Goal: Task Accomplishment & Management: Manage account settings

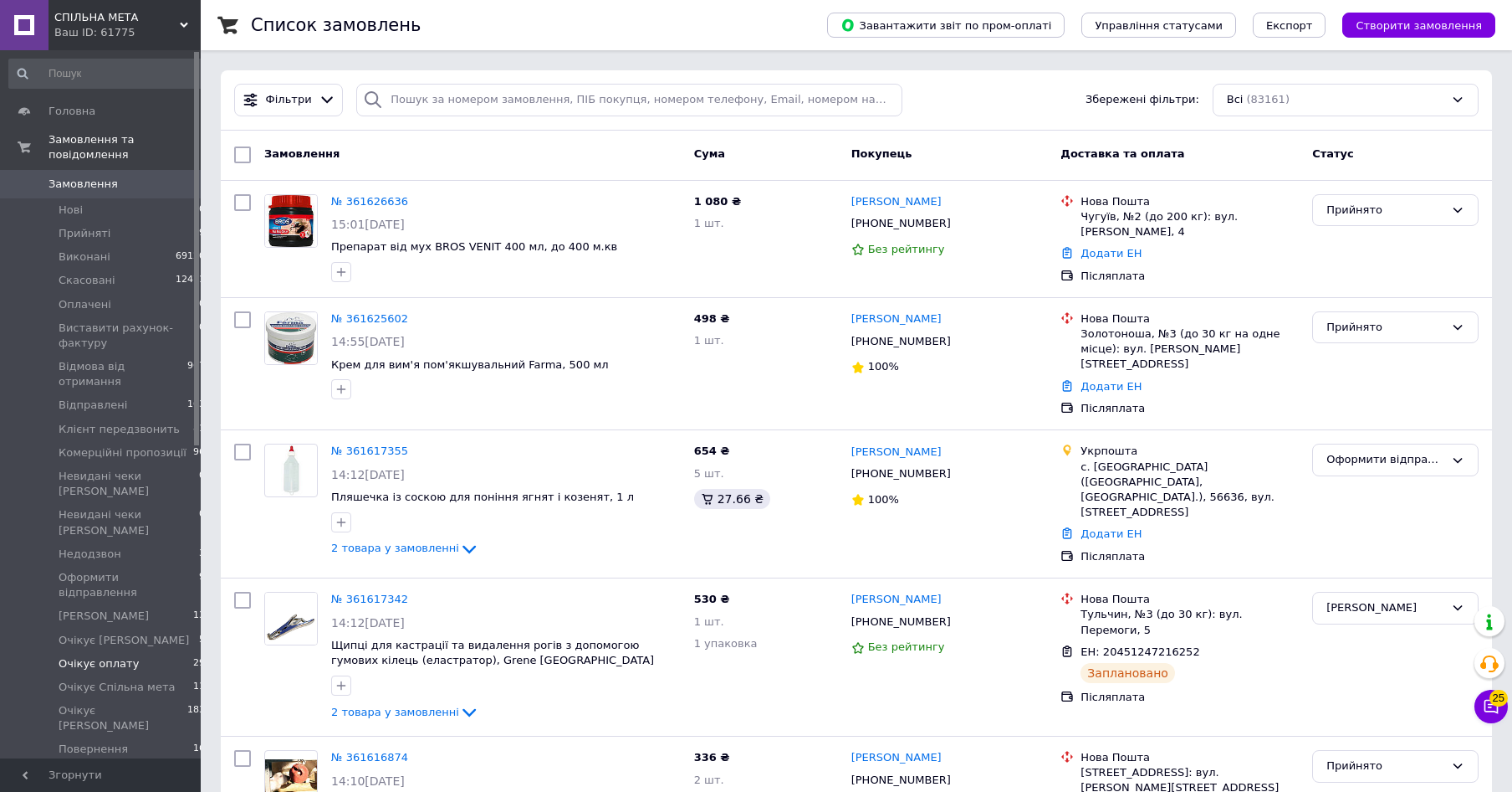
click at [66, 656] on span "Очікує оплату" at bounding box center [98, 663] width 80 height 15
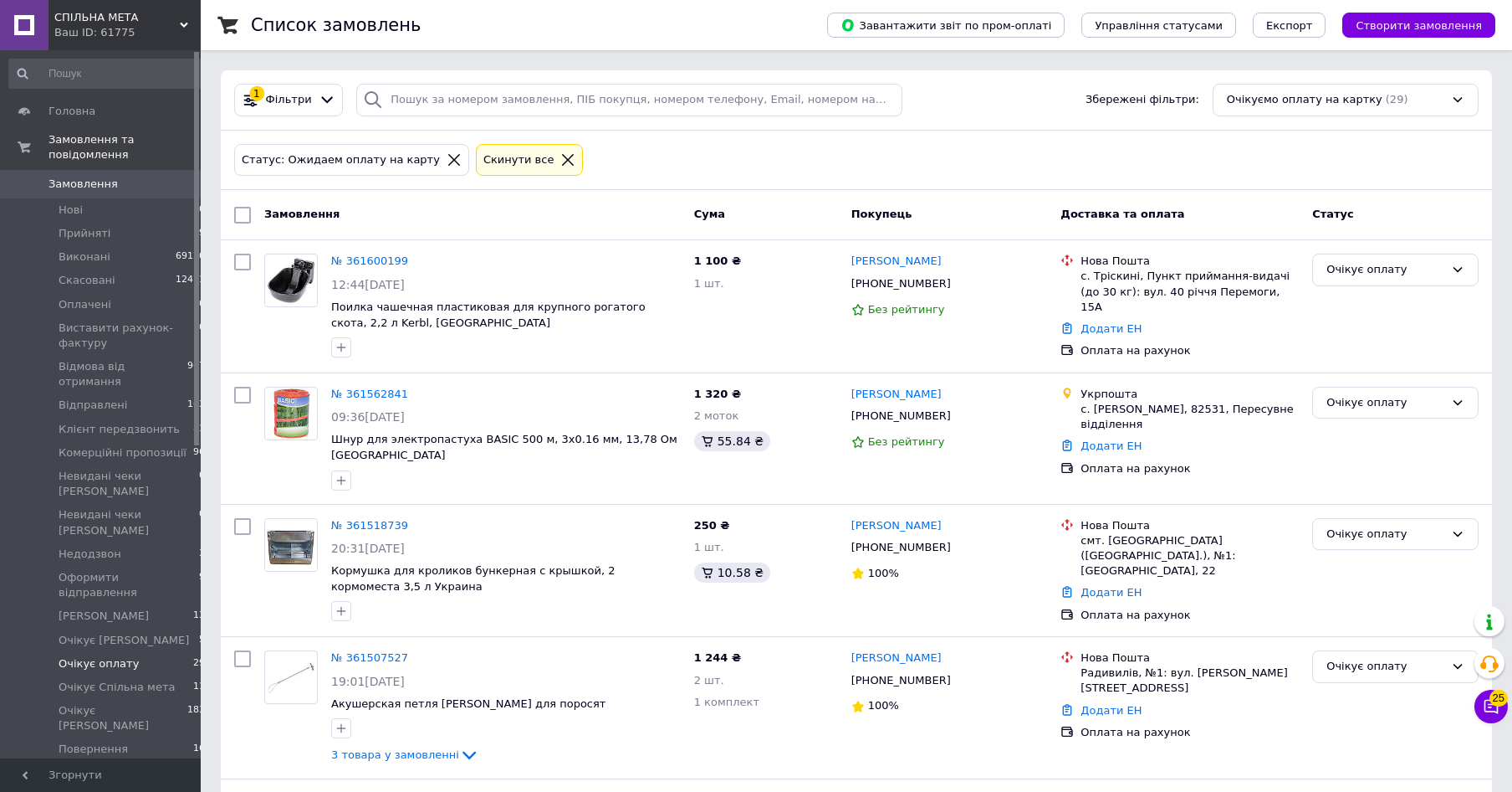
click at [107, 176] on span "Замовлення" at bounding box center [83, 183] width 70 height 15
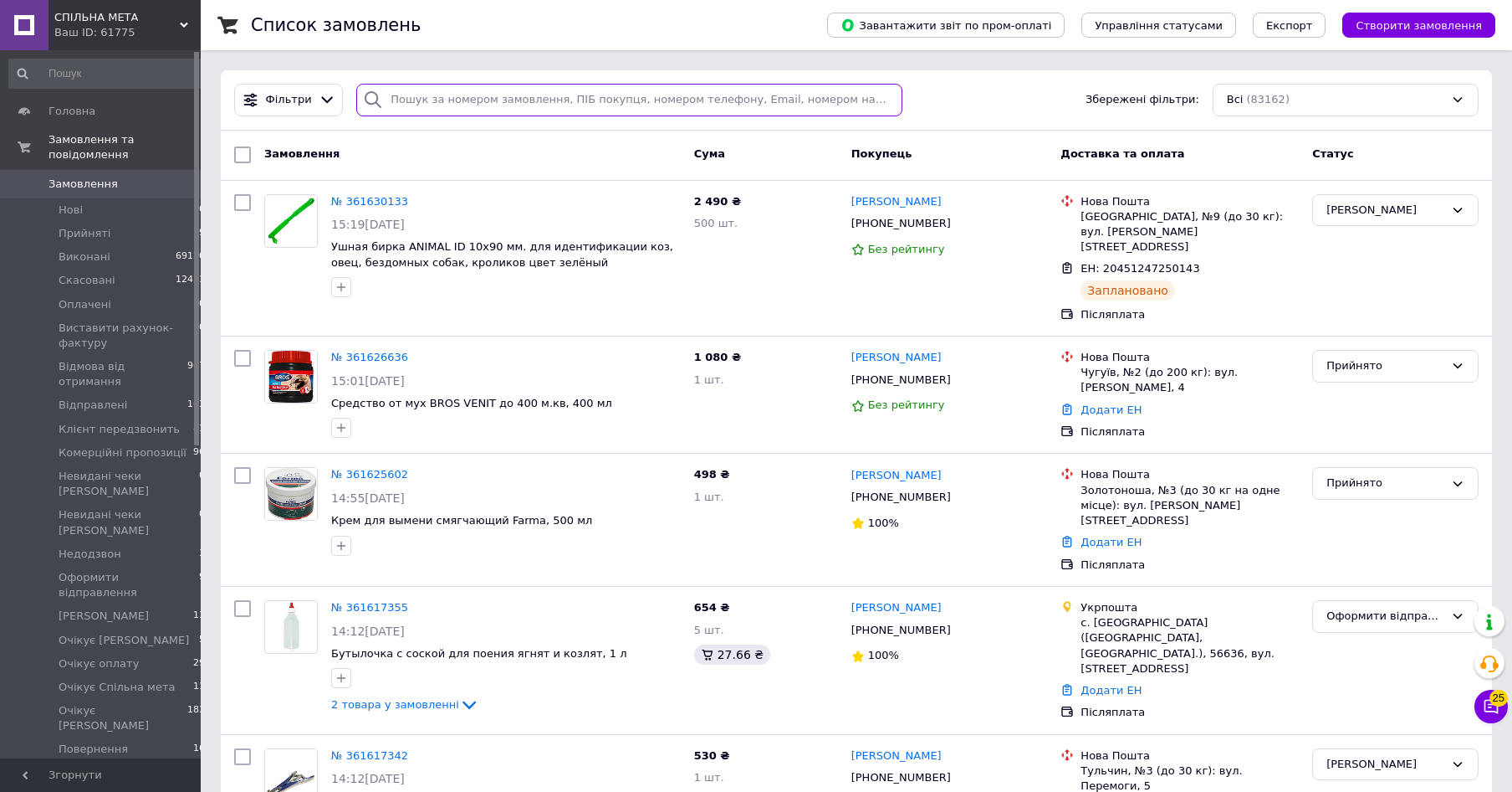
click at [501, 97] on input "search" at bounding box center [629, 100] width 546 height 33
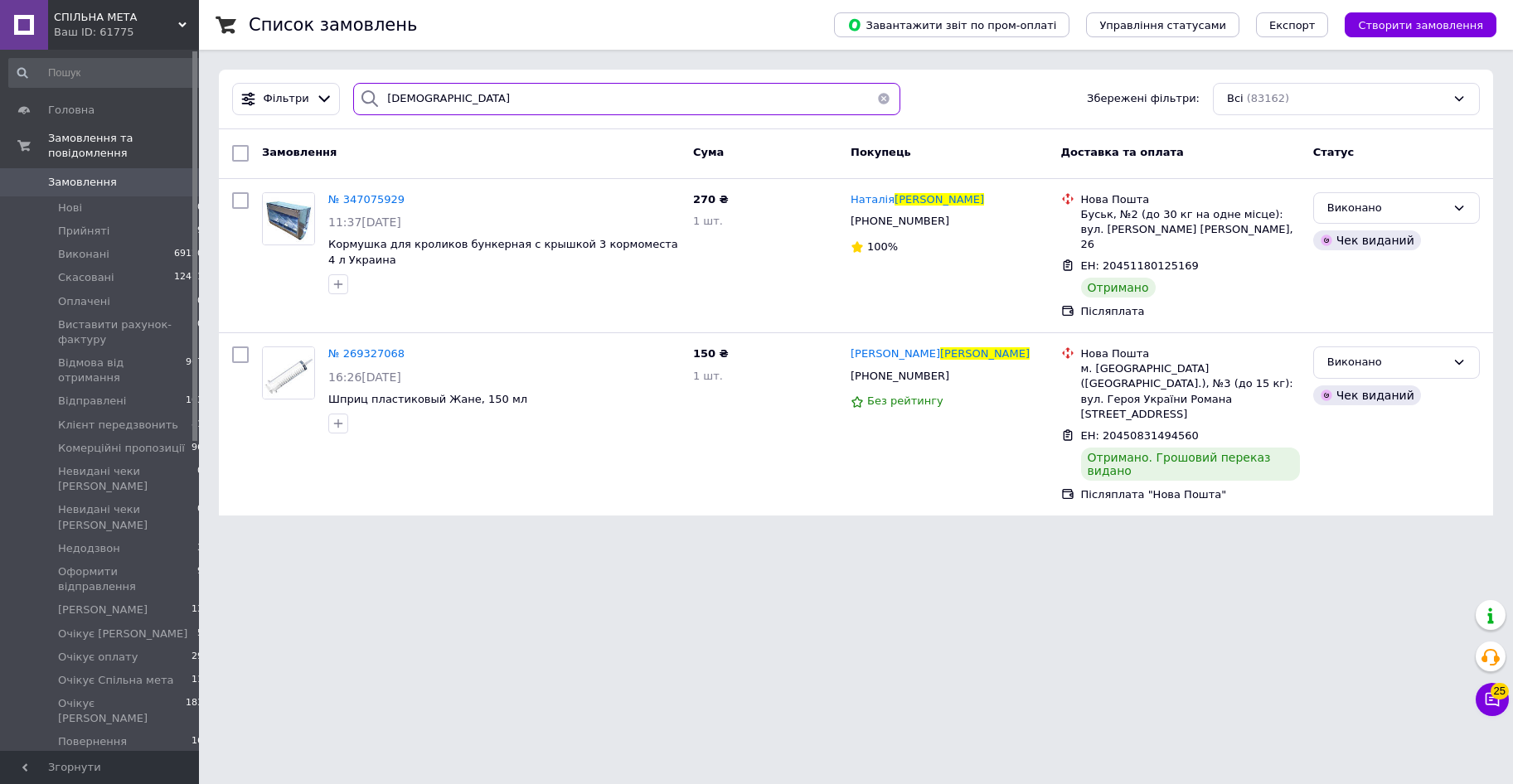
drag, startPoint x: 439, startPoint y: 98, endPoint x: 338, endPoint y: 97, distance: 101.0
click at [353, 97] on input "івашків" at bounding box center [626, 99] width 547 height 33
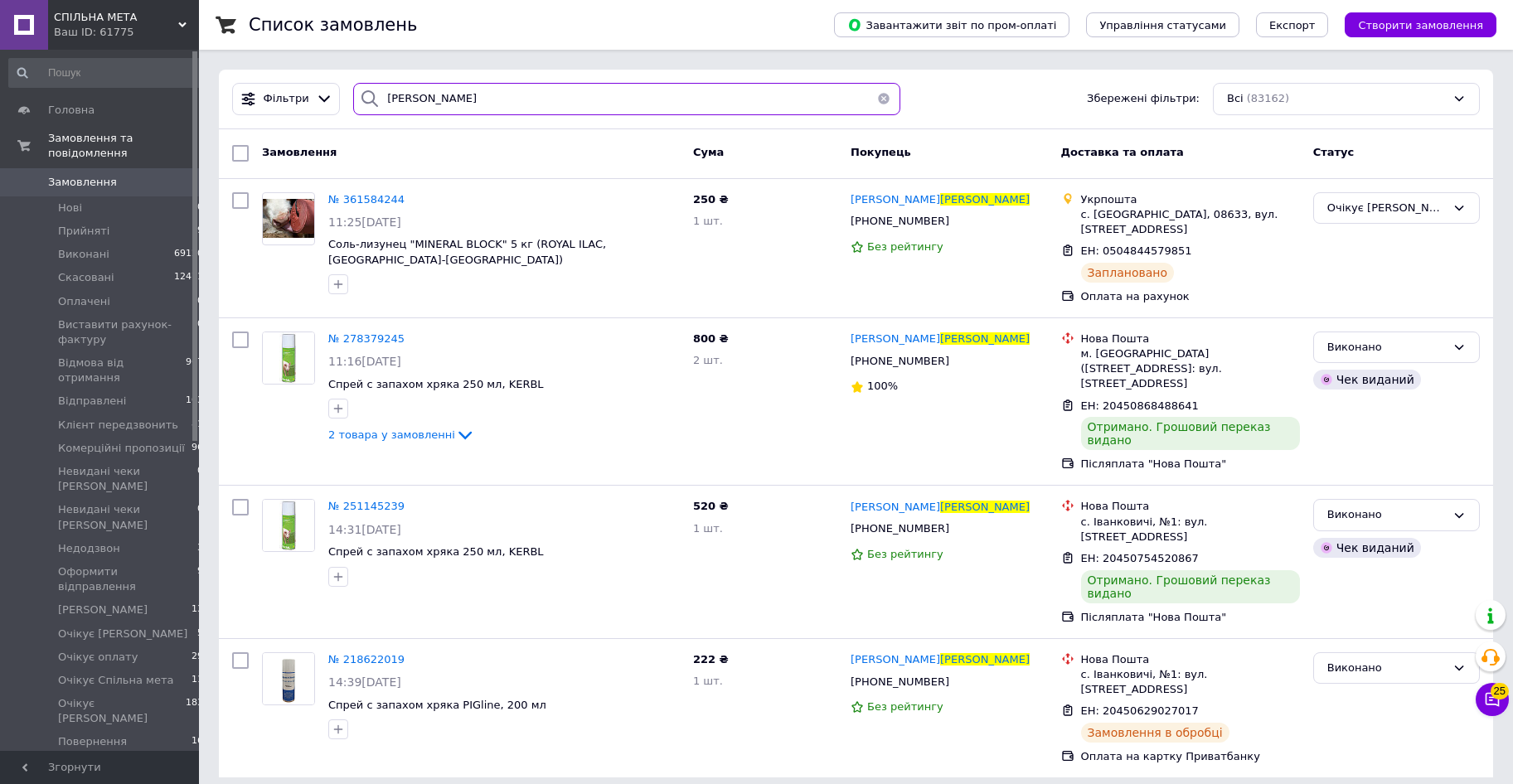
type input "гашенко"
click at [83, 650] on span "Очікує оплату" at bounding box center [97, 657] width 79 height 15
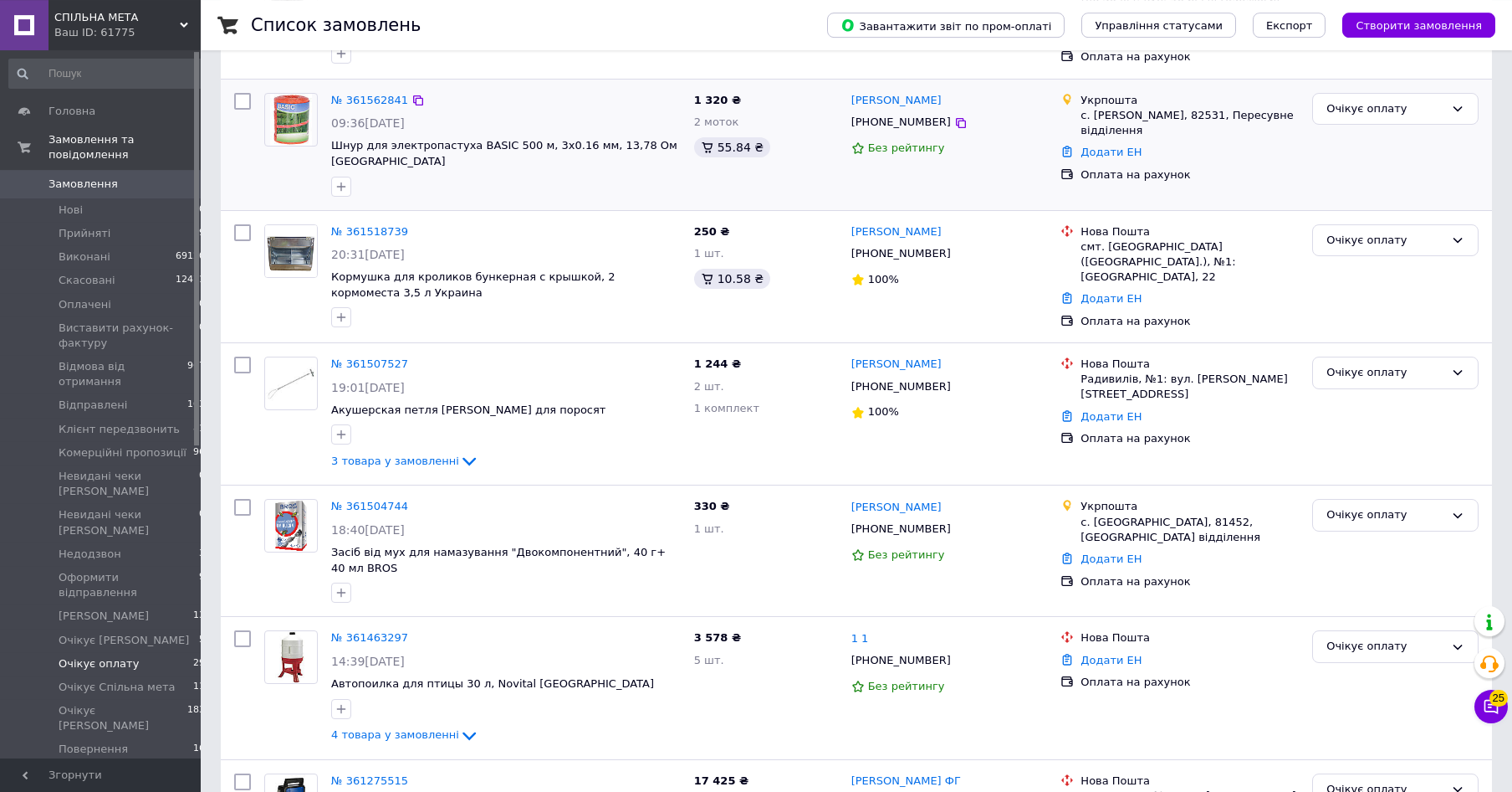
scroll to position [342, 0]
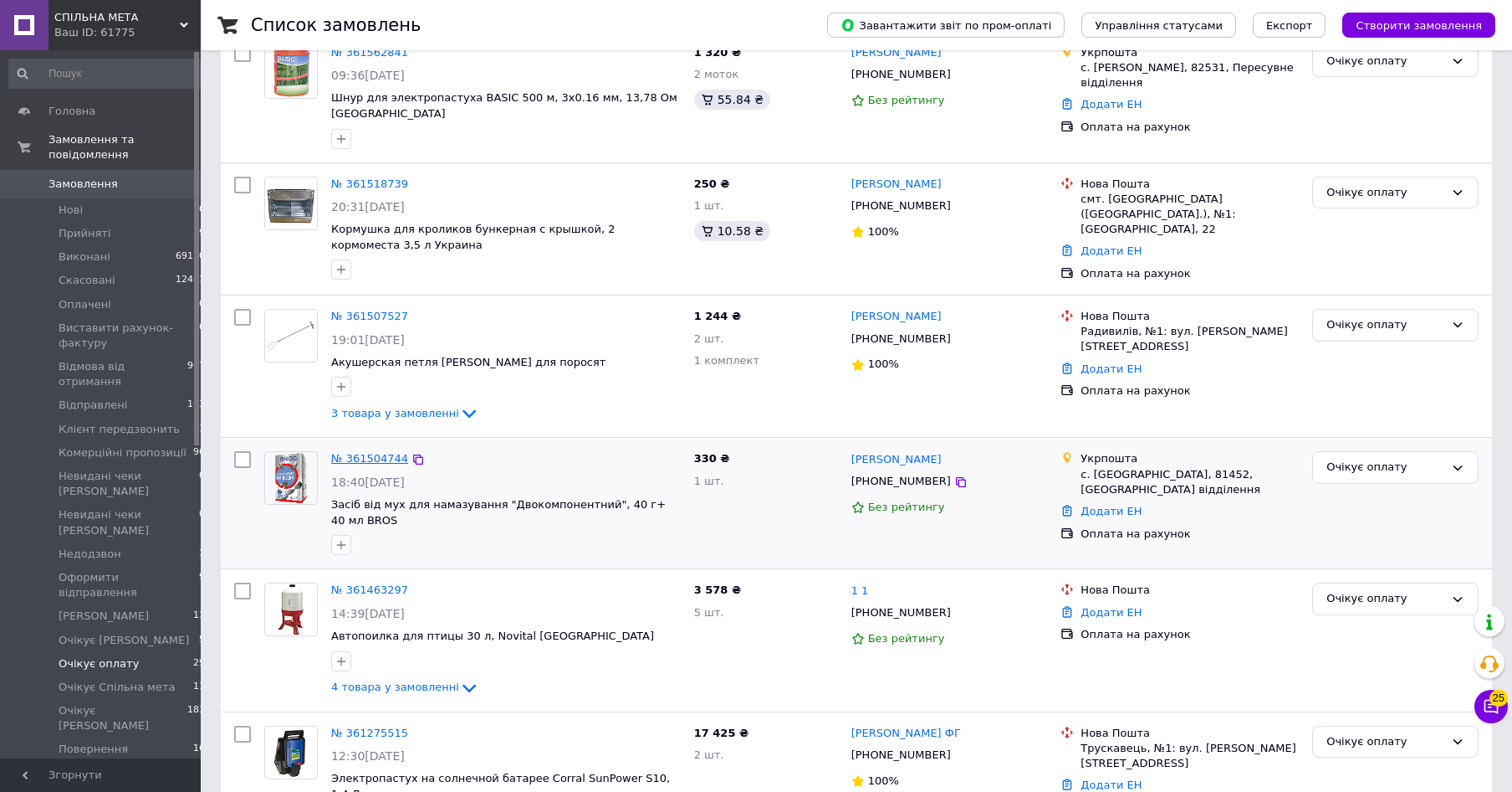
click at [357, 452] on link "№ 361504744" at bounding box center [369, 458] width 77 height 12
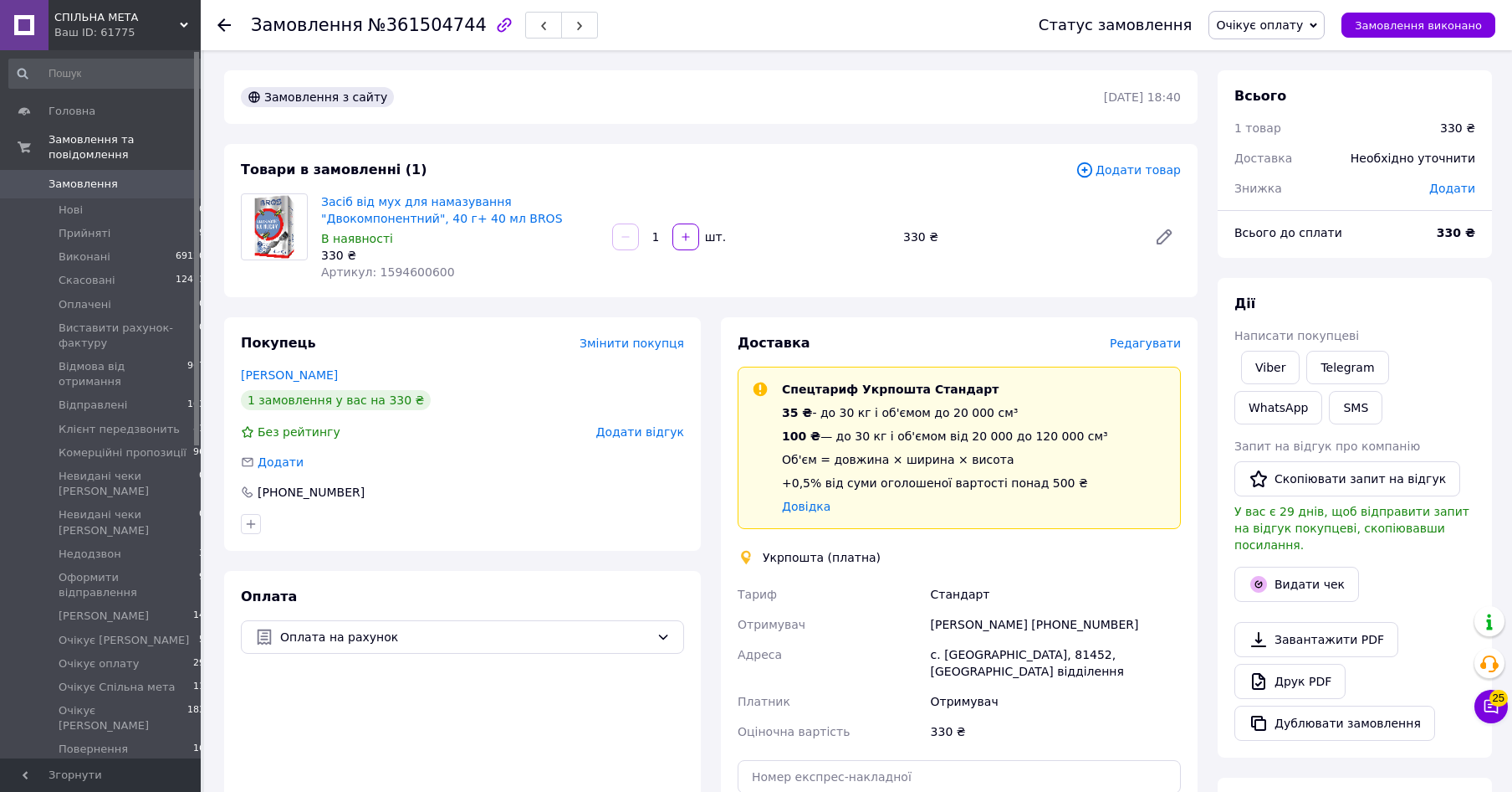
drag, startPoint x: 298, startPoint y: 378, endPoint x: 239, endPoint y: 378, distance: 59.0
click at [239, 378] on div "Покупець Змінити покупця ФЕРЕНЧУК Марія 1 замовлення у вас на 330 ₴ Без рейтинг…" at bounding box center [462, 434] width 477 height 234
copy link "ФЕРЕНЧУК Марія"
click at [1145, 342] on span "Редагувати" at bounding box center [1145, 343] width 71 height 13
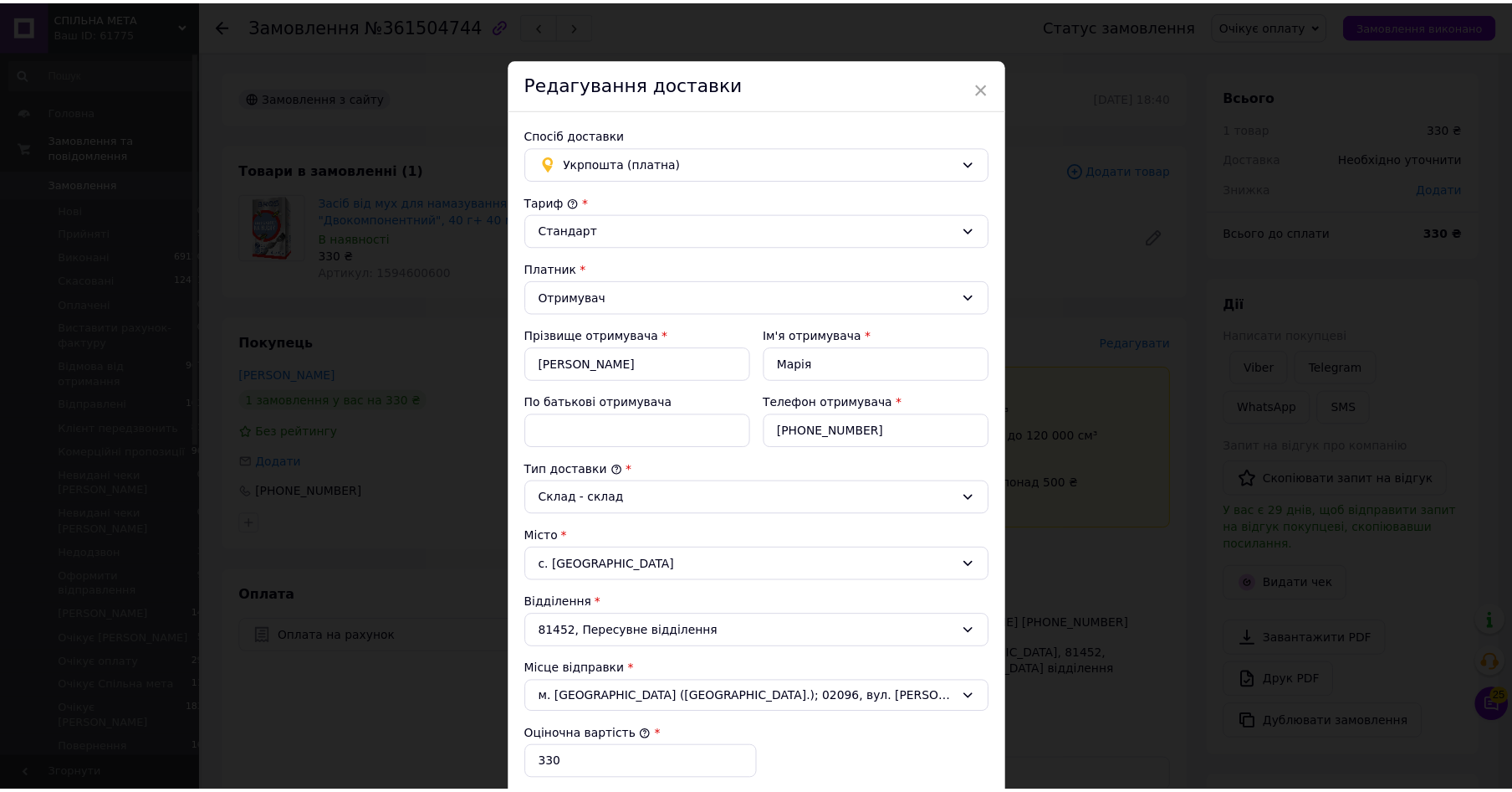
scroll to position [316, 0]
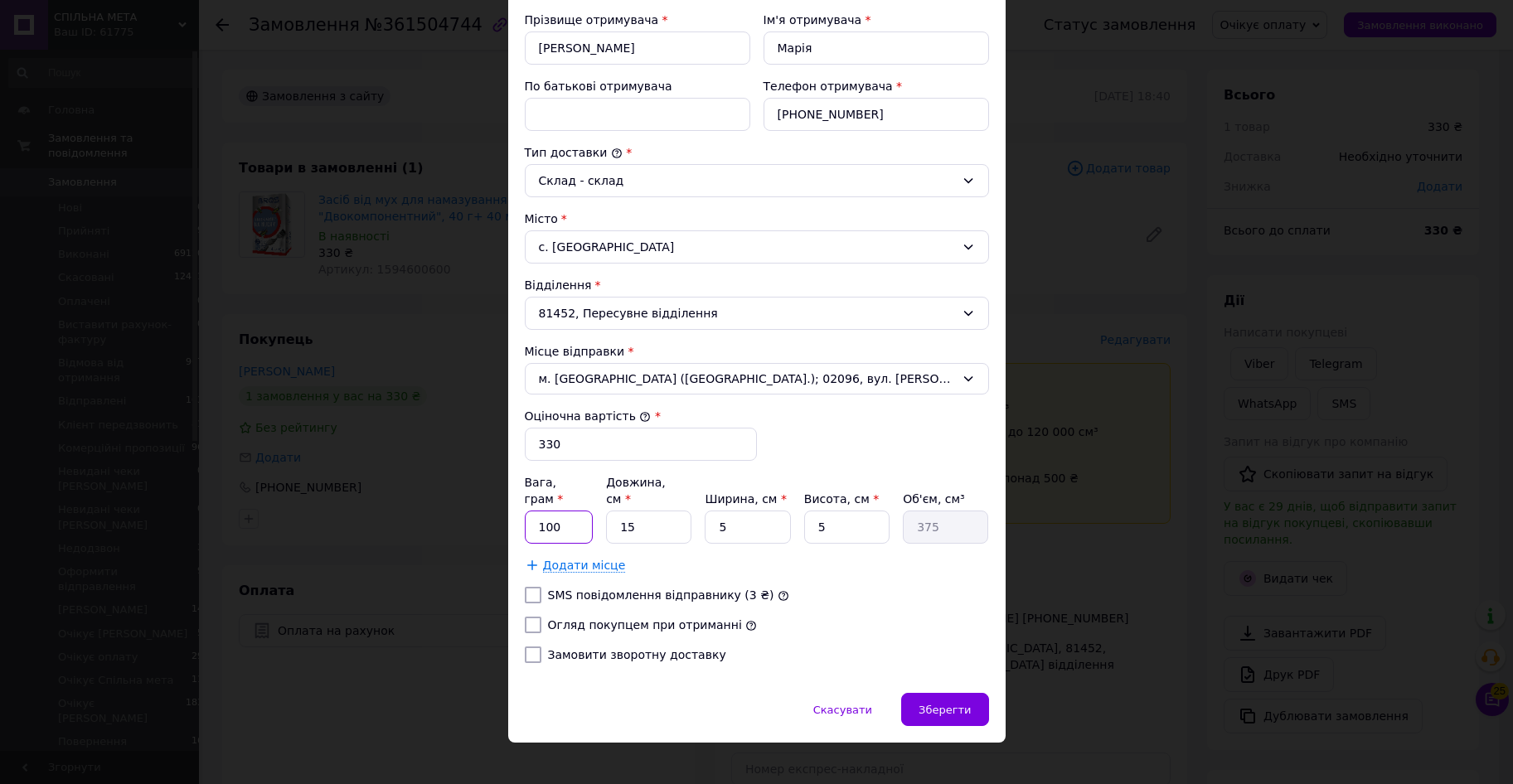
drag, startPoint x: 500, startPoint y: 509, endPoint x: 487, endPoint y: 495, distance: 19.1
click at [524, 510] on input "100" at bounding box center [559, 527] width 69 height 34
type input "200"
click at [704, 511] on input "5" at bounding box center [747, 527] width 85 height 34
type input "1"
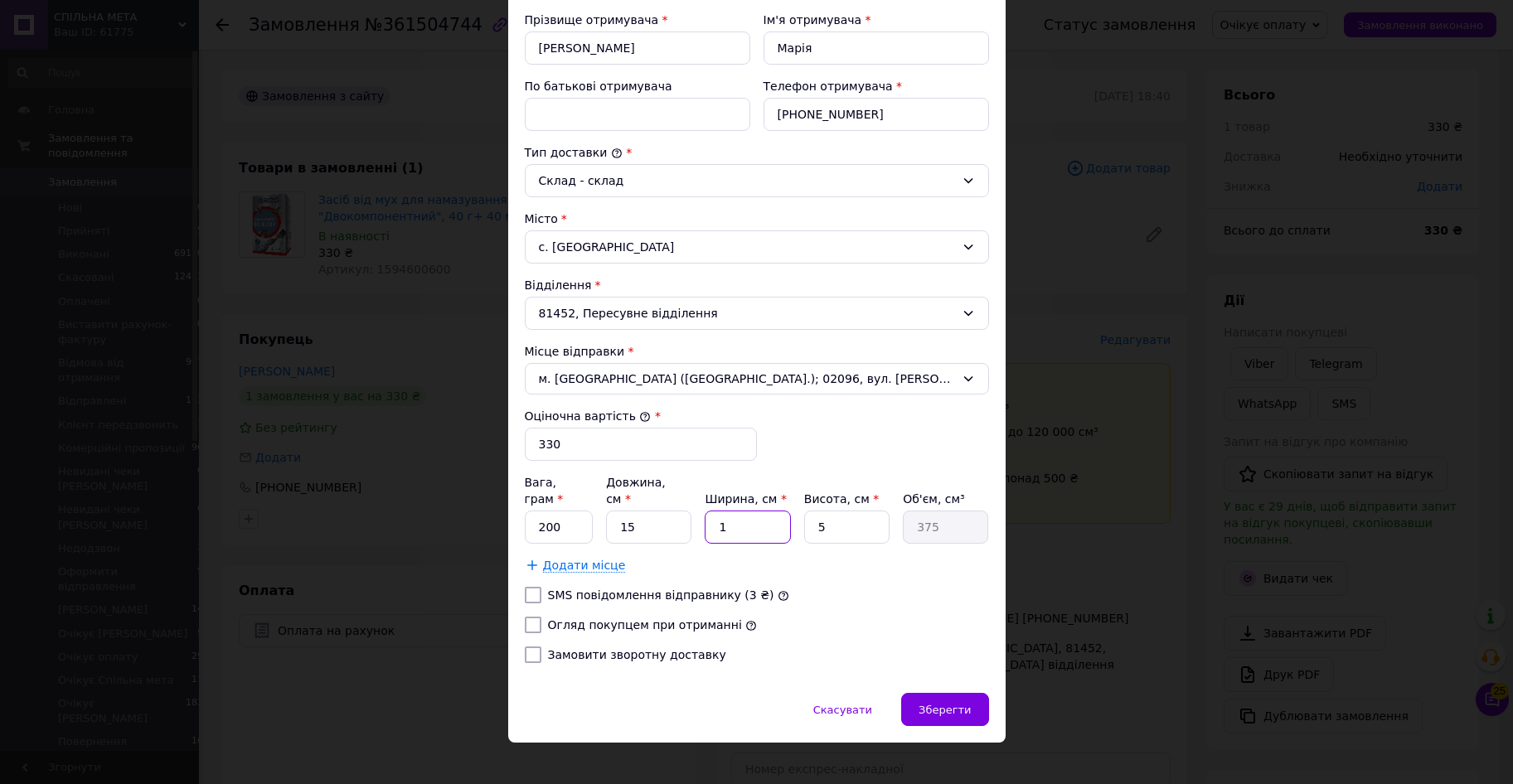
type input "75"
type input "10"
type input "750"
type input "10"
click at [646, 618] on label "Огляд покупцем при отриманні" at bounding box center [644, 624] width 194 height 13
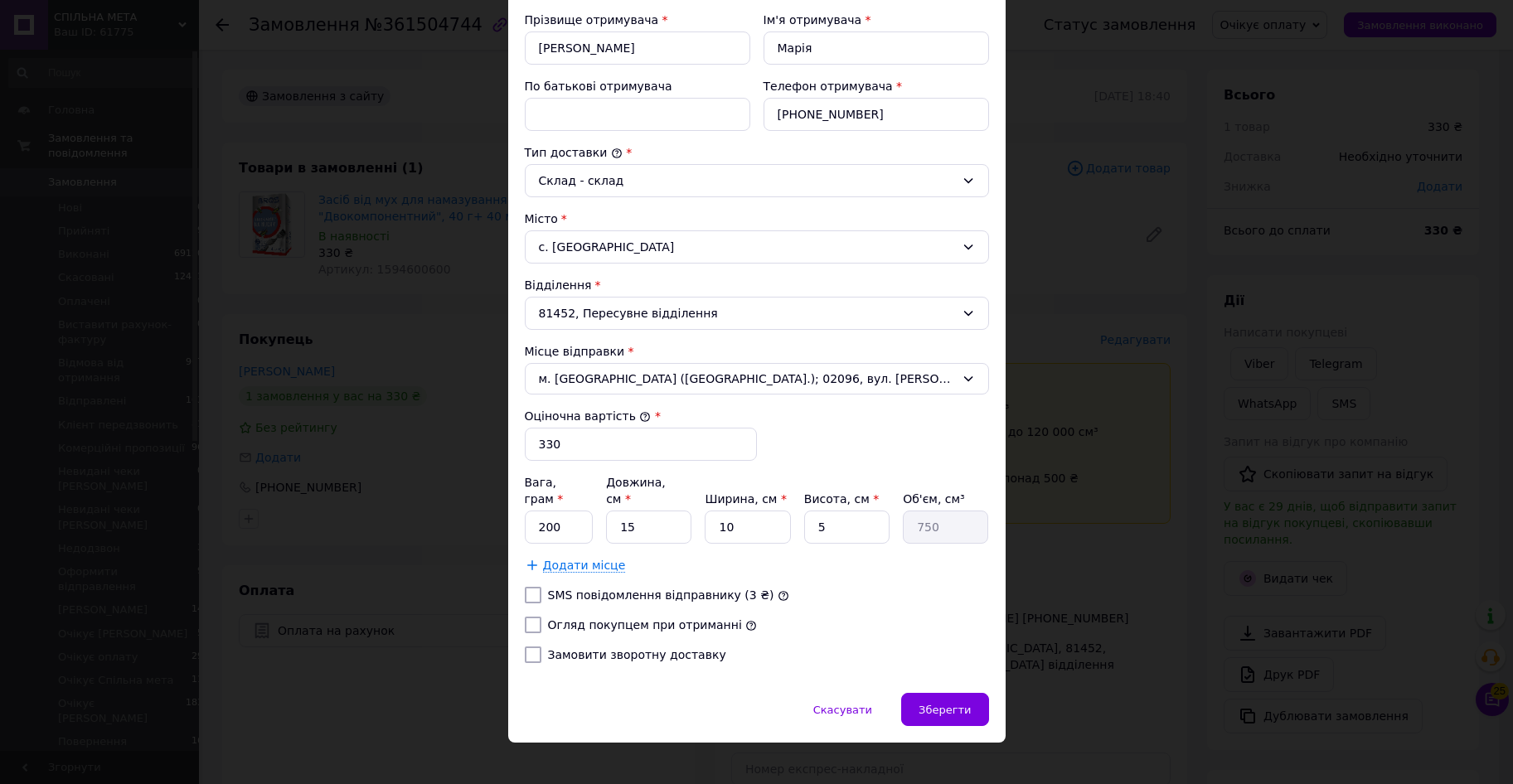
click at [542, 616] on input "Огляд покупцем при отриманні" at bounding box center [532, 624] width 16 height 16
checkbox input "true"
click at [920, 693] on div "Зберегти" at bounding box center [944, 709] width 87 height 34
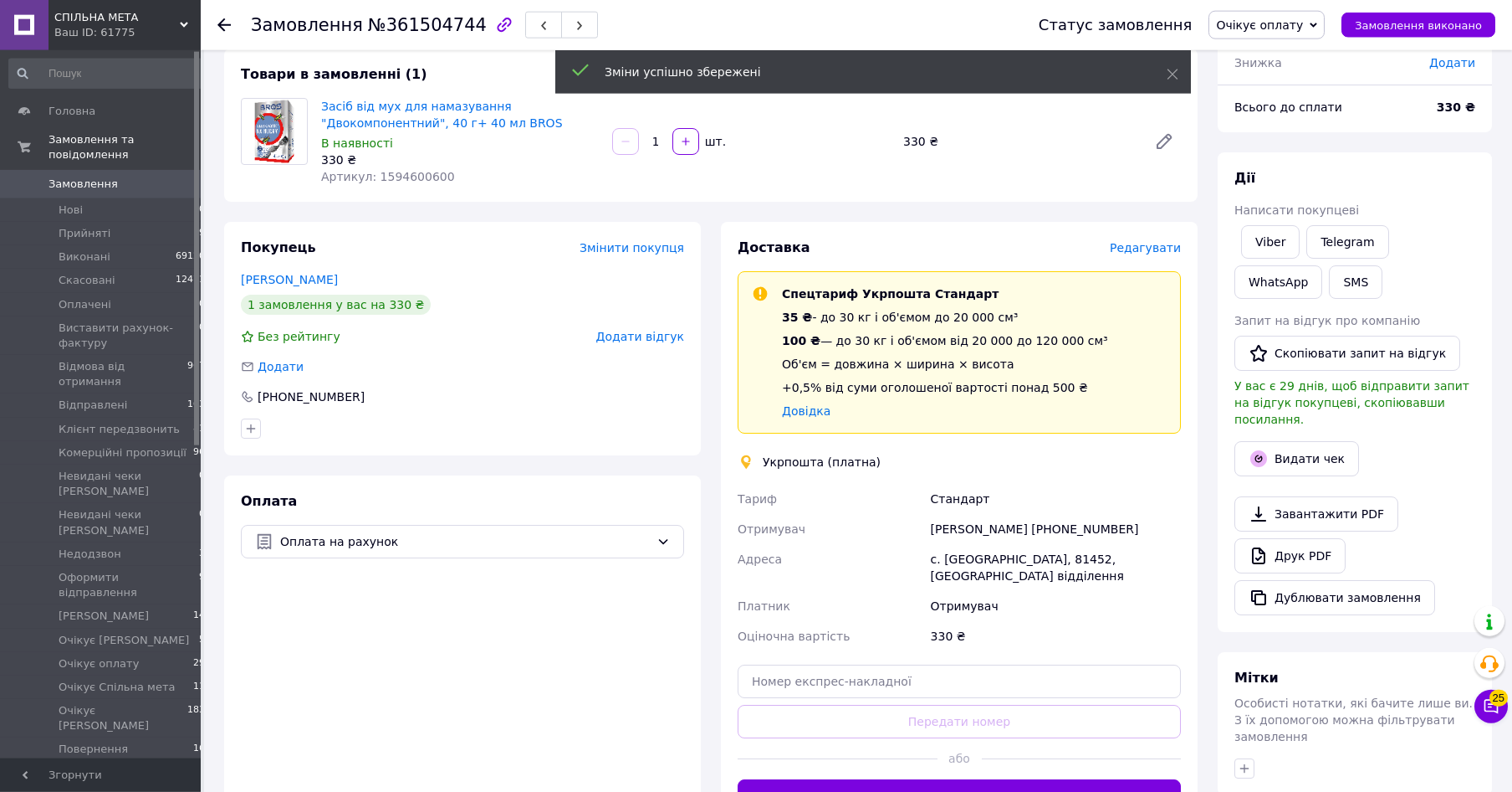
scroll to position [170, 0]
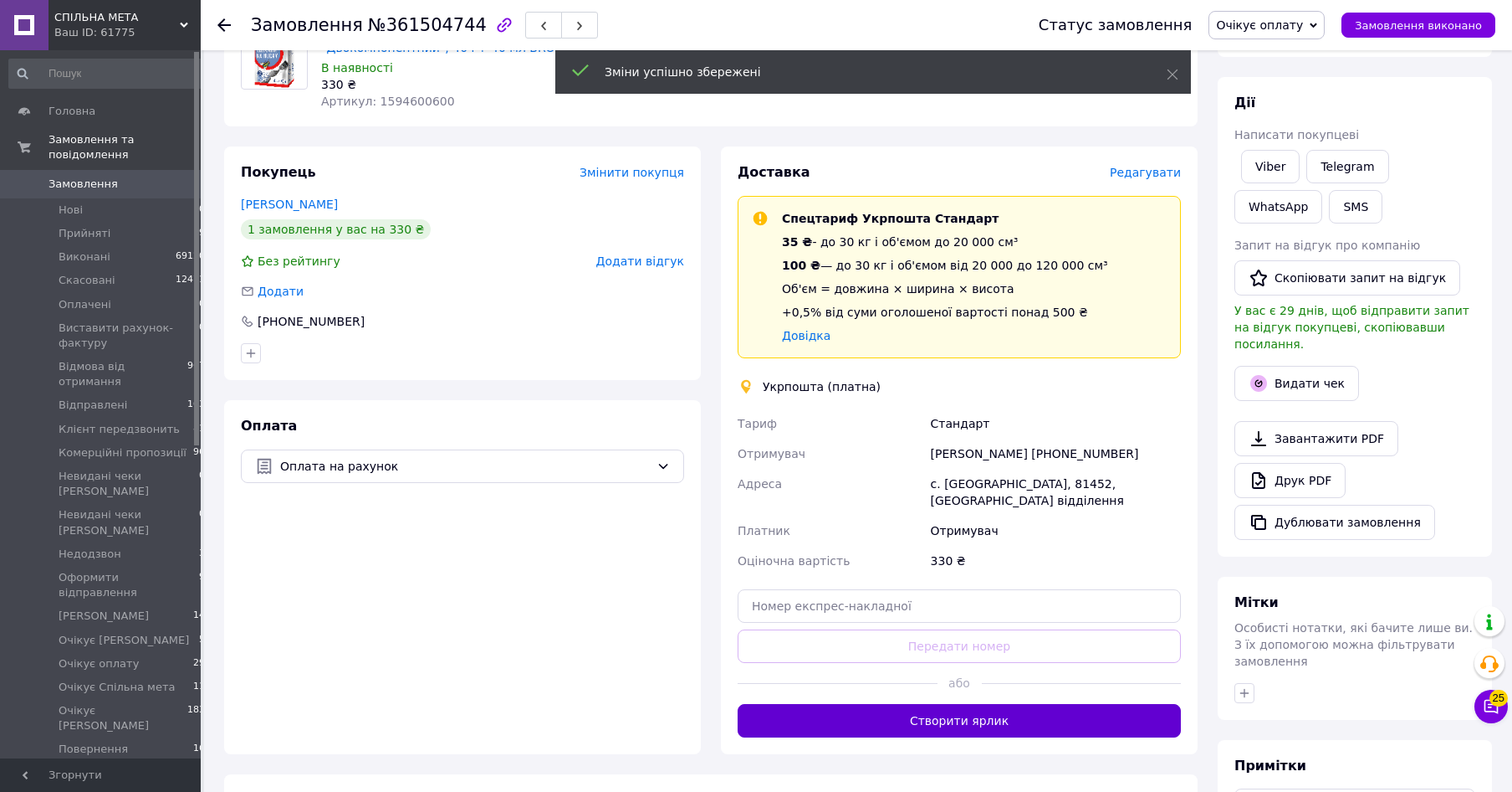
click at [935, 709] on button "Створити ярлик" at bounding box center [959, 721] width 443 height 34
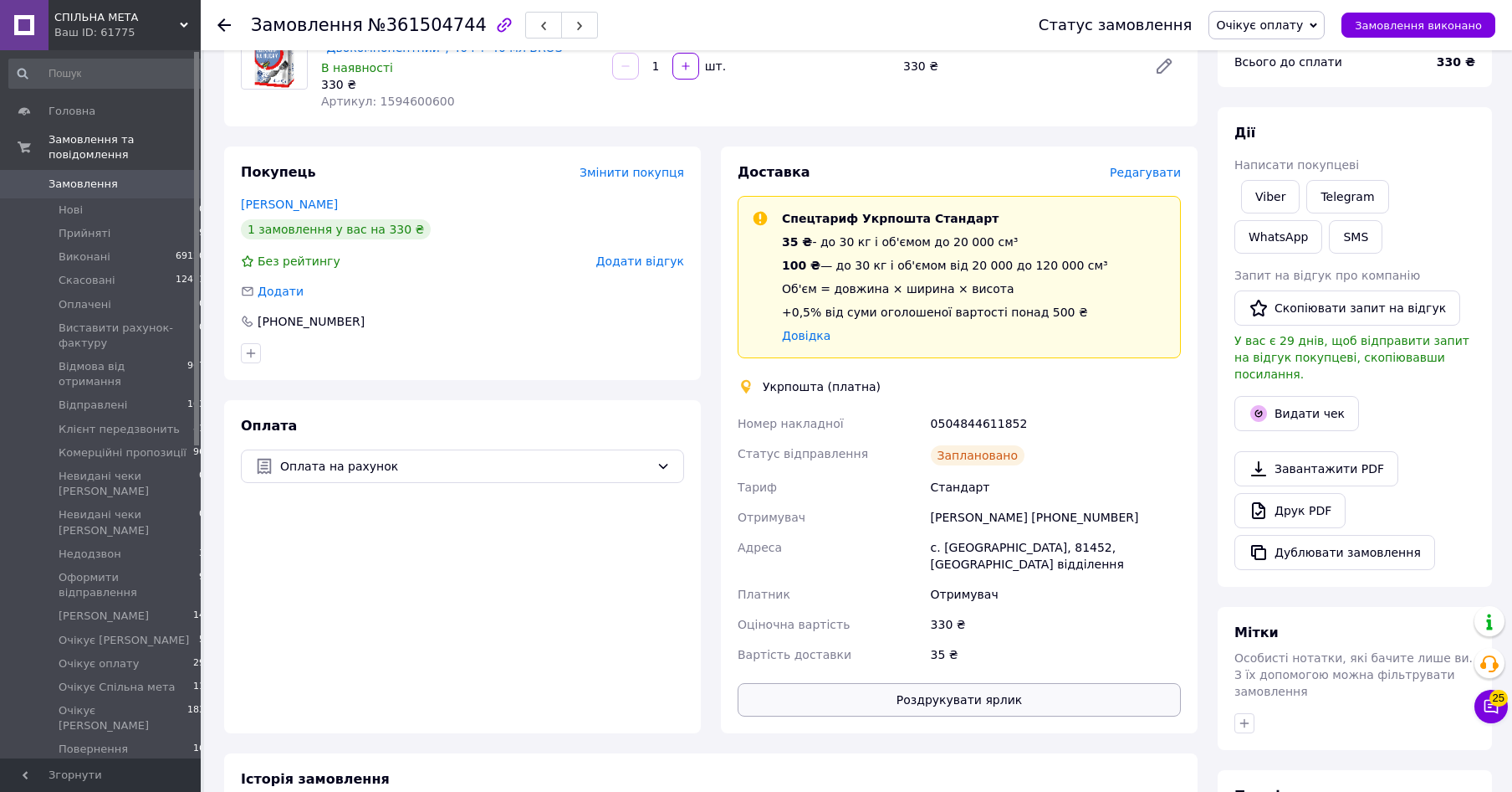
click at [952, 695] on button "Роздрукувати ярлик" at bounding box center [959, 700] width 443 height 34
click at [1301, 23] on span "Очікує оплату" at bounding box center [1260, 24] width 87 height 13
click at [1305, 136] on li "[PERSON_NAME]" at bounding box center [1306, 129] width 193 height 25
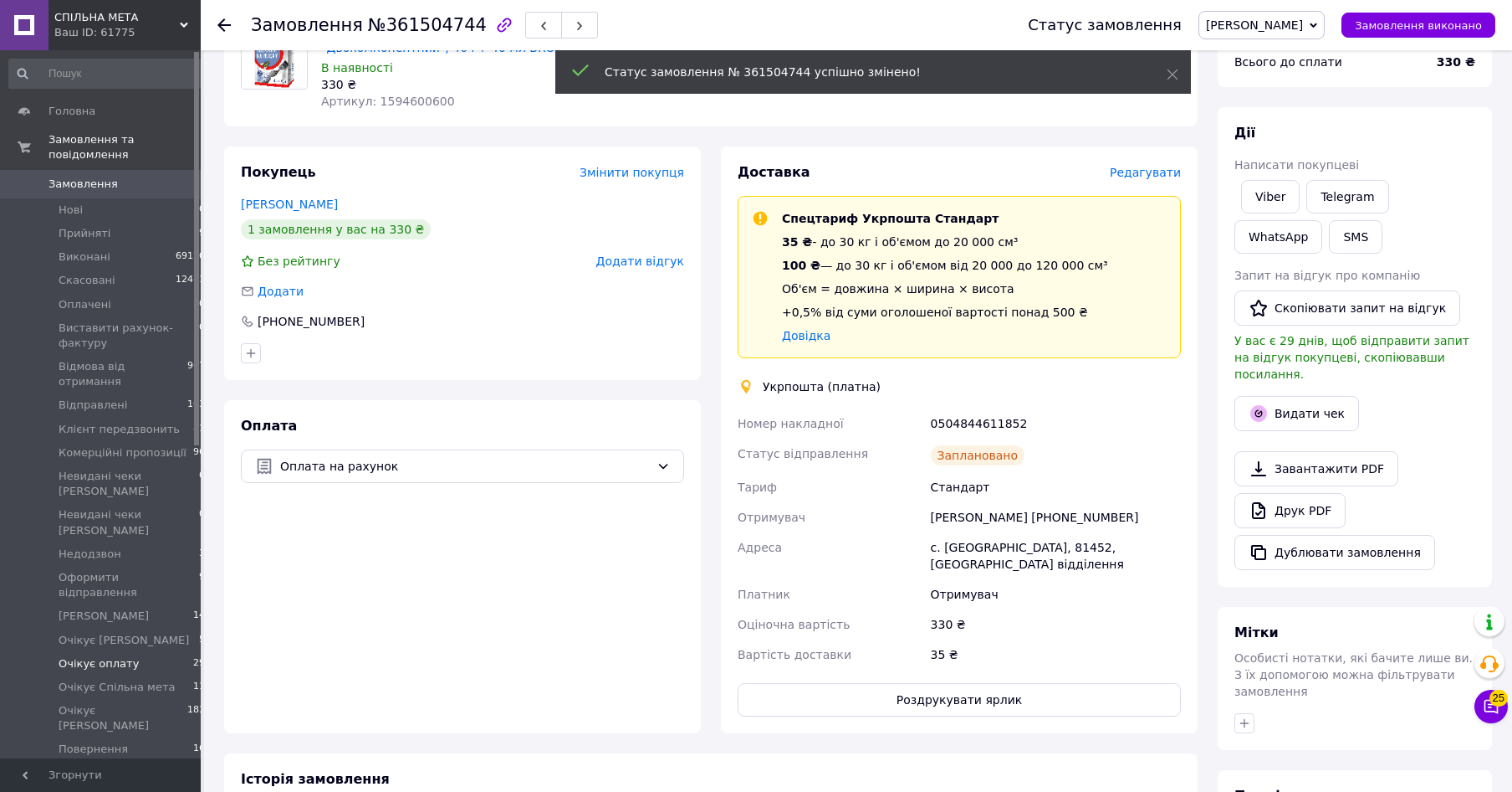
click at [64, 656] on span "Очікує оплату" at bounding box center [98, 663] width 80 height 15
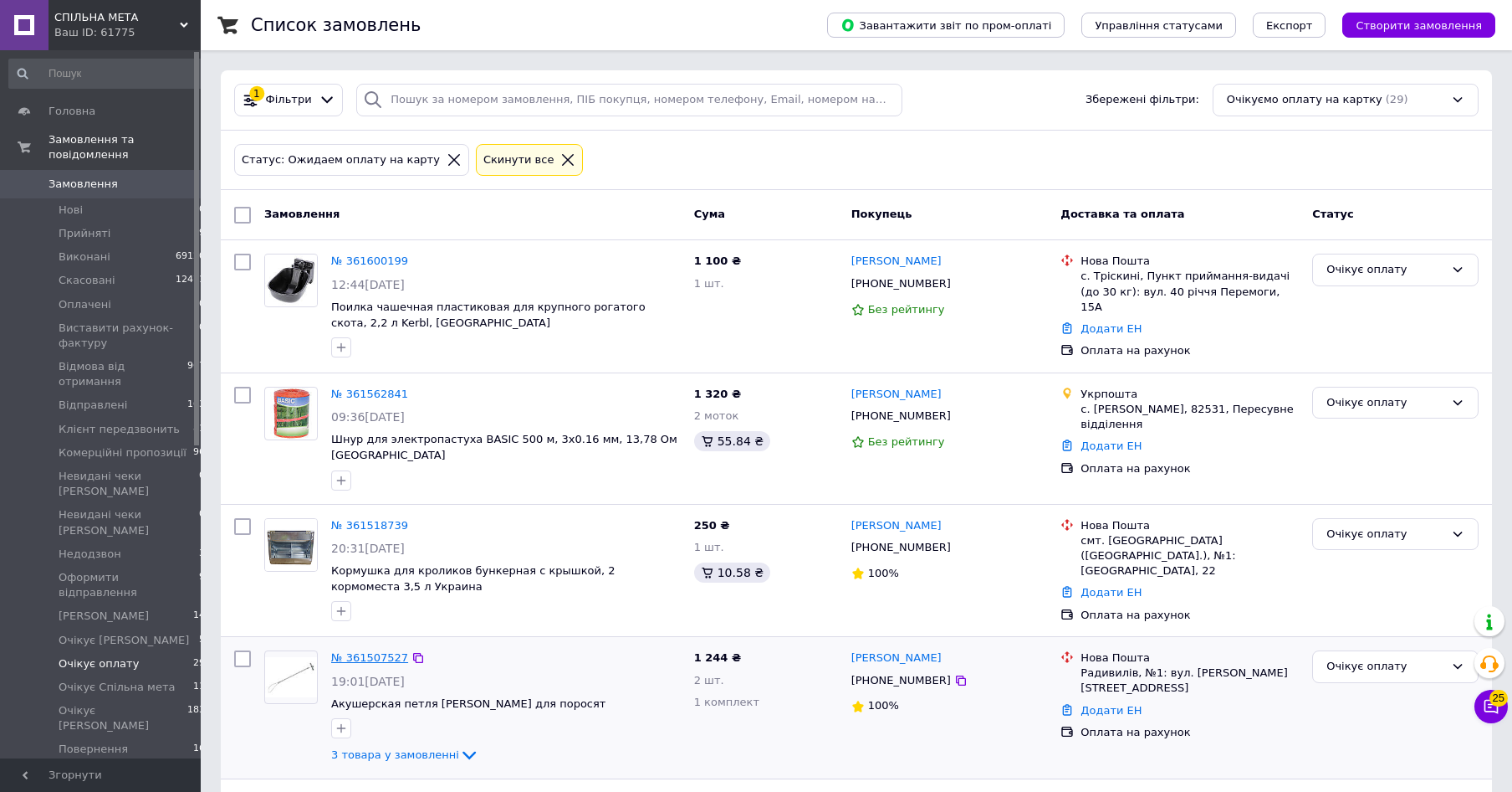
click at [377, 651] on link "№ 361507527" at bounding box center [369, 657] width 77 height 12
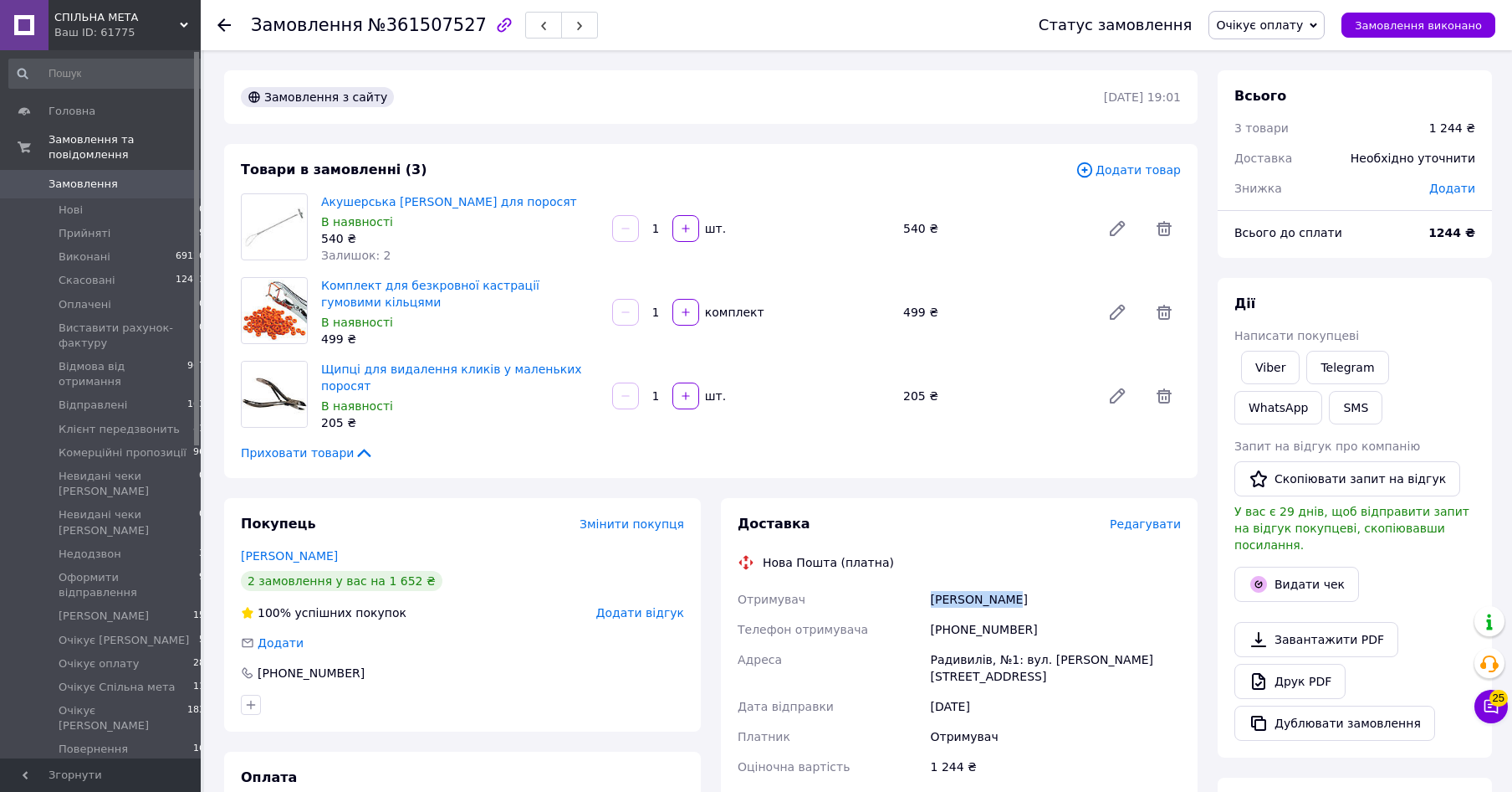
drag, startPoint x: 1018, startPoint y: 596, endPoint x: 946, endPoint y: 598, distance: 72.0
click at [894, 596] on div "Отримувач Бобчук Назар Телефон отримувача +380967928622 Адреса Радивилів, №1: в…" at bounding box center [959, 682] width 450 height 197
copy div "Отримувач Бобчук Назар"
click at [441, 201] on link "Акушерська петля Antonius для поросят" at bounding box center [449, 201] width 256 height 13
click at [1144, 521] on span "Редагувати" at bounding box center [1145, 523] width 71 height 13
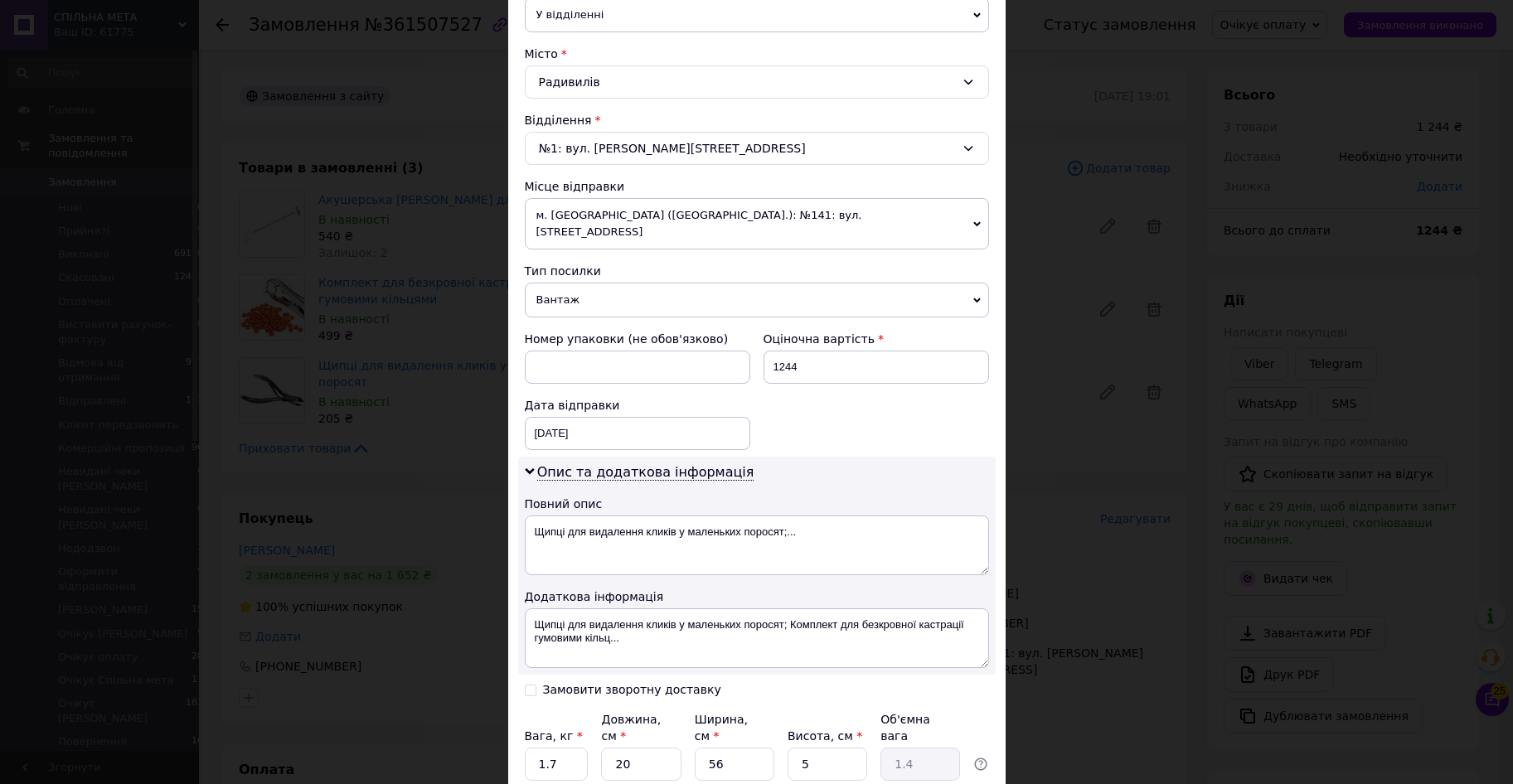
scroll to position [532, 0]
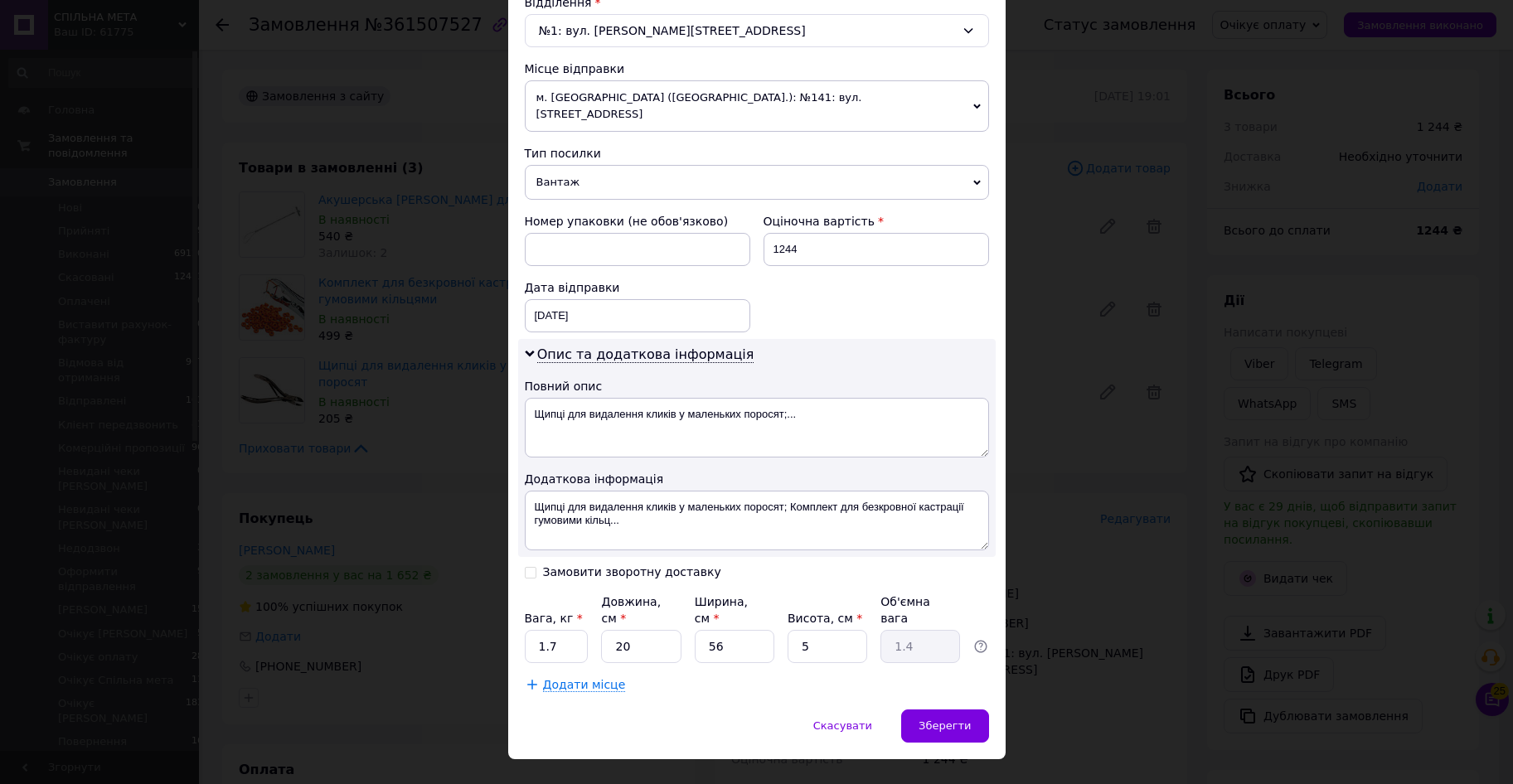
drag, startPoint x: 580, startPoint y: 611, endPoint x: 437, endPoint y: 578, distance: 146.8
click at [455, 586] on div "× Редагування доставки Спосіб доставки Нова Пошта (платна) Платник Отримувач Ві…" at bounding box center [756, 392] width 1513 height 784
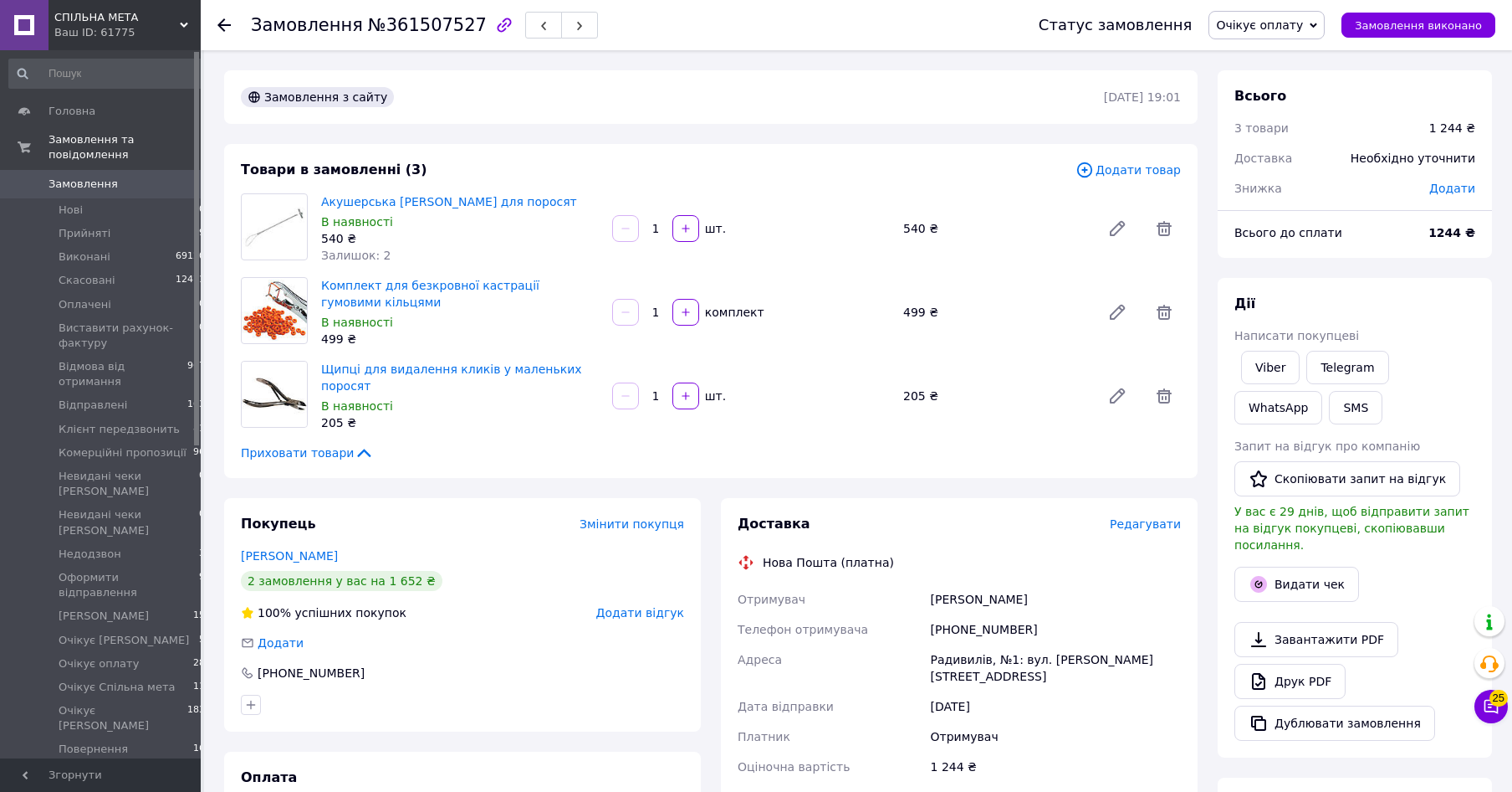
click at [1161, 523] on span "Редагувати" at bounding box center [1145, 523] width 71 height 13
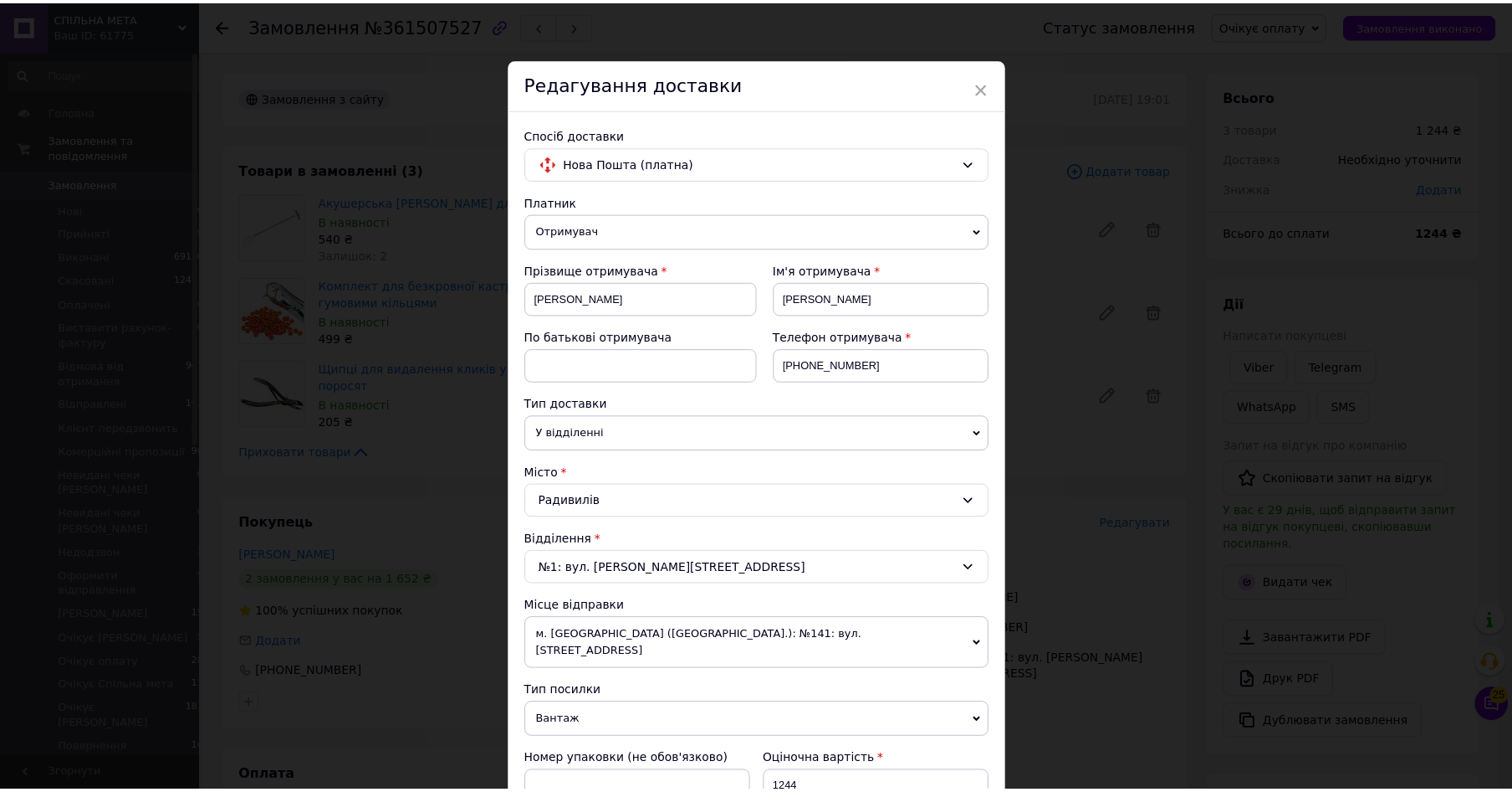
scroll to position [349, 0]
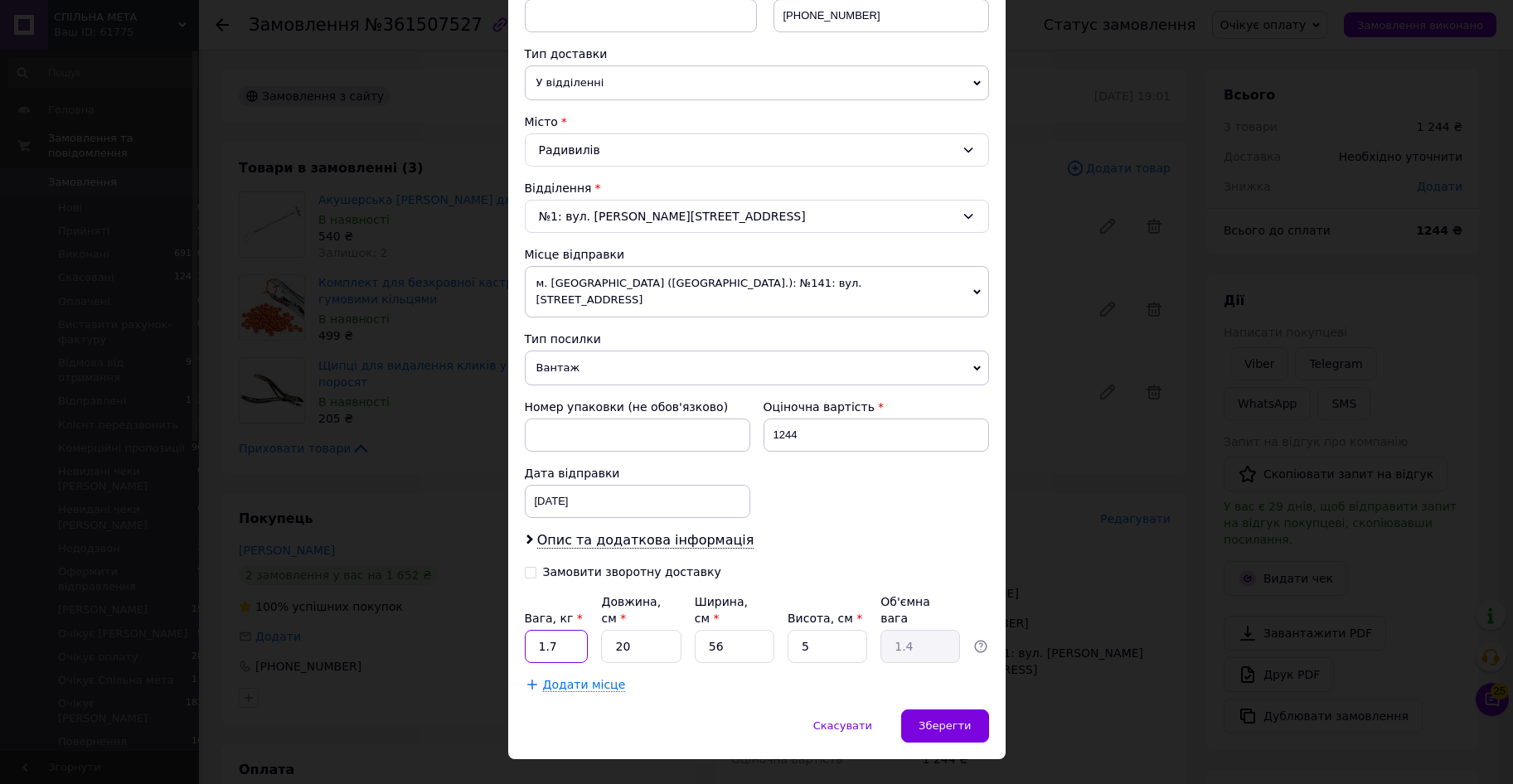
drag, startPoint x: 539, startPoint y: 609, endPoint x: 567, endPoint y: 601, distance: 29.1
click at [564, 630] on input "1.7" at bounding box center [556, 646] width 64 height 34
type input "12"
drag, startPoint x: 644, startPoint y: 622, endPoint x: 589, endPoint y: 616, distance: 55.3
click at [601, 630] on input "20" at bounding box center [641, 646] width 79 height 34
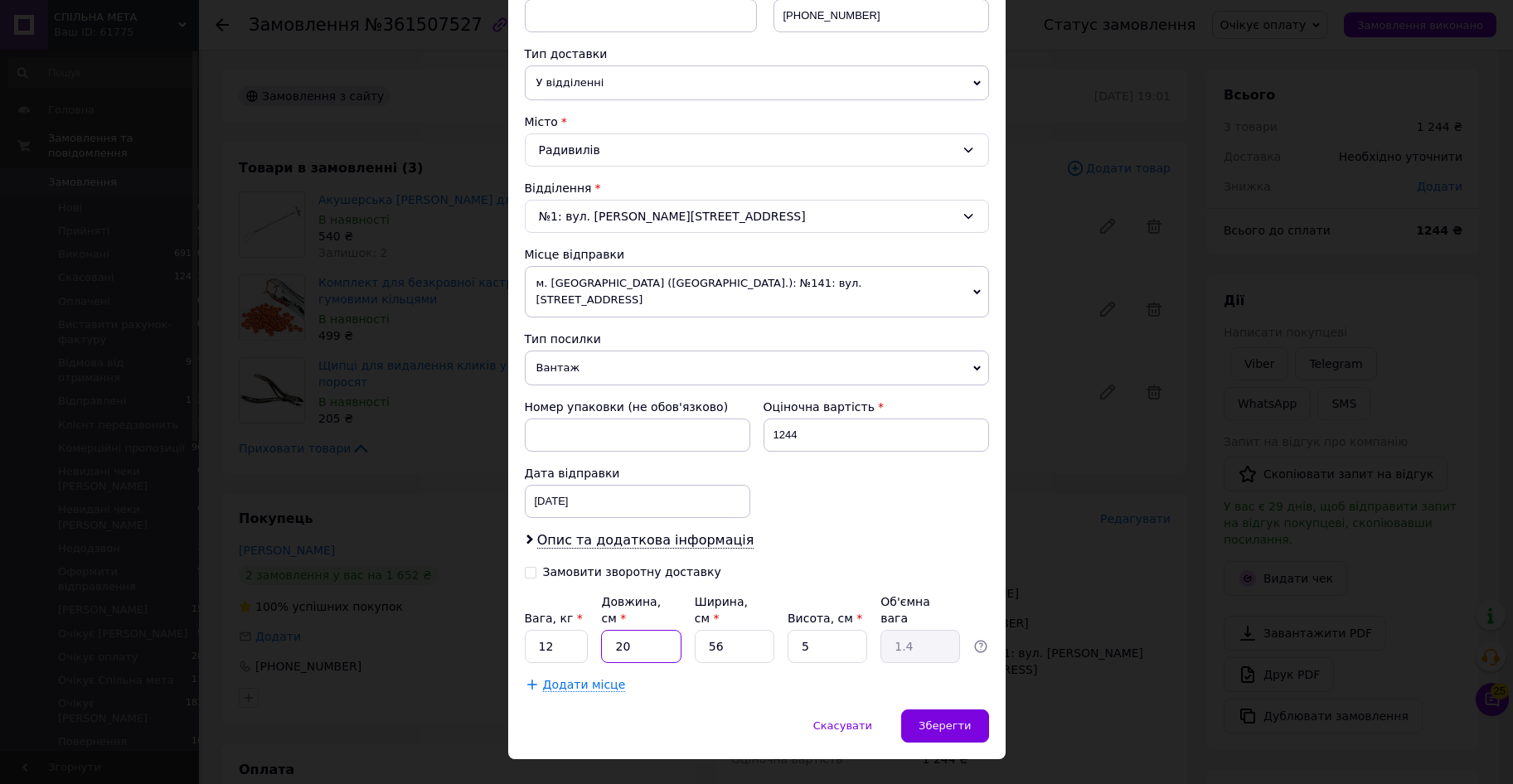
type input "1"
type input "0.1"
type input "10"
type input "0.7"
type input "10"
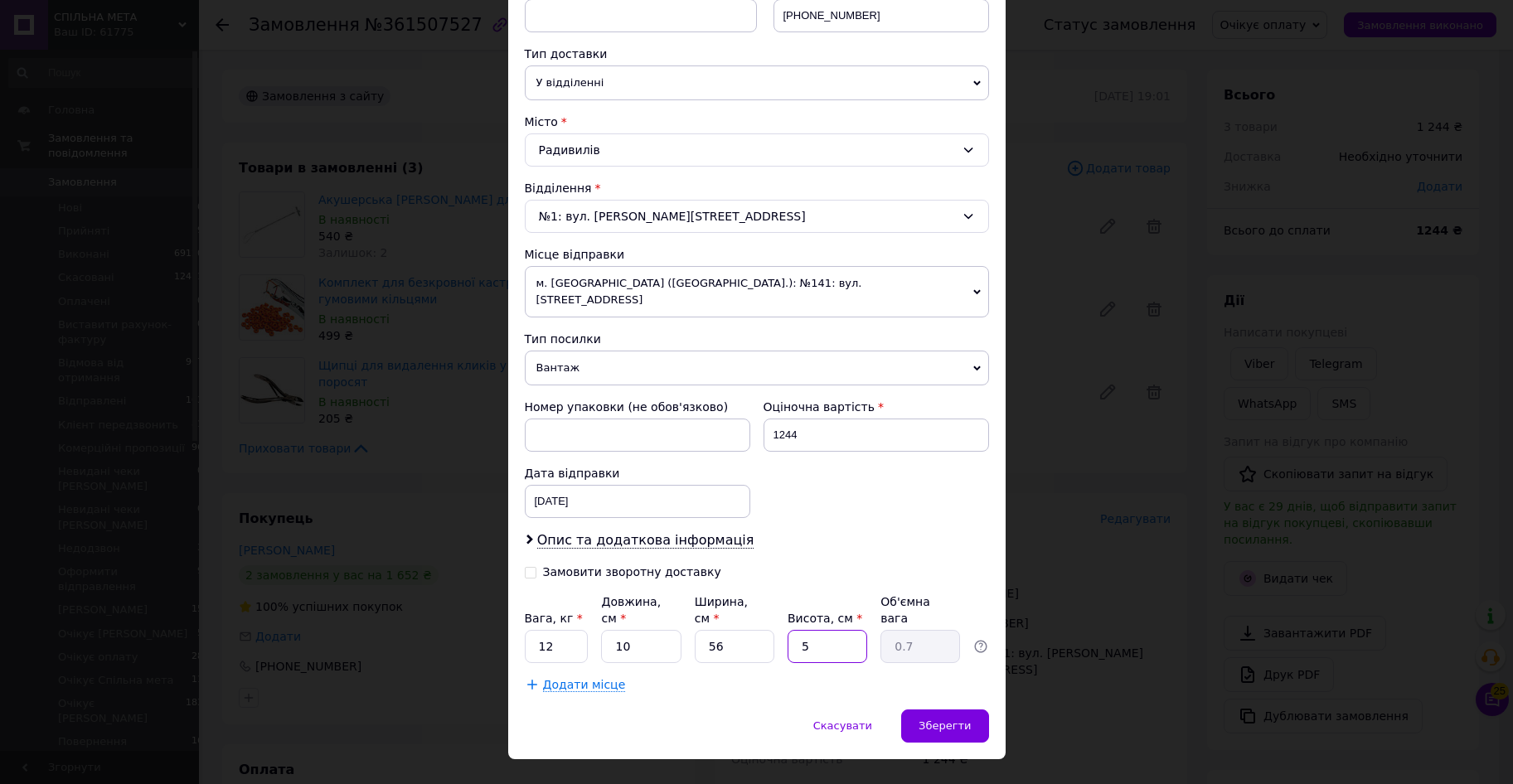
click at [788, 630] on input "5" at bounding box center [828, 646] width 79 height 34
type input "1"
type input "0.14"
type input "10"
type input "1.4"
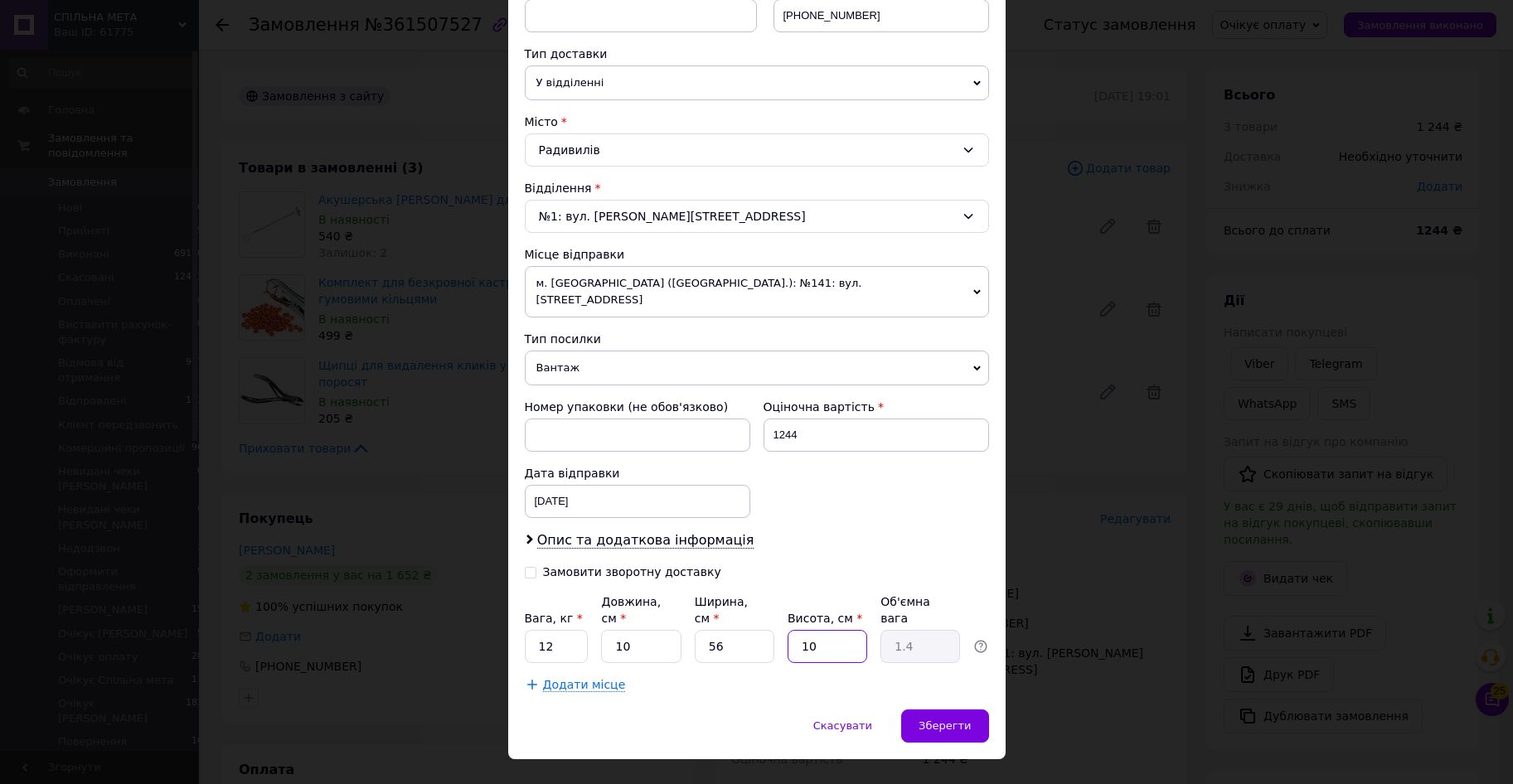
drag, startPoint x: 828, startPoint y: 609, endPoint x: 810, endPoint y: 605, distance: 18.4
click at [810, 630] on input "10" at bounding box center [828, 646] width 79 height 34
type input "1"
type input "0.14"
type input "8"
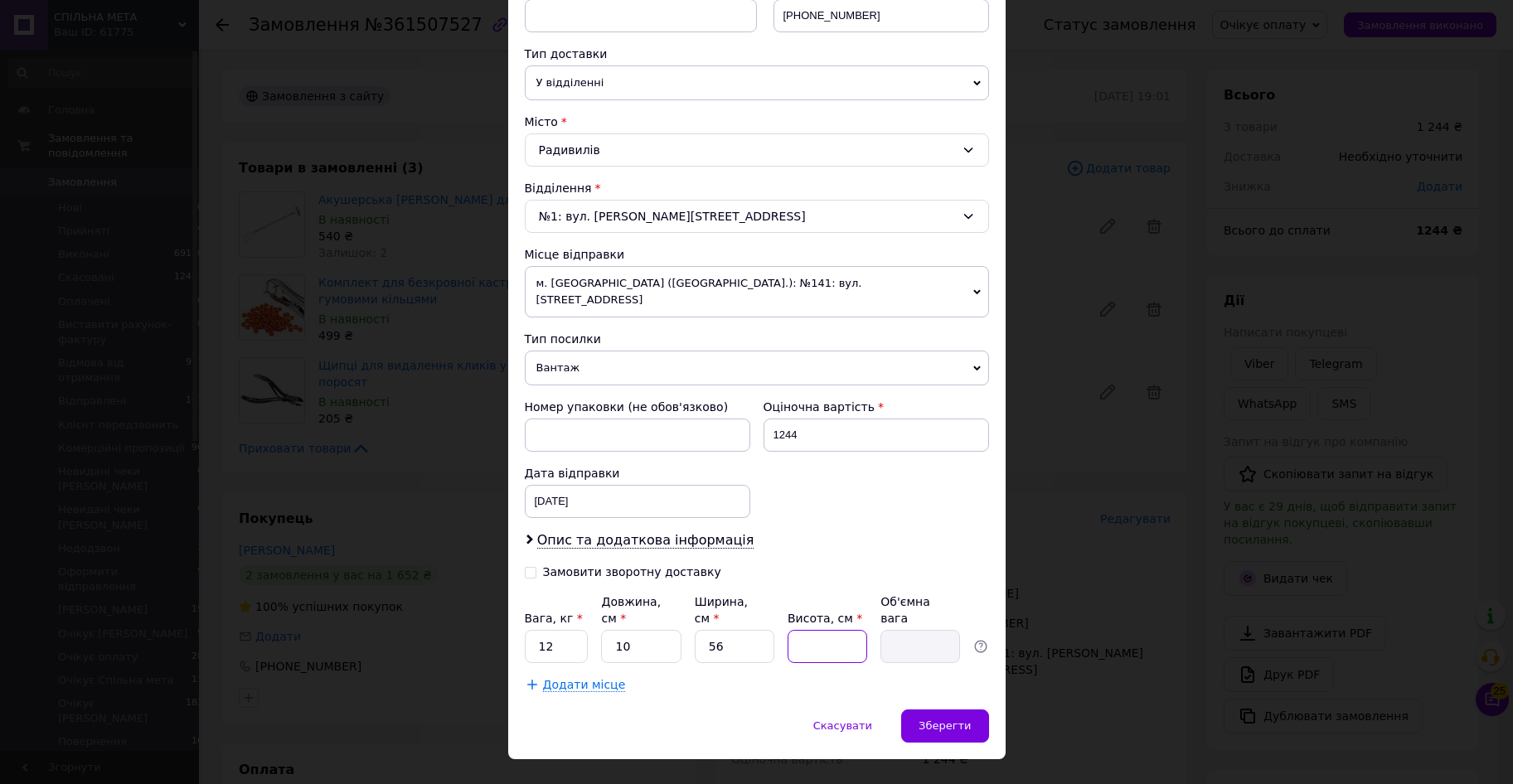
type input "1.12"
type input "8"
click at [954, 709] on div "Зберегти" at bounding box center [944, 725] width 87 height 34
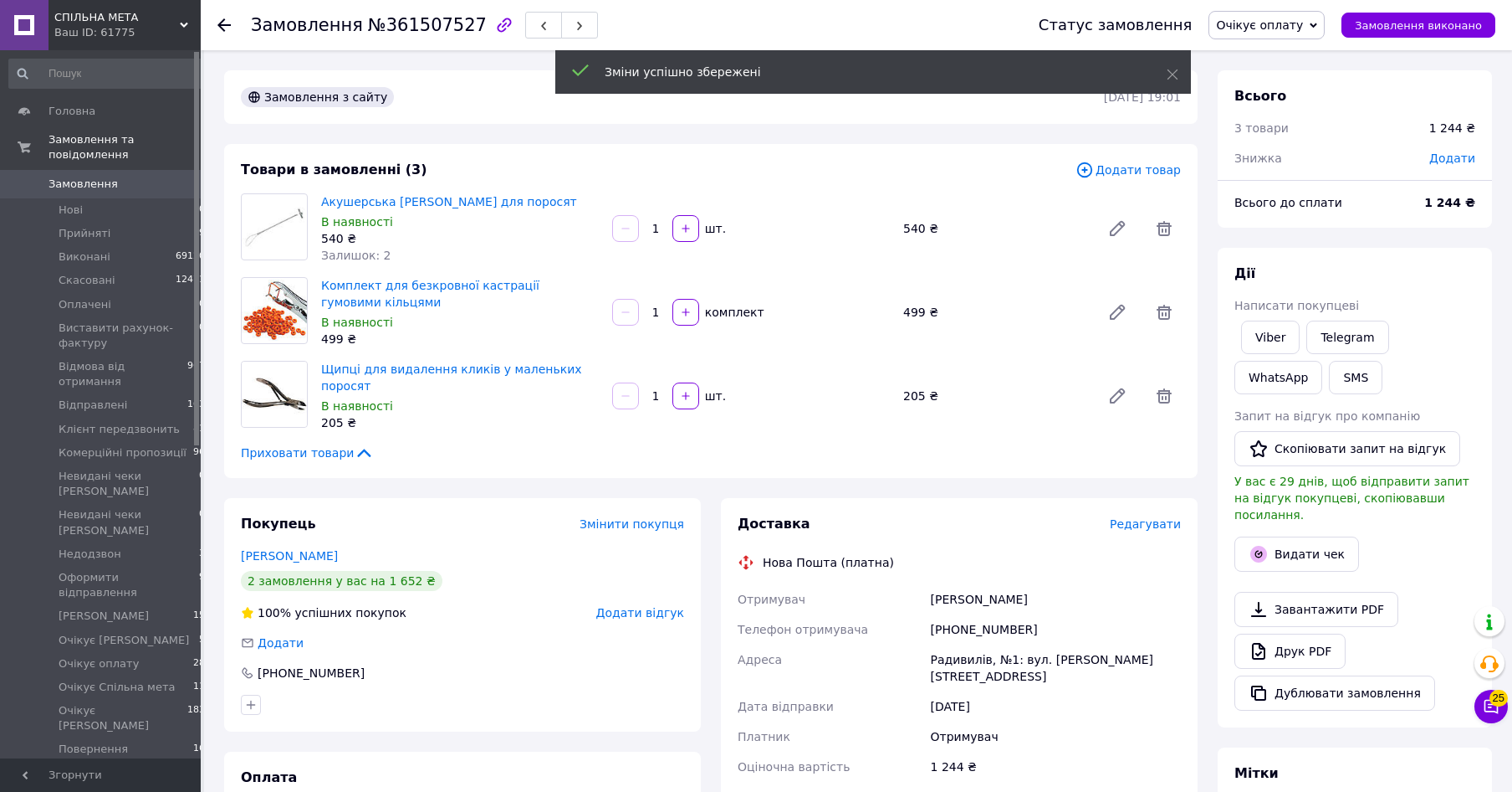
scroll to position [170, 0]
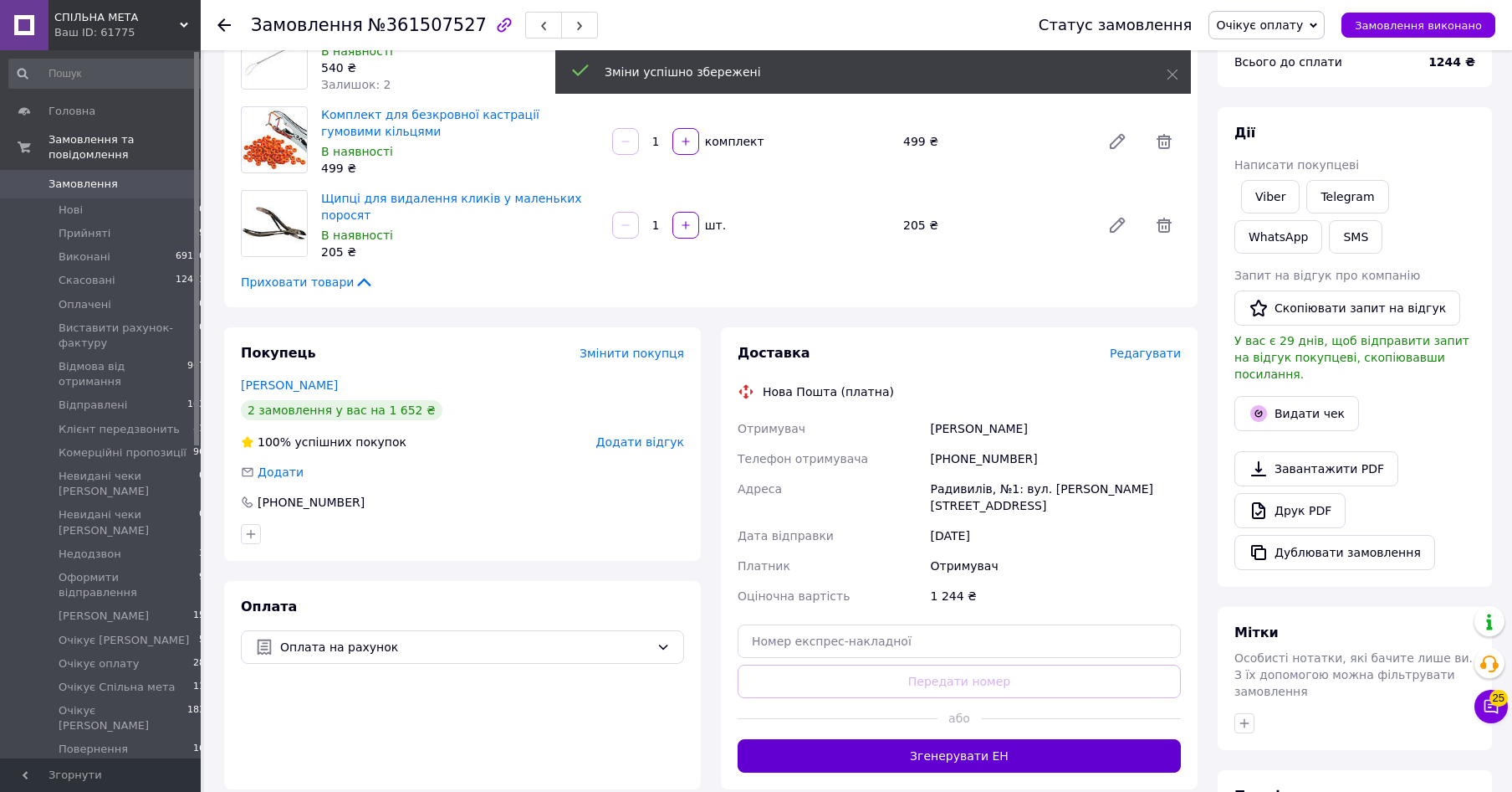
click at [930, 739] on button "Згенерувати ЕН" at bounding box center [959, 755] width 443 height 34
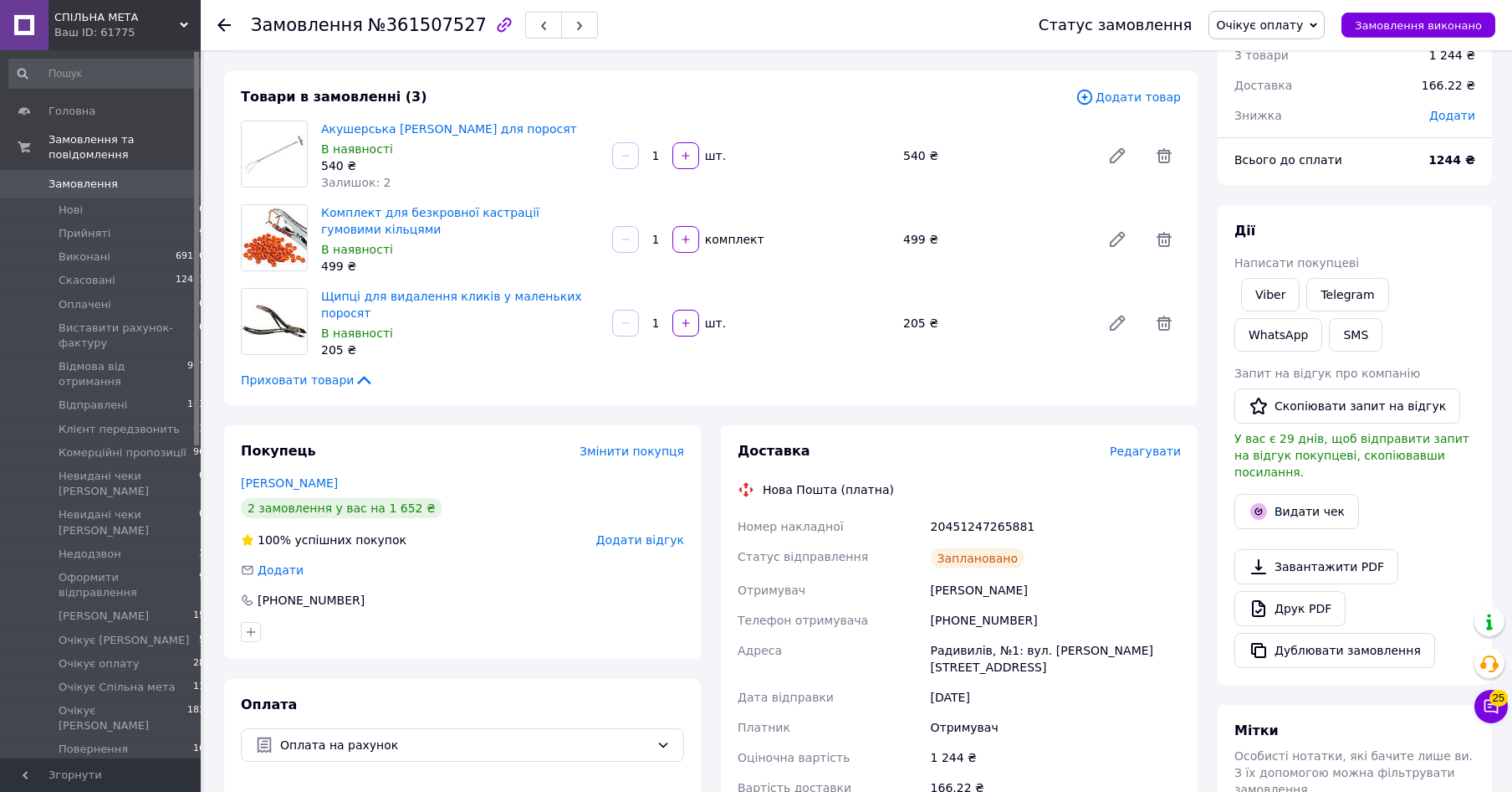
scroll to position [0, 0]
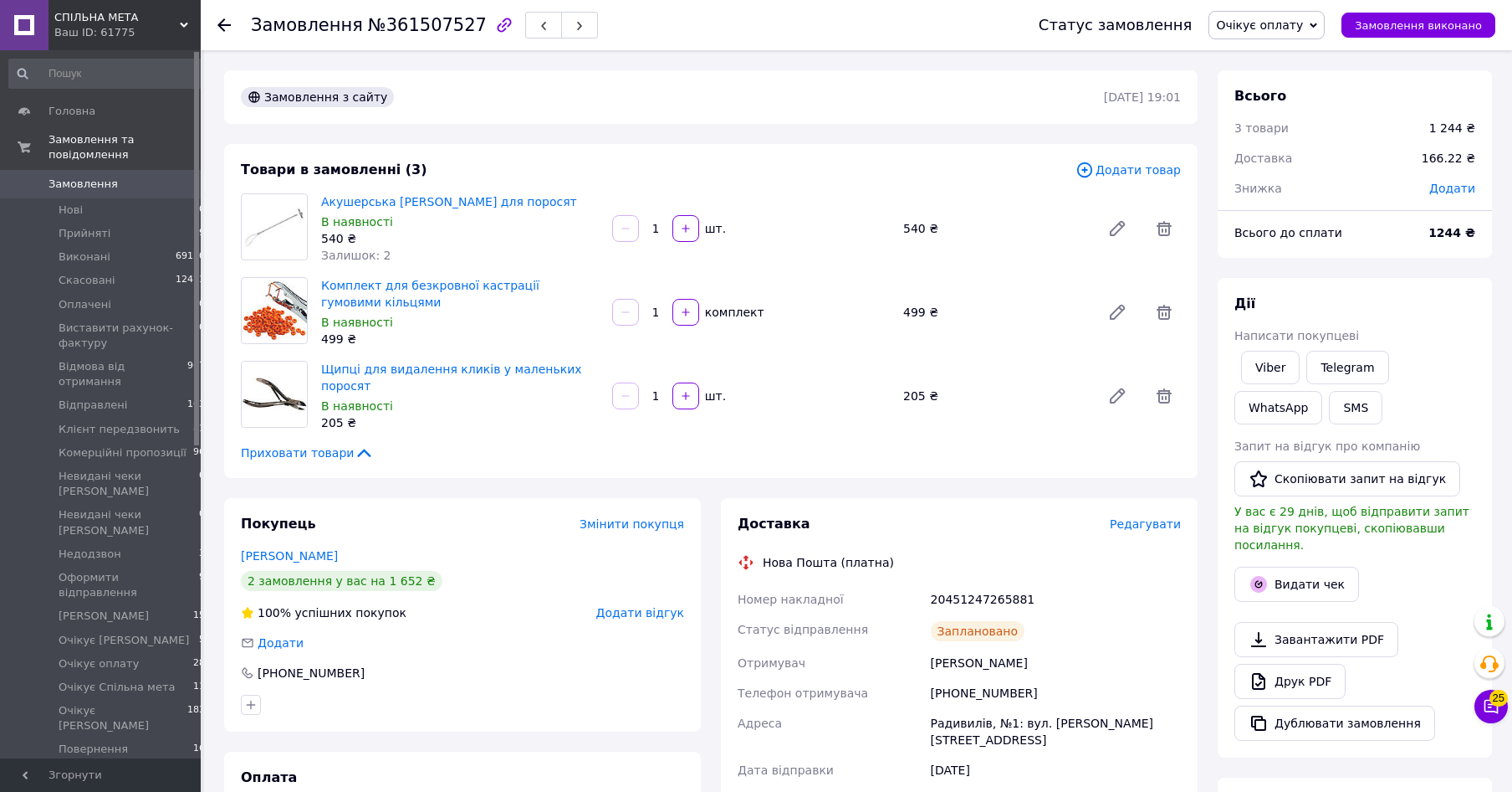
click at [1270, 27] on span "Очікує оплату" at bounding box center [1260, 24] width 87 height 13
click at [1288, 131] on li "[PERSON_NAME]" at bounding box center [1306, 129] width 193 height 25
click at [99, 652] on li "Очікує оплату 28" at bounding box center [107, 663] width 215 height 23
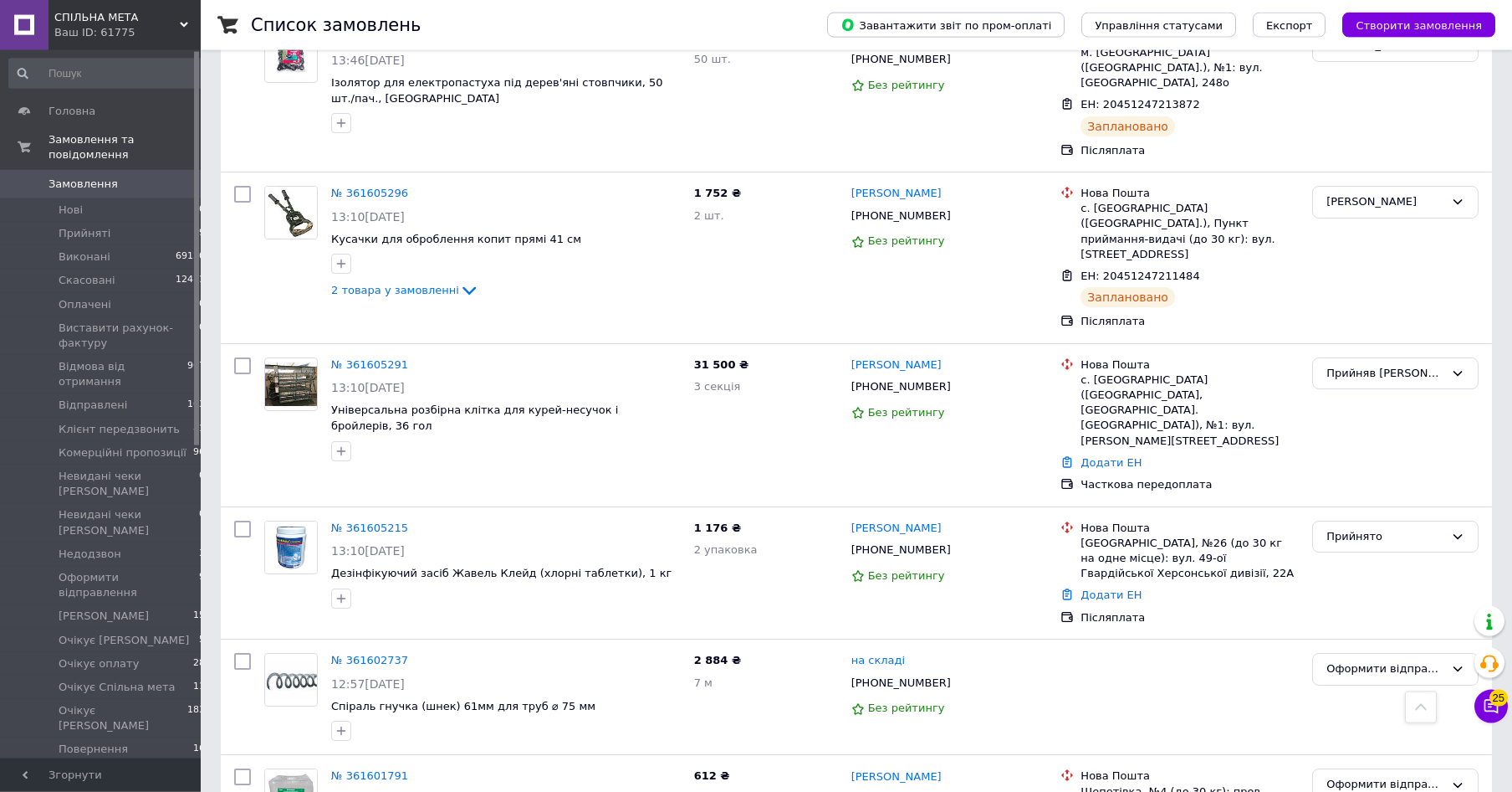
scroll to position [1024, 0]
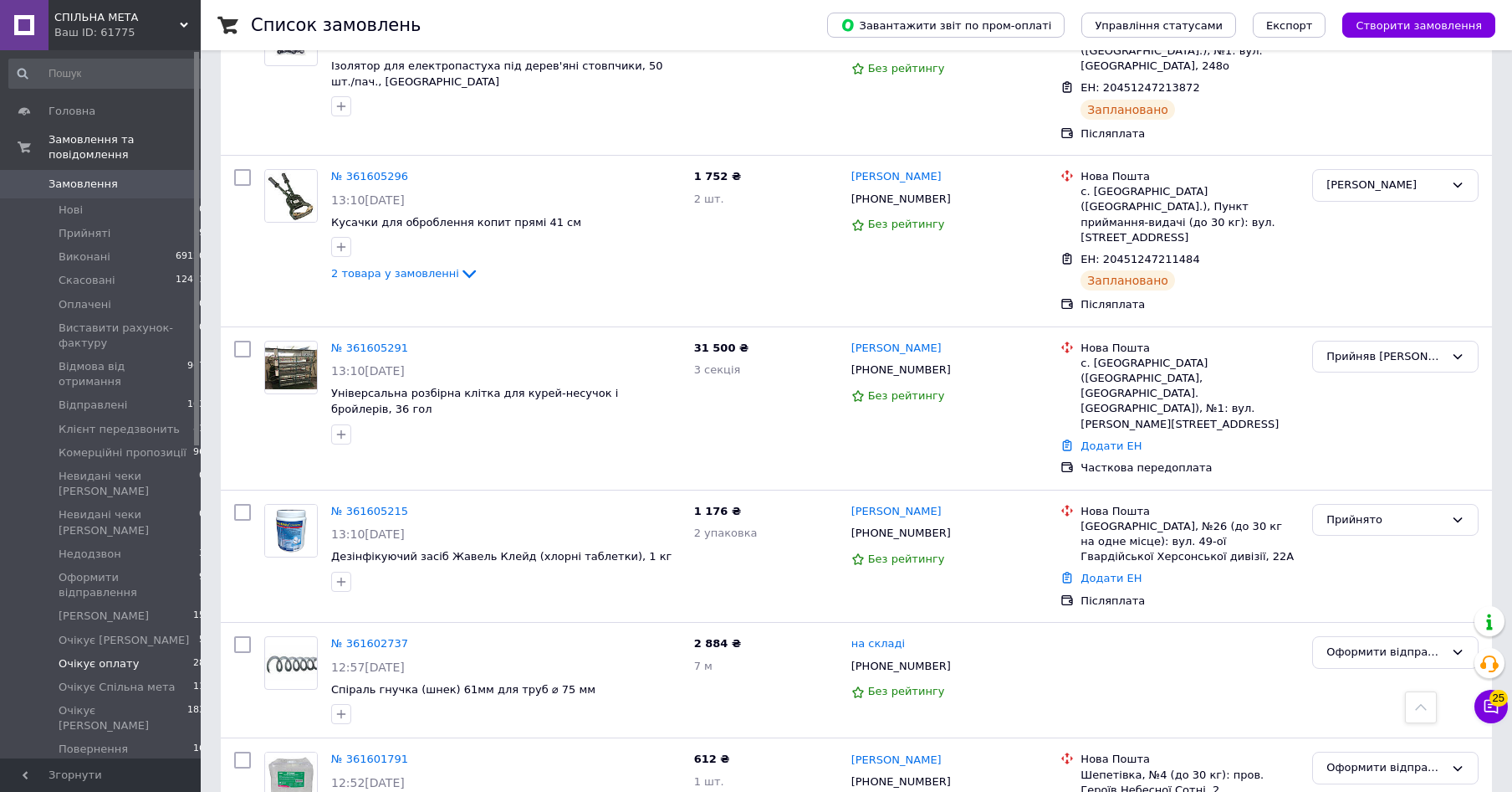
click at [96, 656] on span "Очікує оплату" at bounding box center [98, 663] width 80 height 15
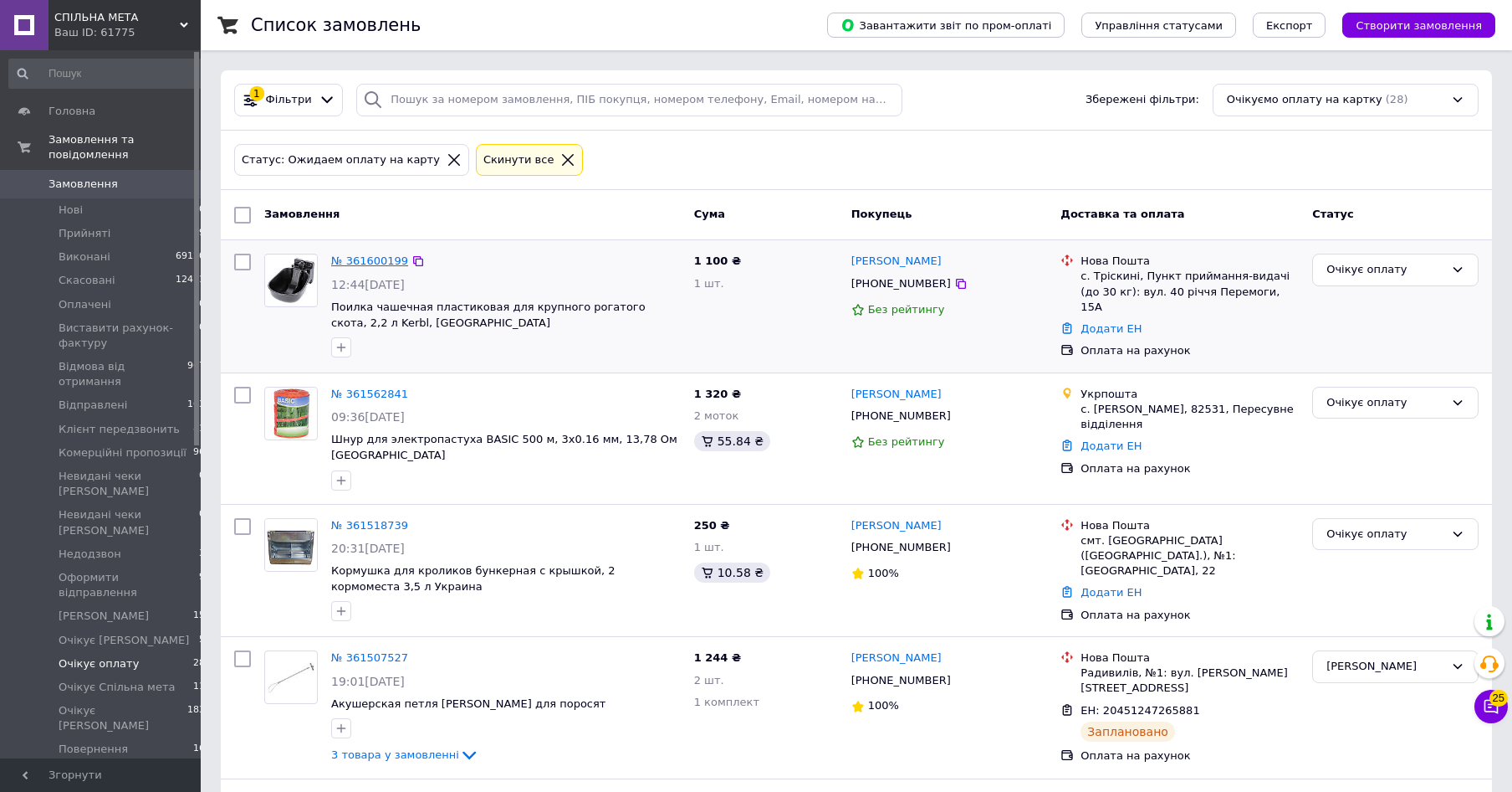
click at [386, 261] on link "№ 361600199" at bounding box center [369, 261] width 77 height 12
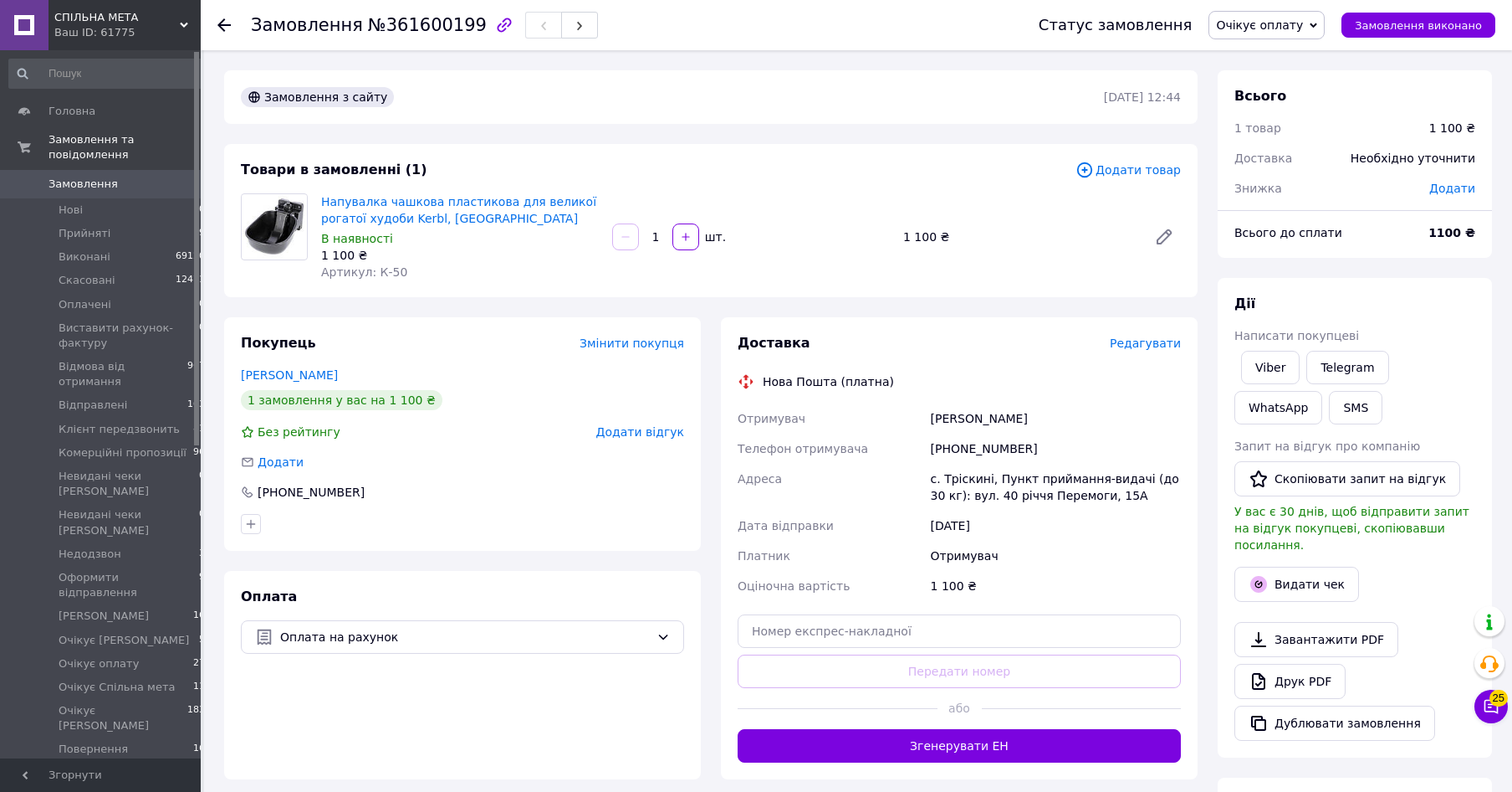
drag, startPoint x: 1052, startPoint y: 424, endPoint x: 939, endPoint y: 426, distance: 113.0
click at [915, 427] on div "Отримувач Прозапас Галина Телефон отримувача +380972530669 Адреса с. Тріскині, …" at bounding box center [959, 502] width 450 height 197
drag, startPoint x: 978, startPoint y: 418, endPoint x: 992, endPoint y: 419, distance: 14.0
copy div "Отримувач Прозапас Галина"
click at [1150, 349] on span "Редагувати" at bounding box center [1145, 343] width 71 height 13
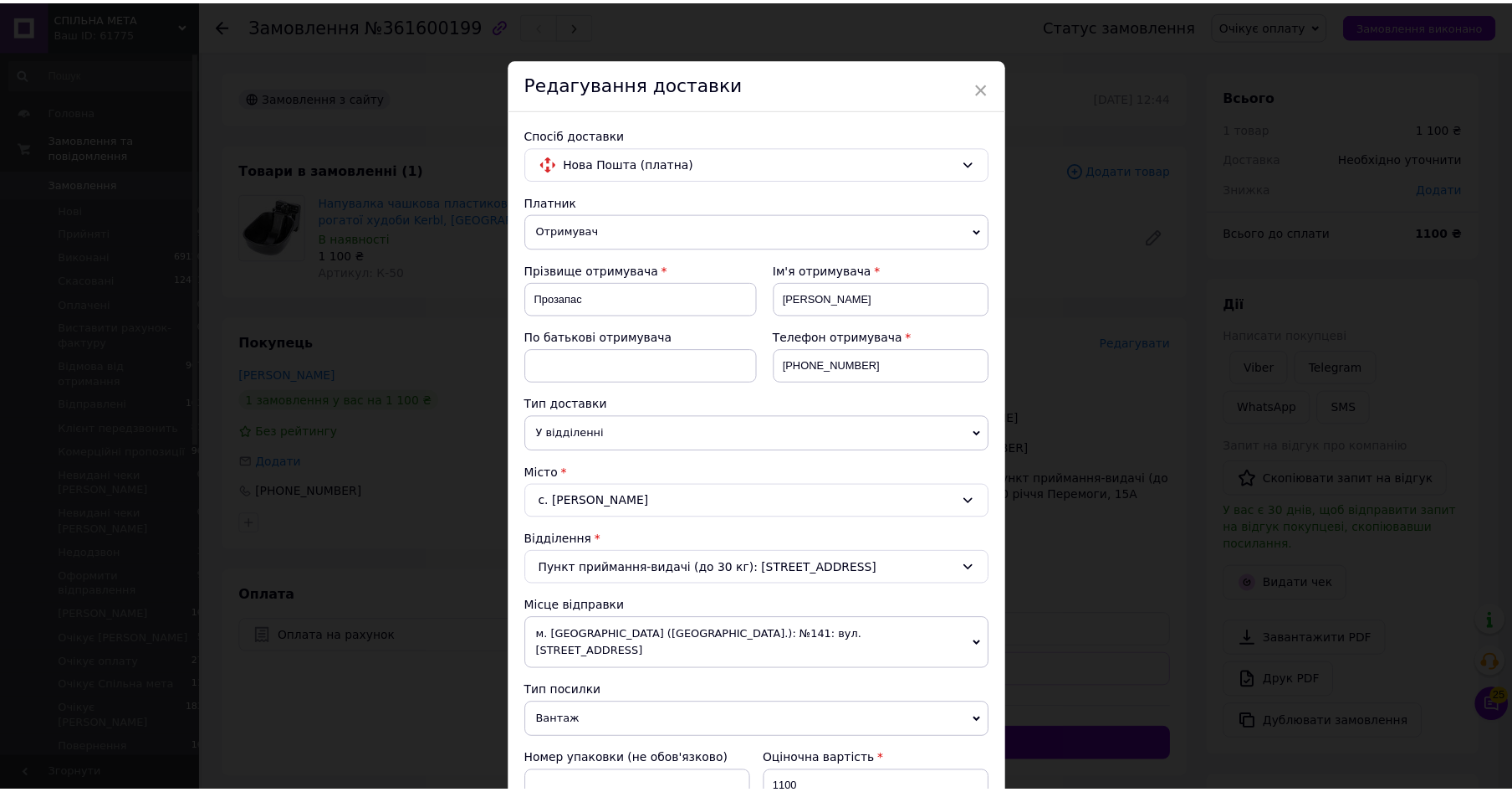
scroll to position [537, 0]
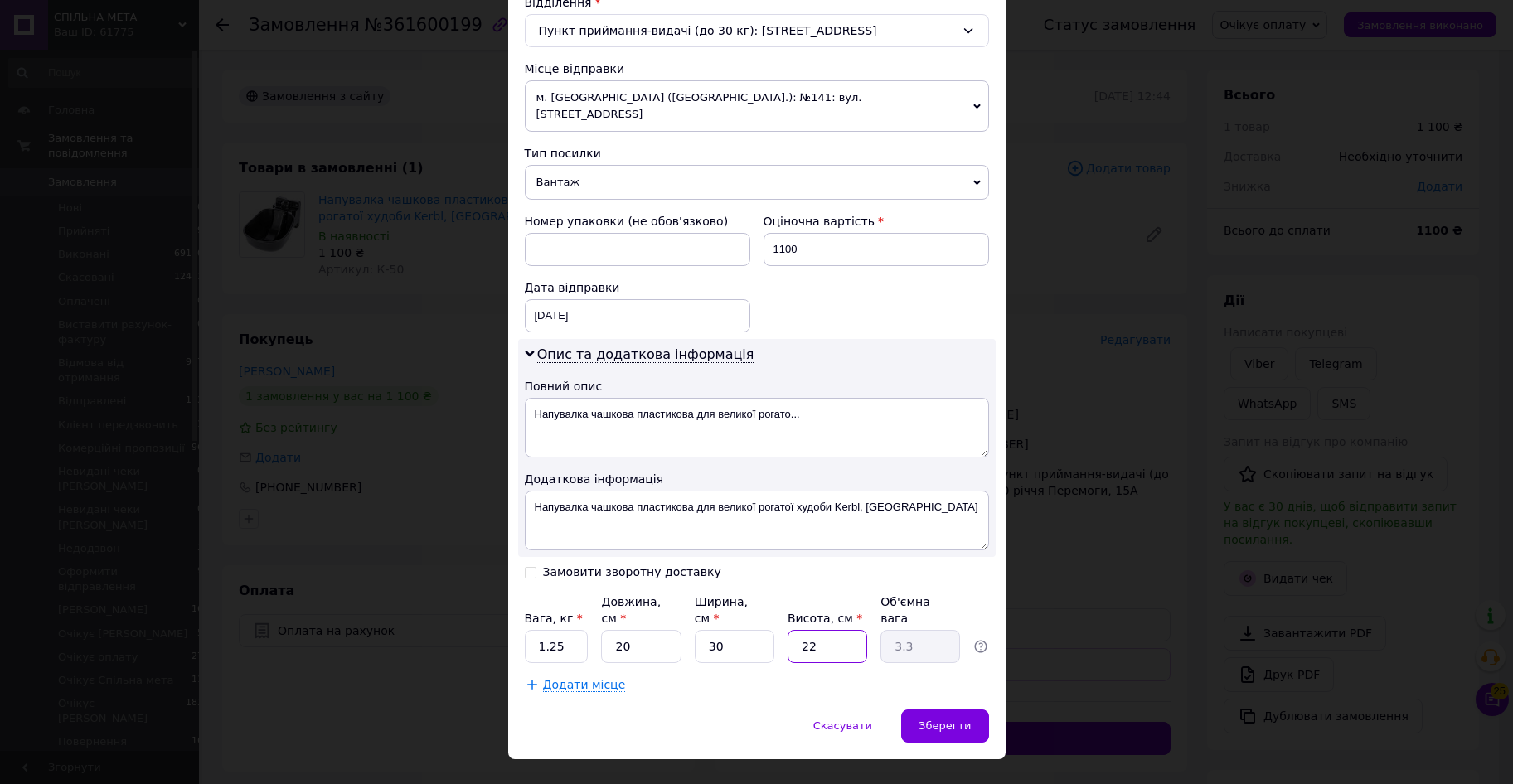
drag, startPoint x: 780, startPoint y: 613, endPoint x: 752, endPoint y: 610, distance: 28.2
click at [788, 630] on input "22" at bounding box center [828, 646] width 79 height 34
type input "1"
type input "0.15"
type input "15"
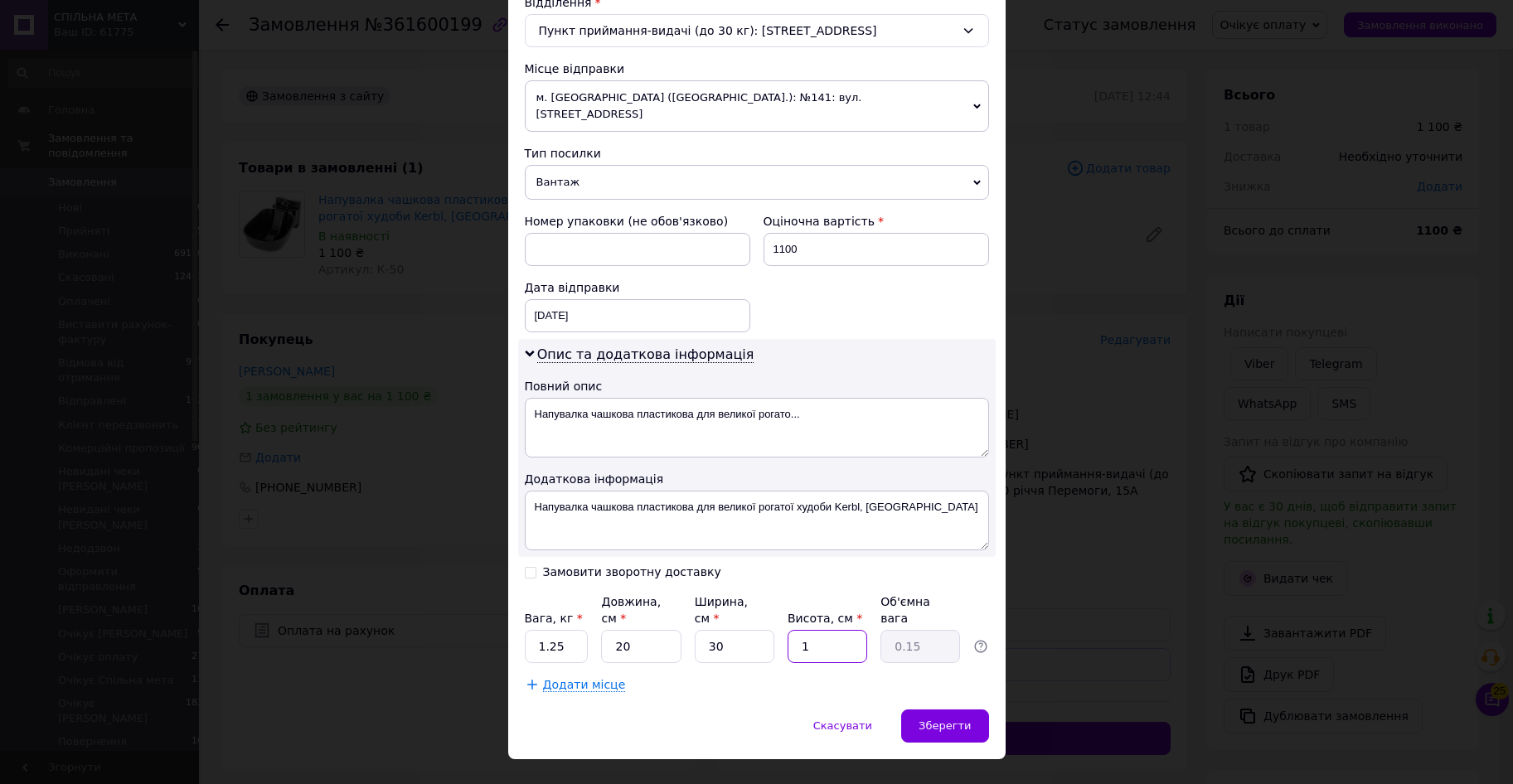
type input "2.25"
type input "15"
click at [943, 719] on span "Зберегти" at bounding box center [945, 725] width 53 height 12
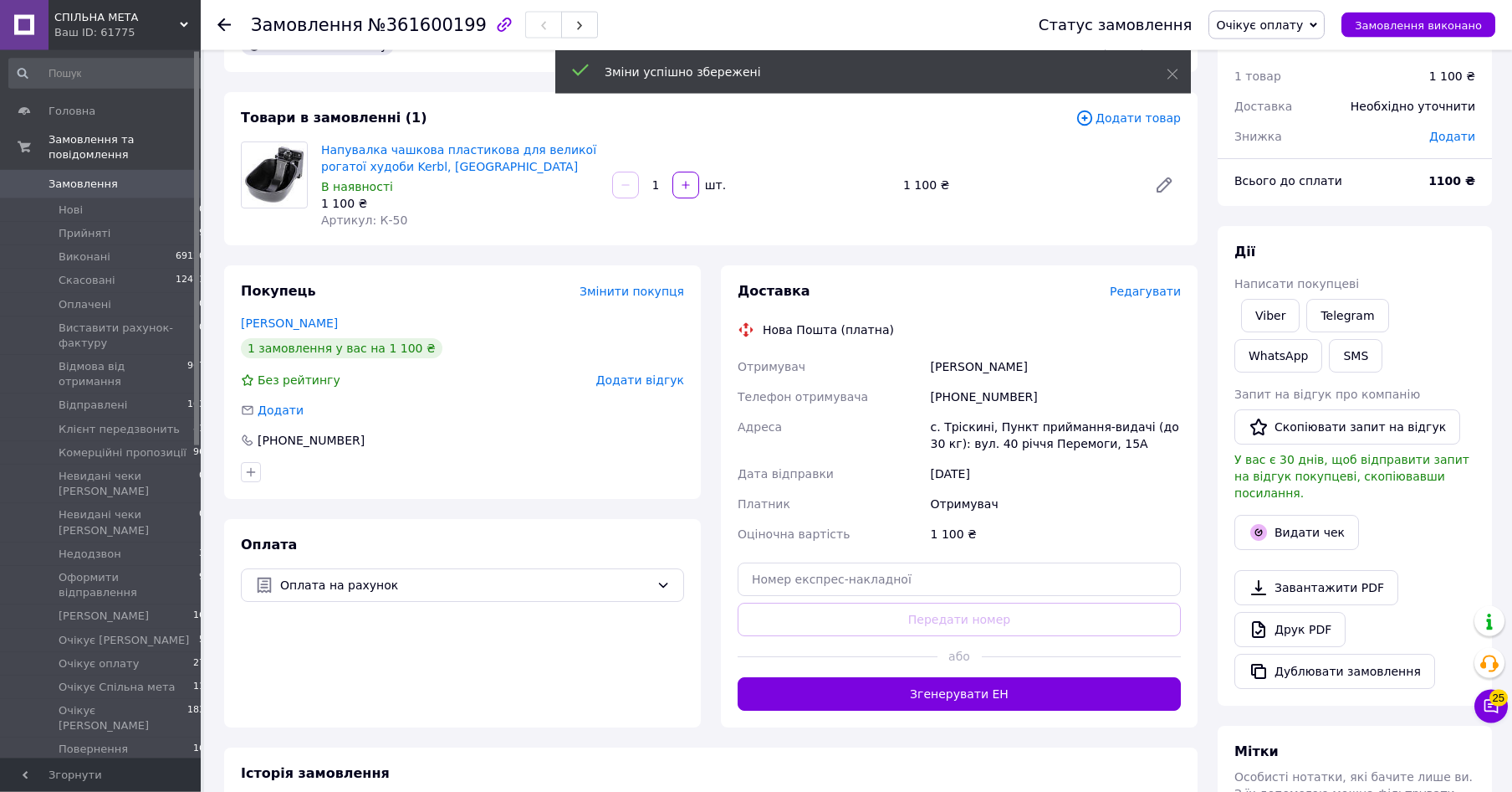
scroll to position [85, 0]
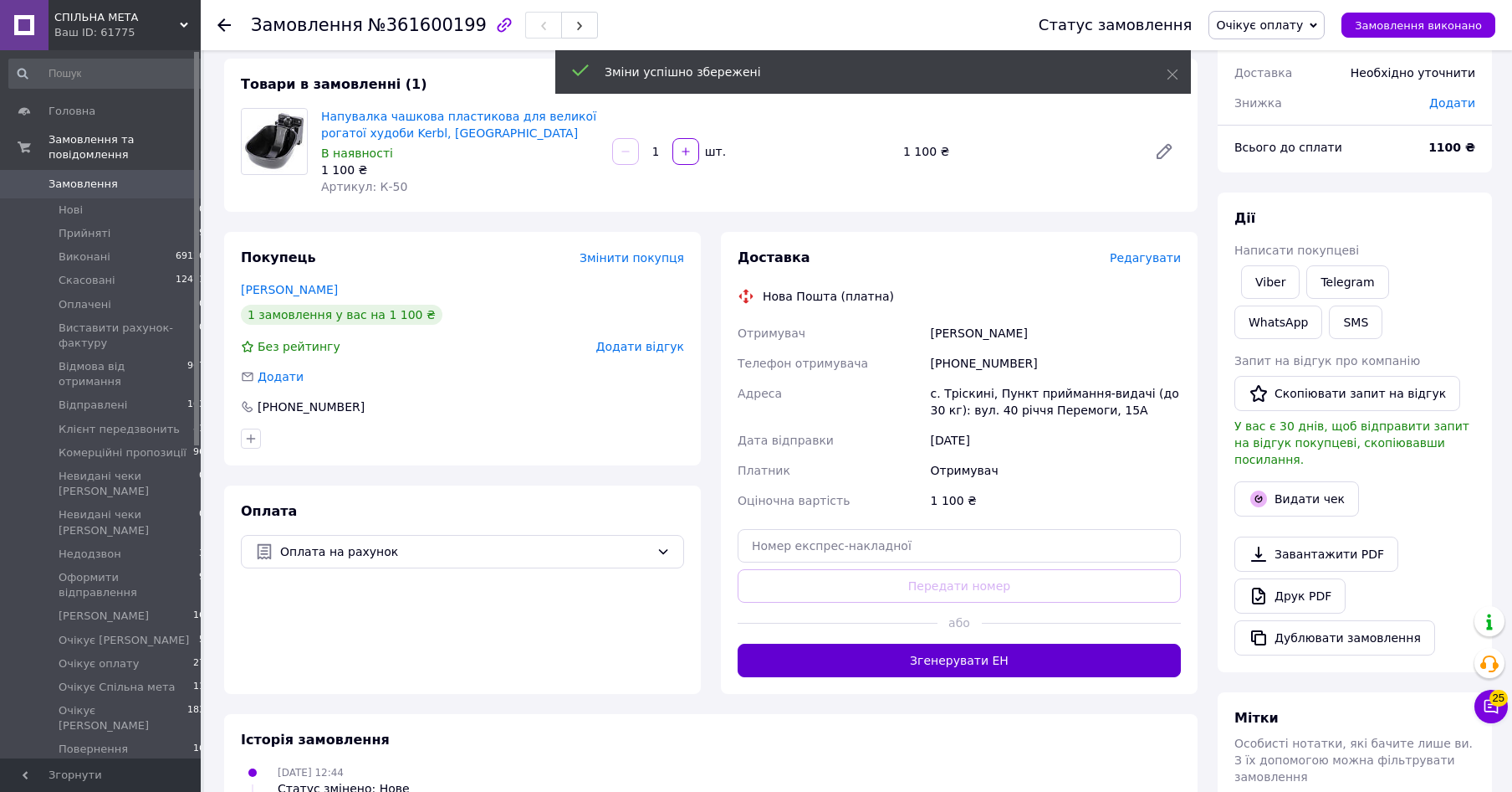
click at [986, 670] on button "Згенерувати ЕН" at bounding box center [959, 660] width 443 height 34
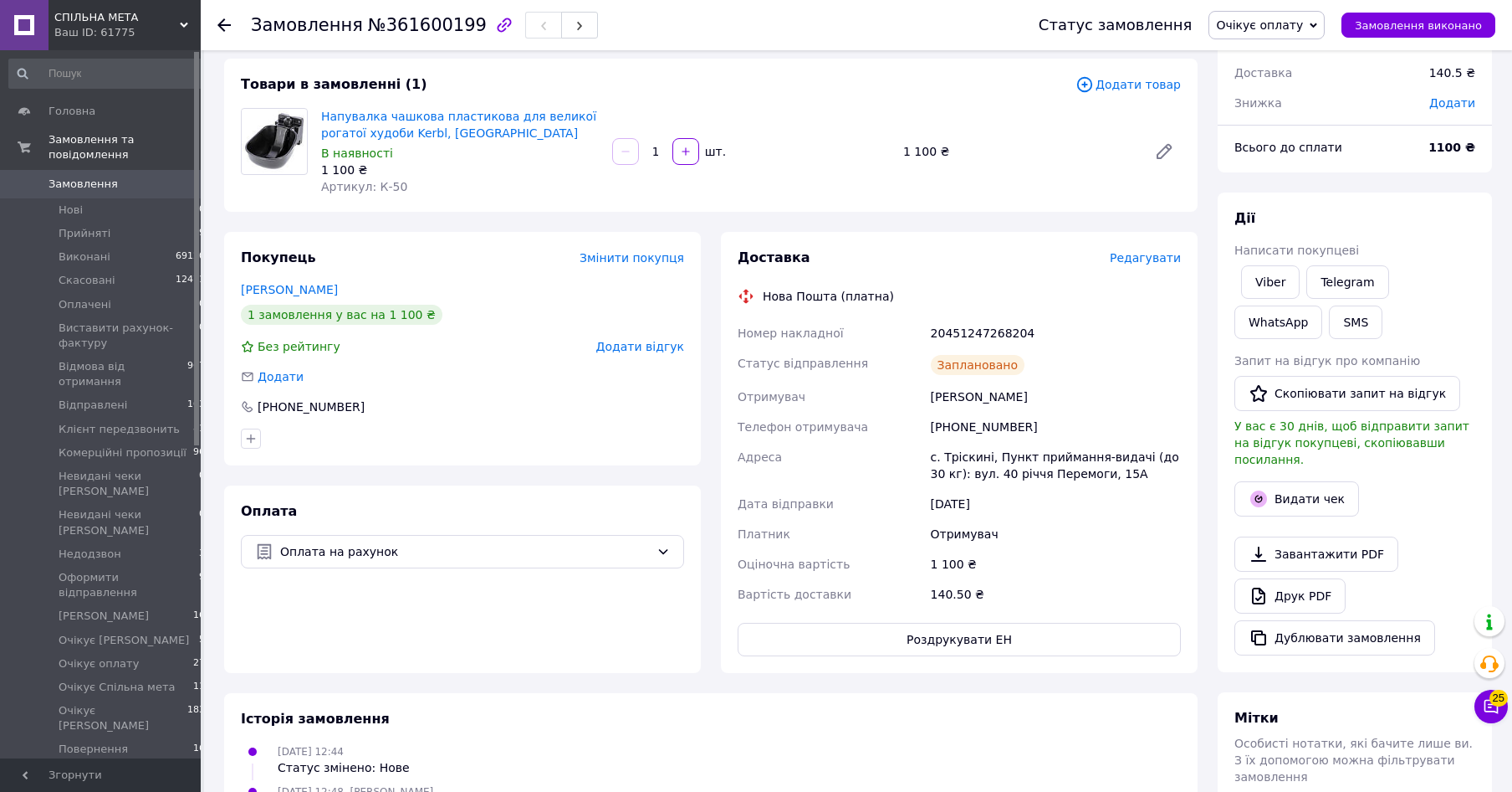
click at [1303, 22] on span "Очікує оплату" at bounding box center [1260, 24] width 87 height 13
click at [1284, 136] on li "[PERSON_NAME]" at bounding box center [1306, 129] width 193 height 25
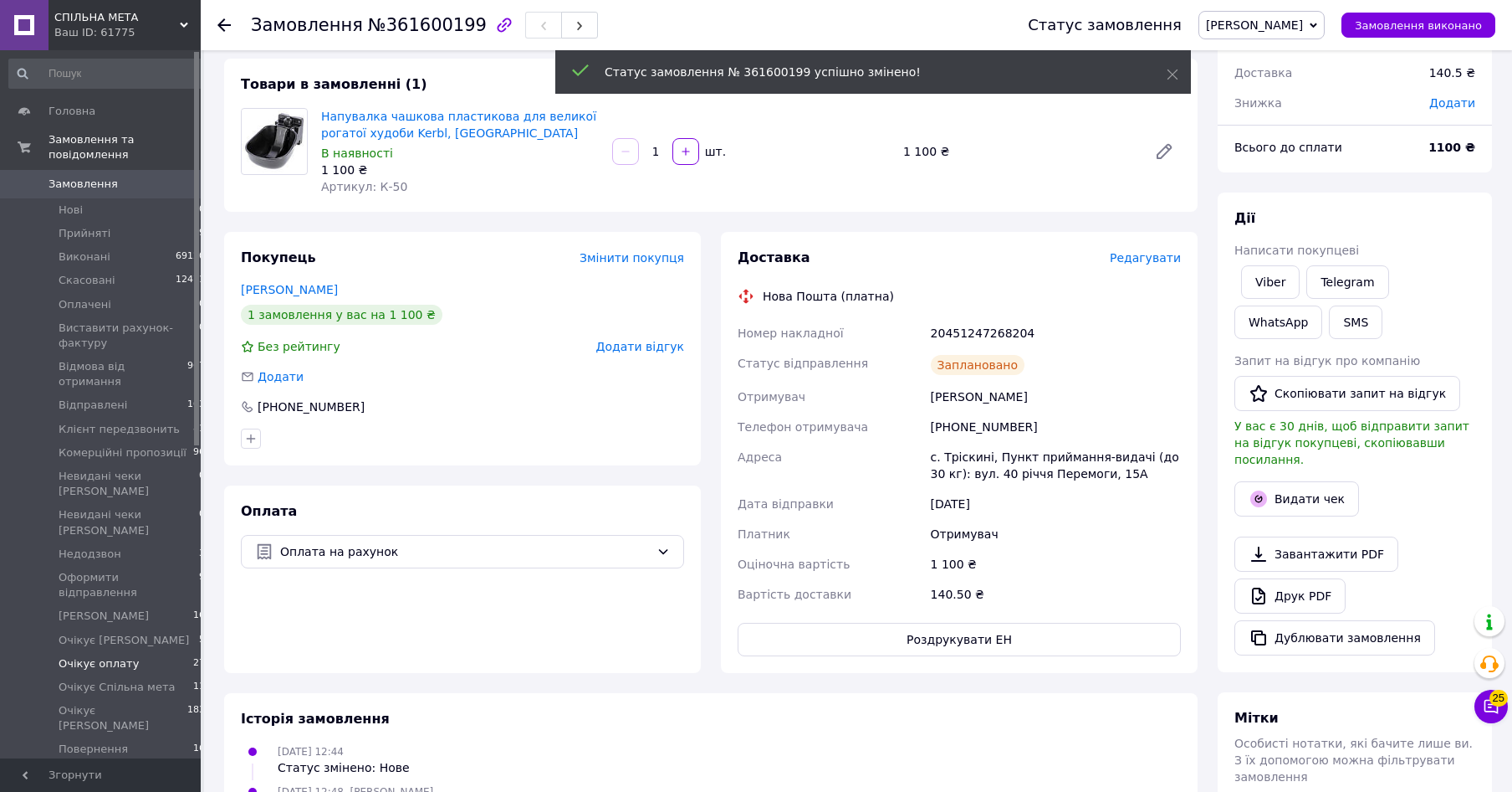
click at [89, 656] on span "Очікує оплату" at bounding box center [98, 663] width 80 height 15
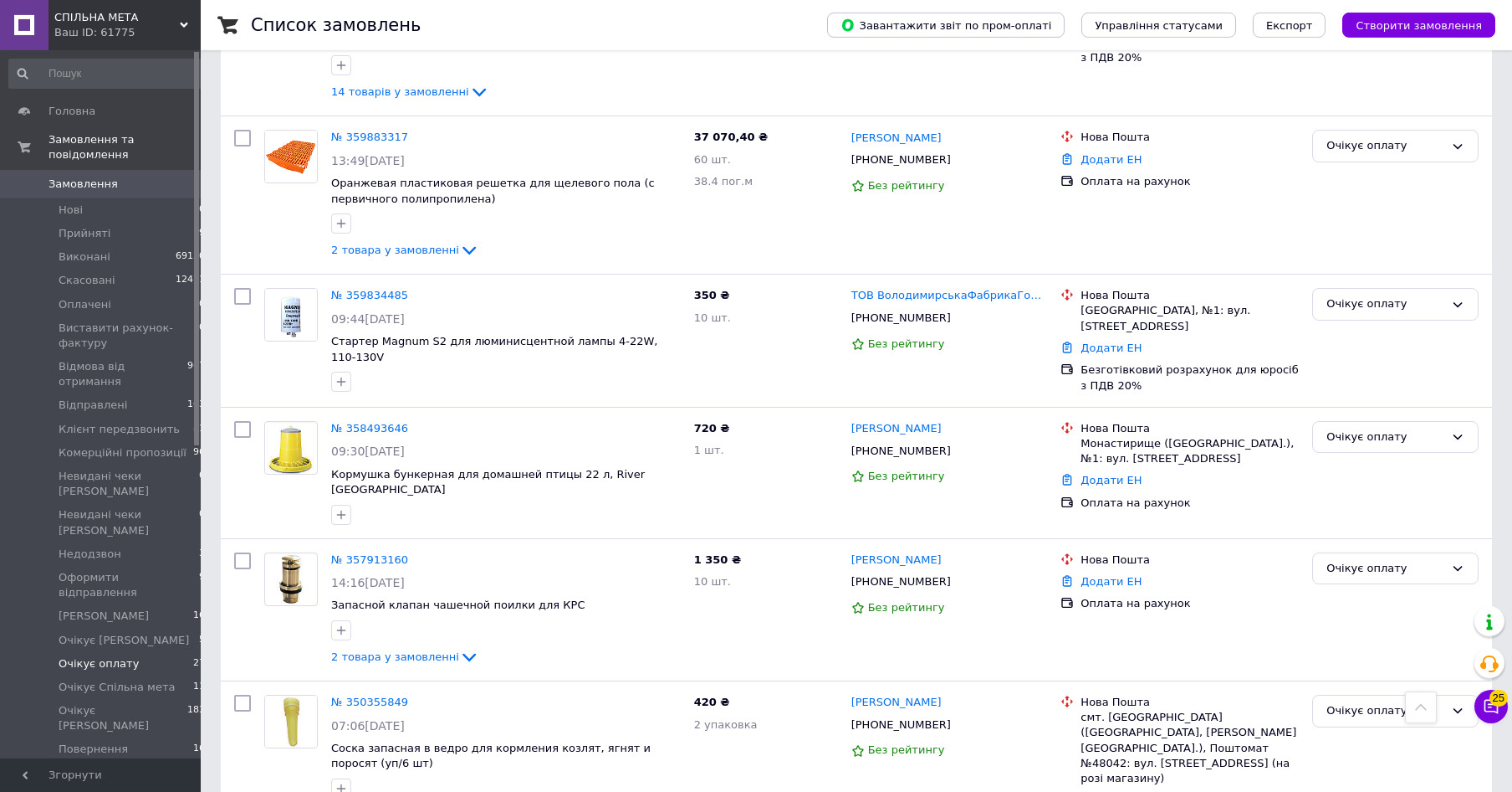
scroll to position [1281, 0]
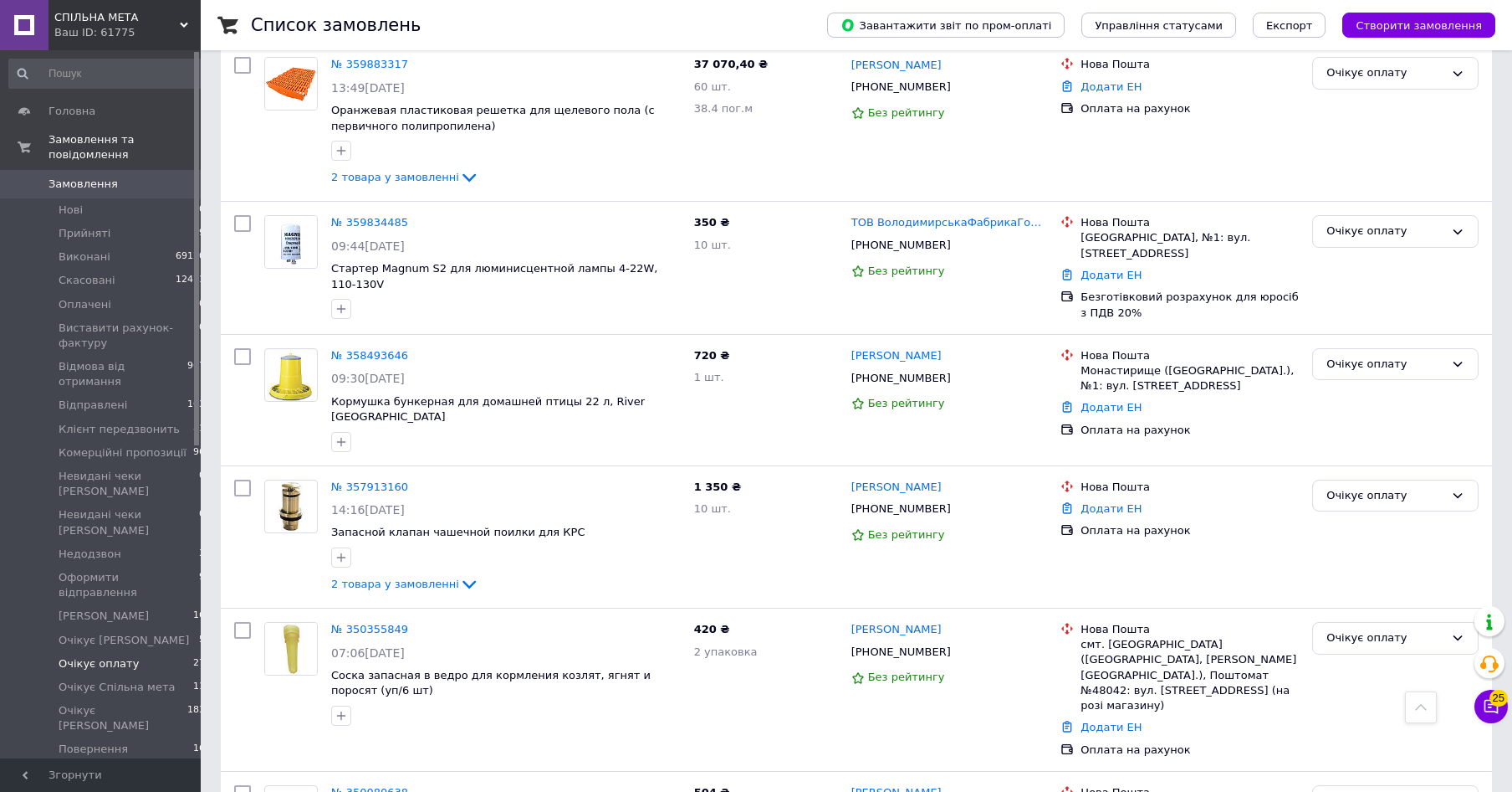
click at [125, 176] on span "Замовлення" at bounding box center [102, 183] width 106 height 15
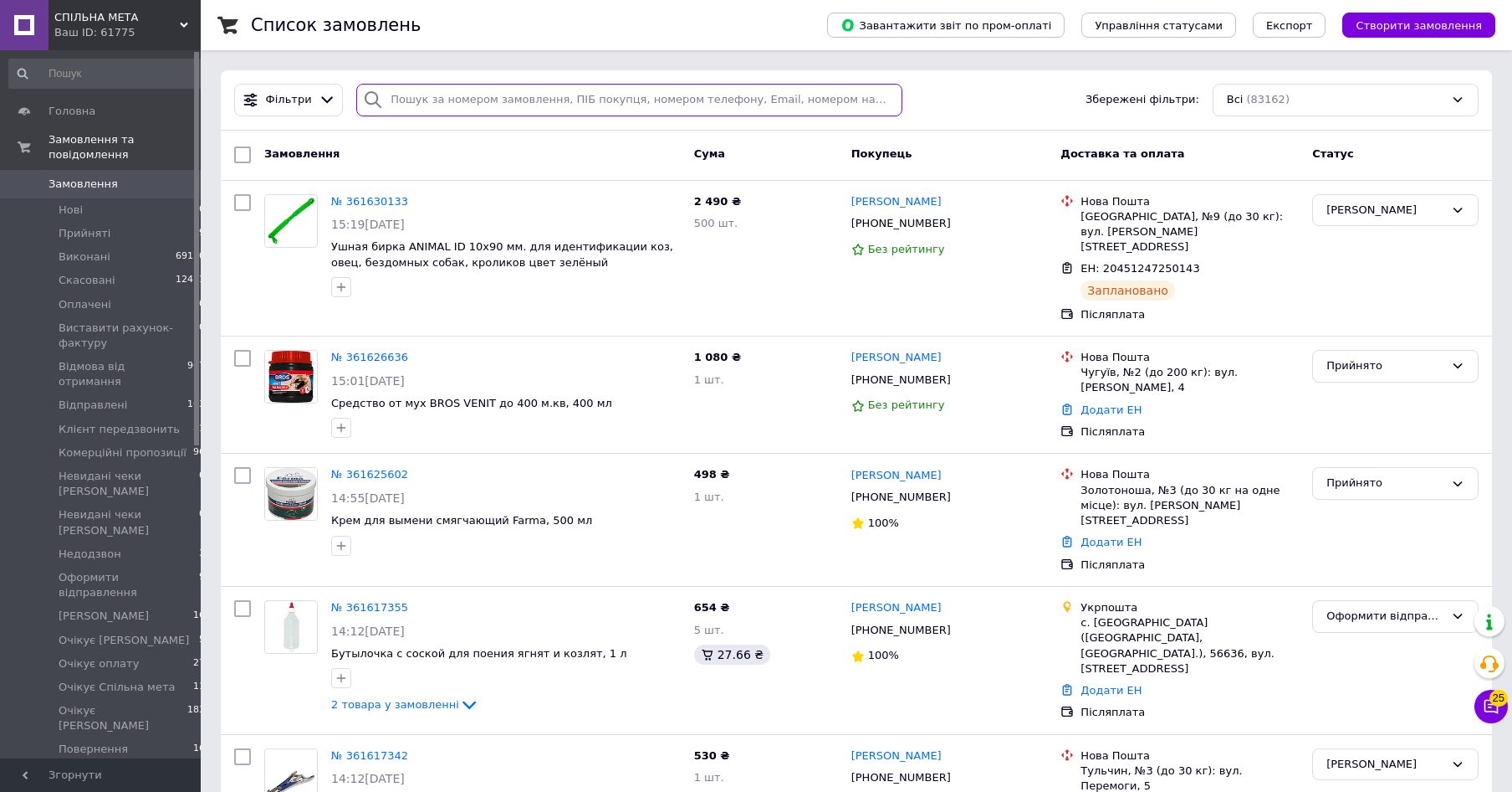
click at [410, 97] on input "search" at bounding box center [629, 100] width 546 height 33
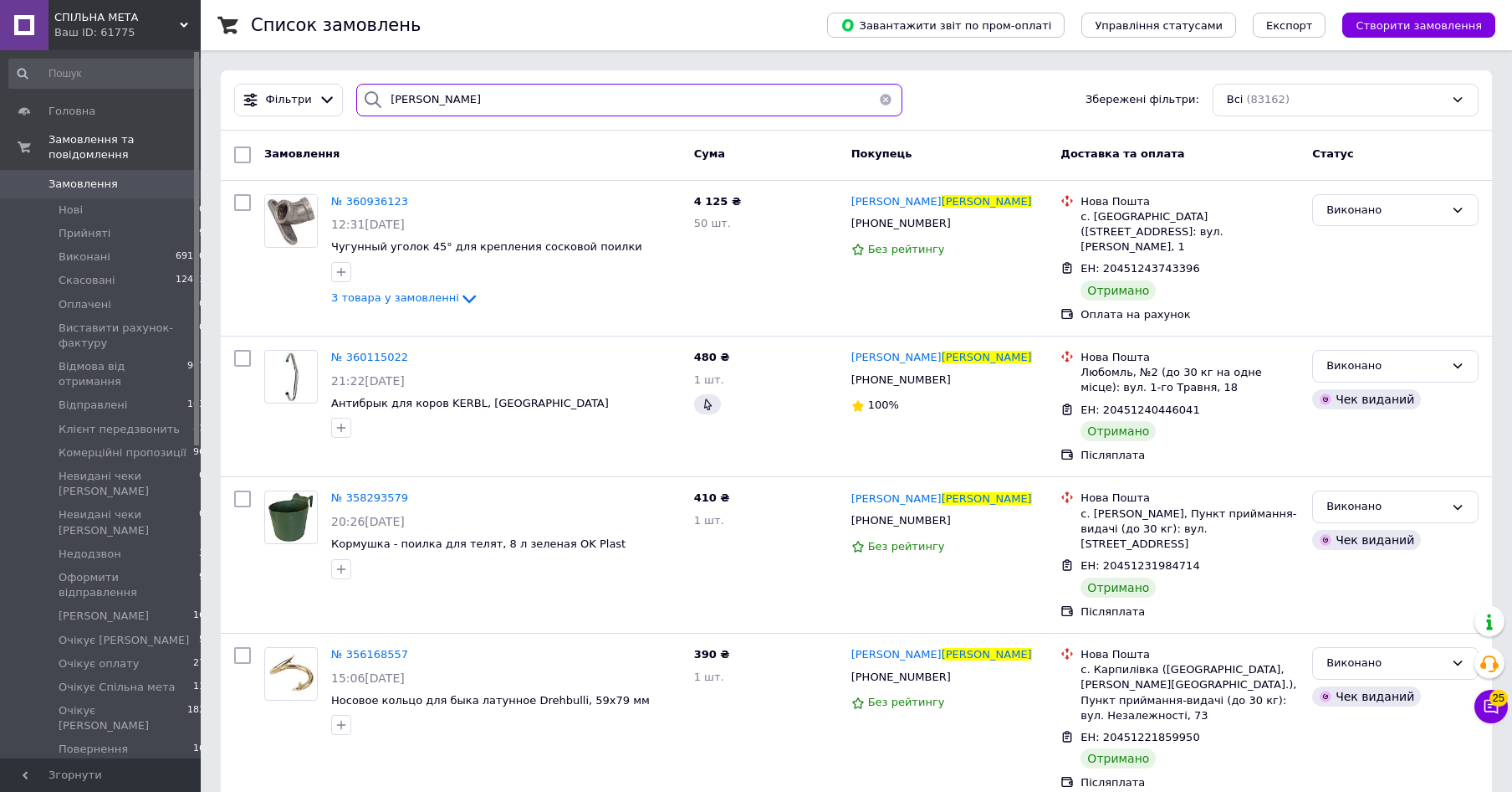
type input "шевчук"
click at [87, 176] on span "Замовлення" at bounding box center [83, 183] width 70 height 15
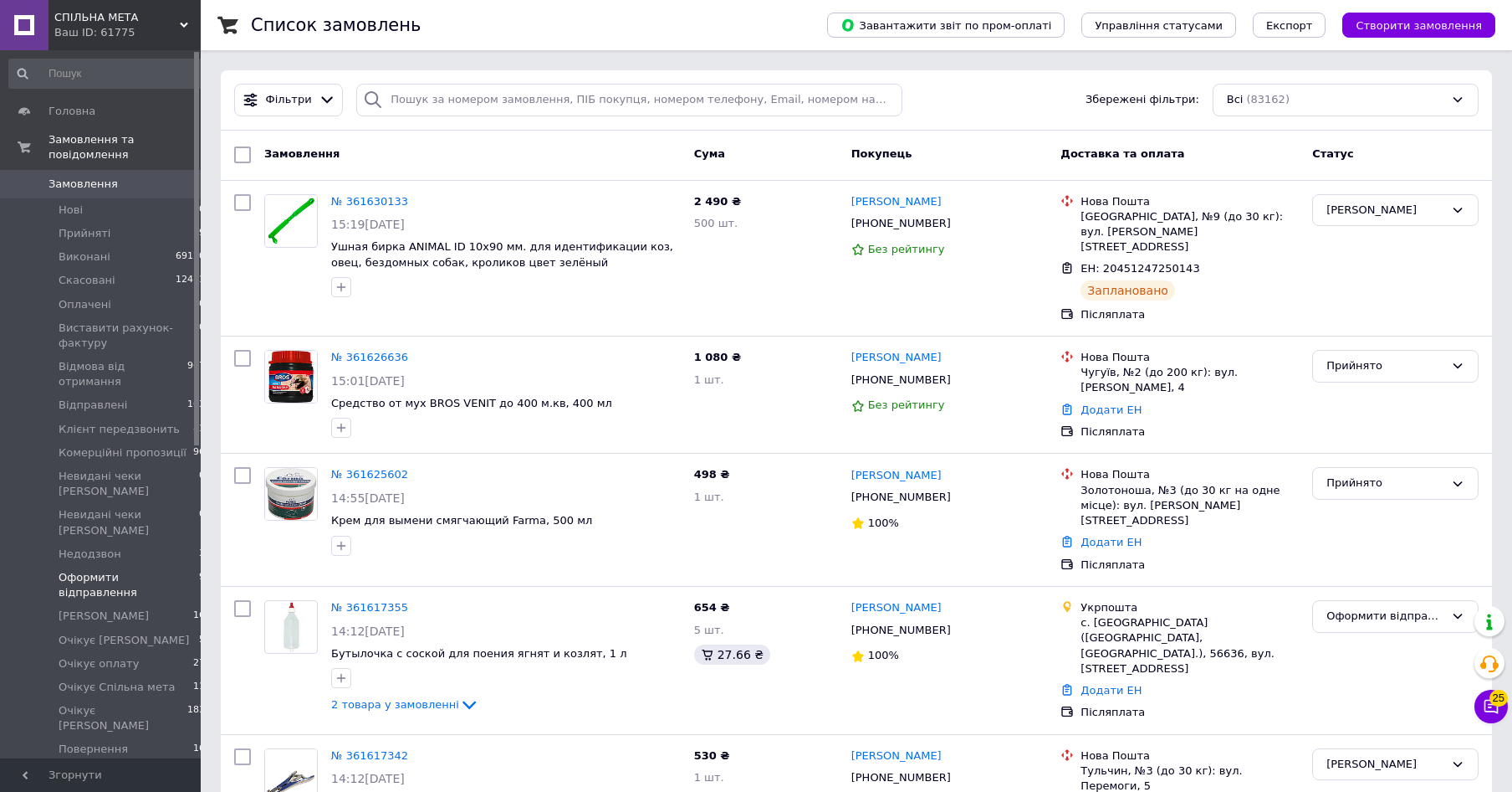
click at [101, 570] on span "Оформити відправлення" at bounding box center [129, 585] width 141 height 30
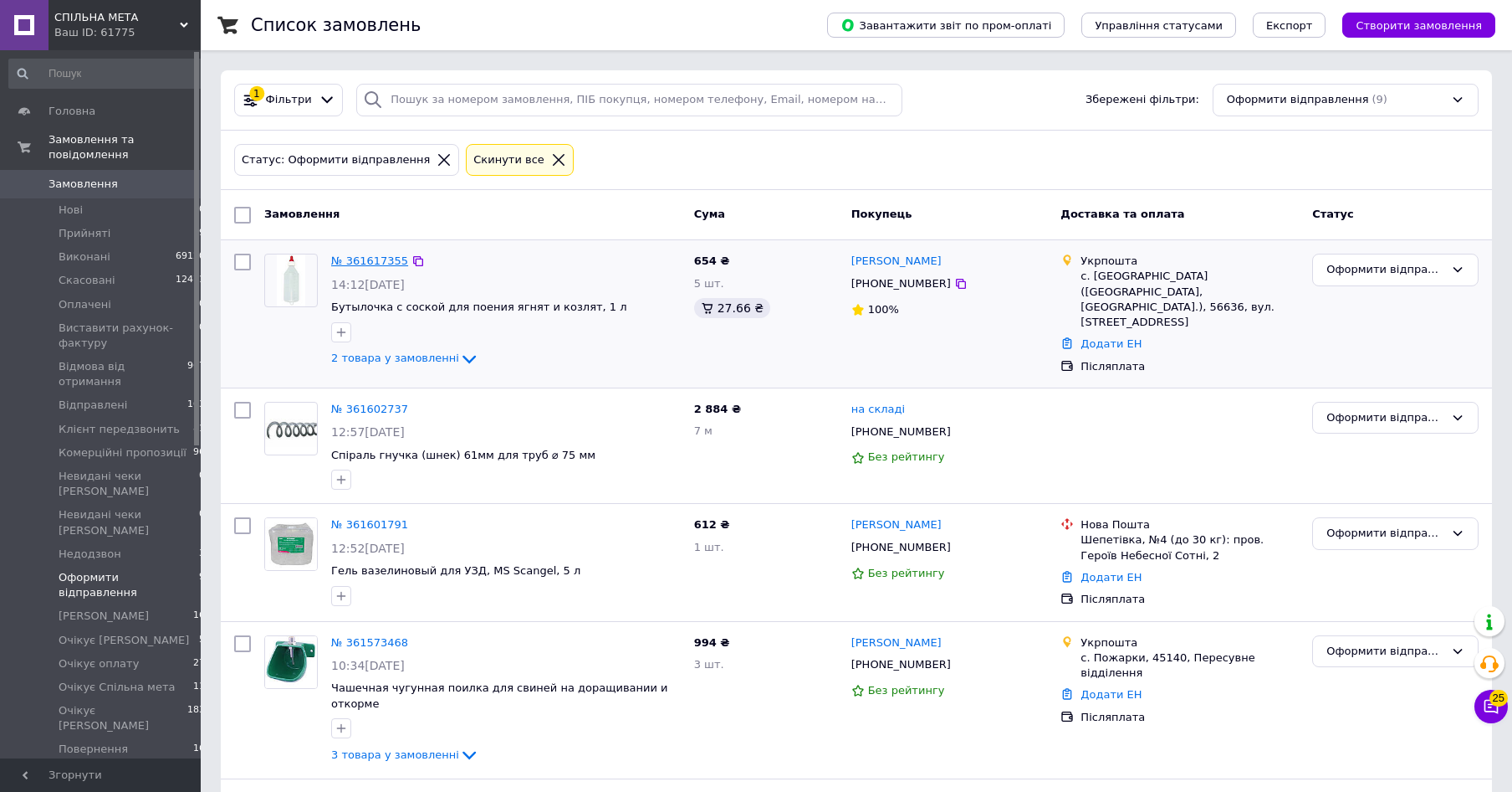
click at [385, 263] on link "№ 361617355" at bounding box center [369, 261] width 77 height 12
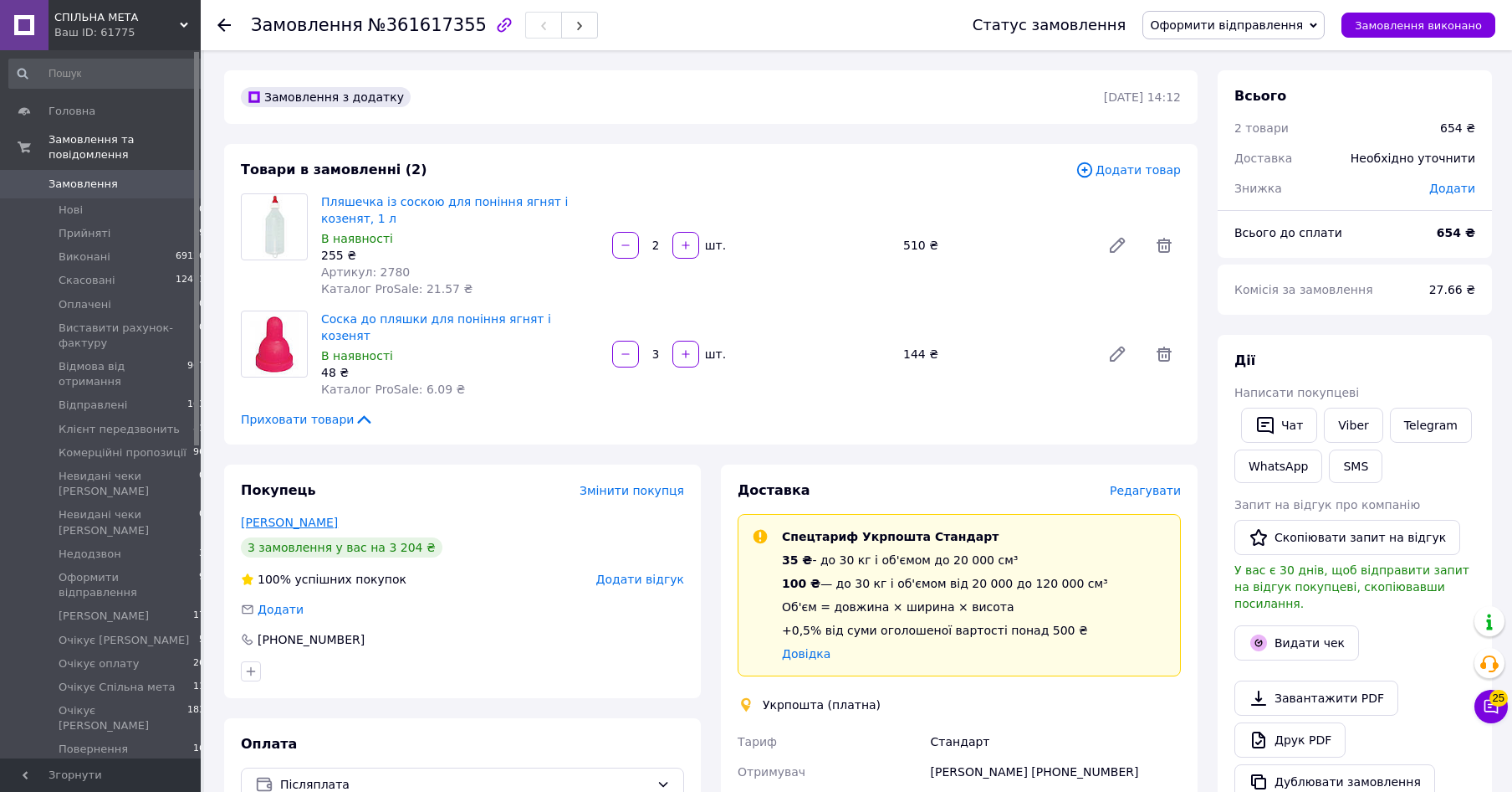
drag, startPoint x: 365, startPoint y: 501, endPoint x: 254, endPoint y: 502, distance: 111.0
click at [254, 514] on div "Діденко Микола" at bounding box center [462, 522] width 443 height 17
drag, startPoint x: 232, startPoint y: 504, endPoint x: 366, endPoint y: 508, distance: 134.1
click at [366, 508] on div "Покупець Змінити покупця Діденко Микола 3 замовлення у вас на 3 204 ₴ 100% успі…" at bounding box center [462, 581] width 477 height 234
copy link "Діденко Микола"
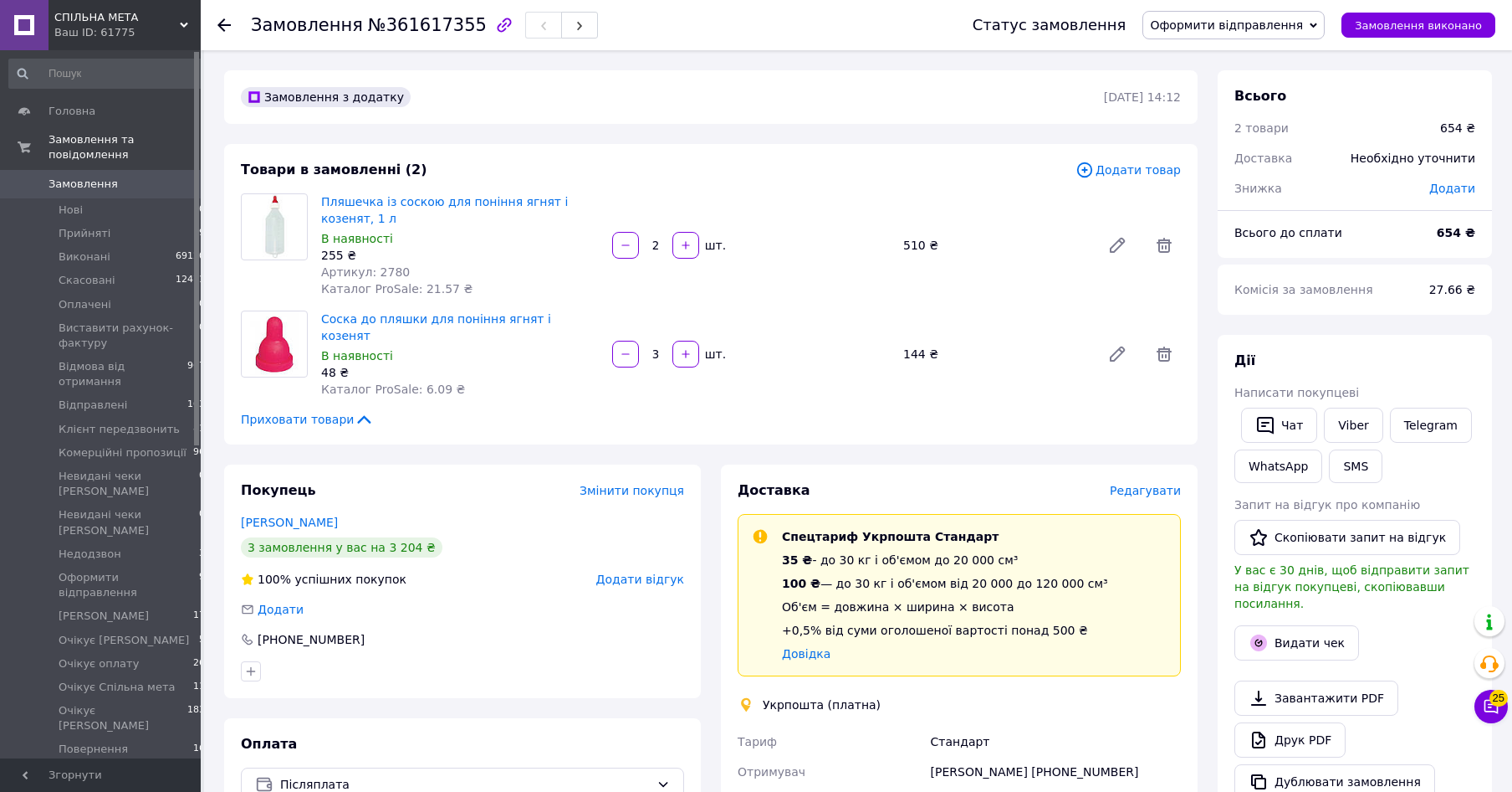
click at [1158, 483] on span "Редагувати" at bounding box center [1145, 489] width 71 height 13
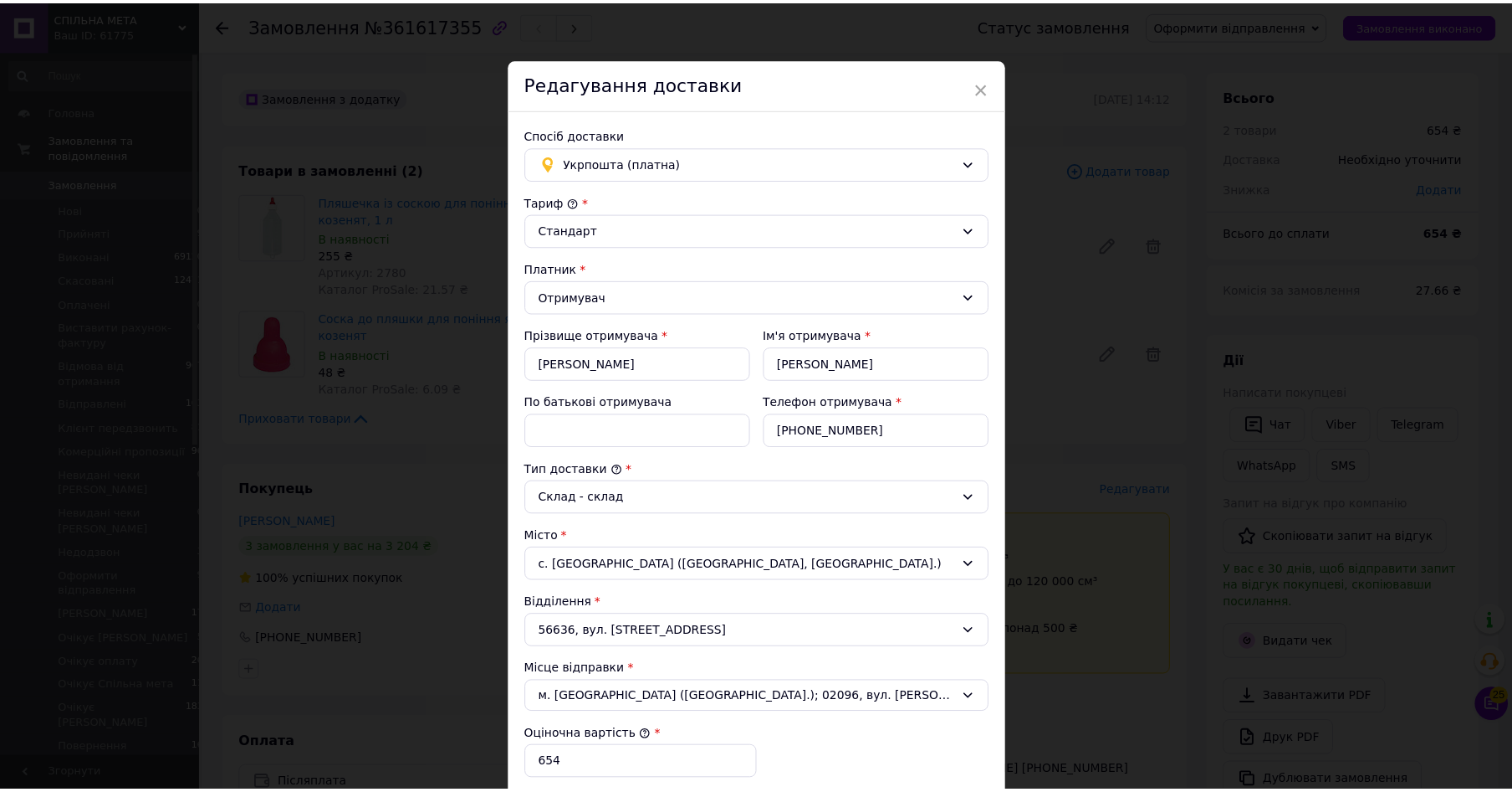
scroll to position [411, 0]
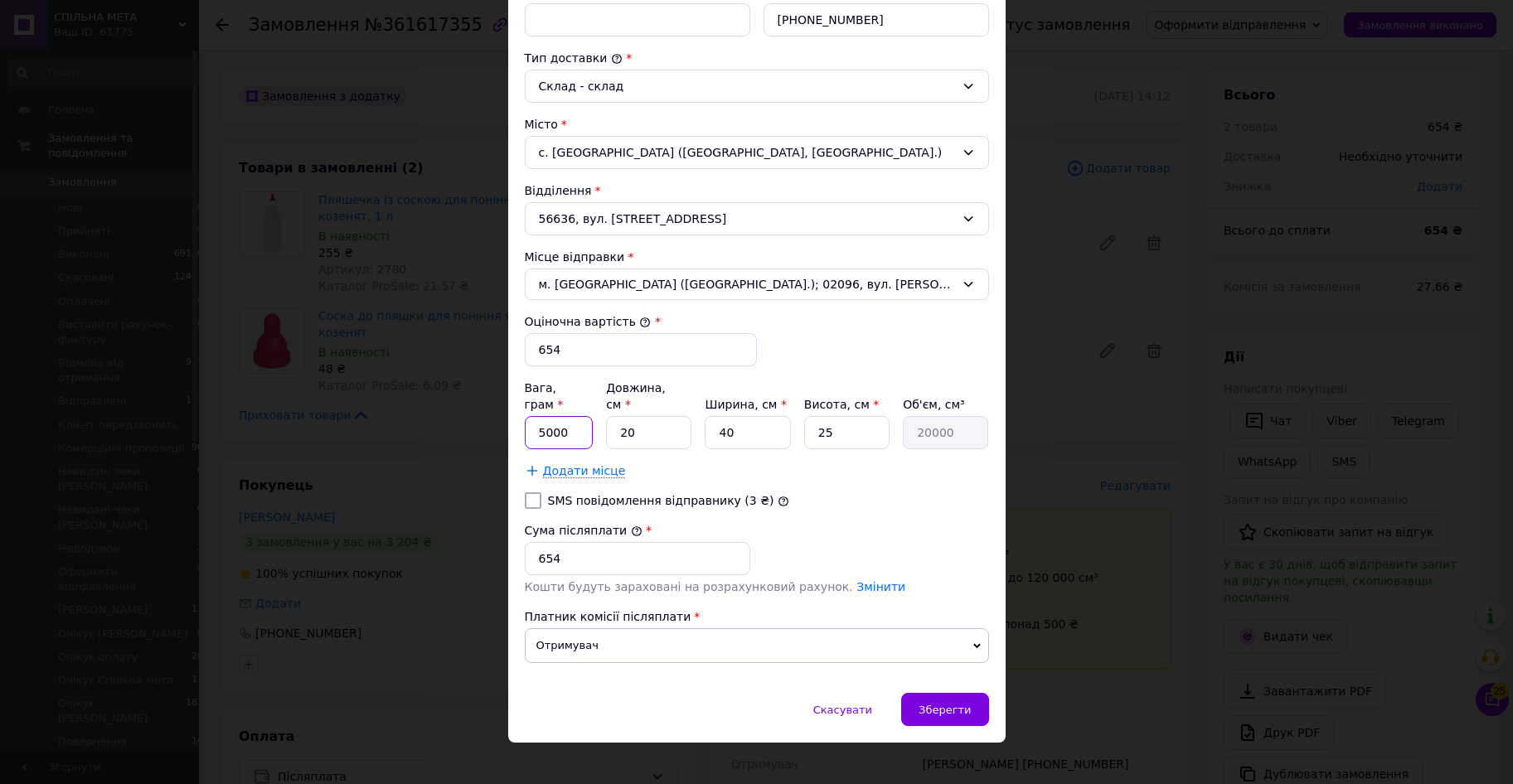
drag, startPoint x: 533, startPoint y: 413, endPoint x: 559, endPoint y: 453, distance: 47.7
click at [535, 417] on input "5000" at bounding box center [559, 432] width 69 height 34
type input "1500"
drag, startPoint x: 607, startPoint y: 417, endPoint x: 580, endPoint y: 417, distance: 27.0
click at [606, 417] on input "20" at bounding box center [648, 432] width 85 height 34
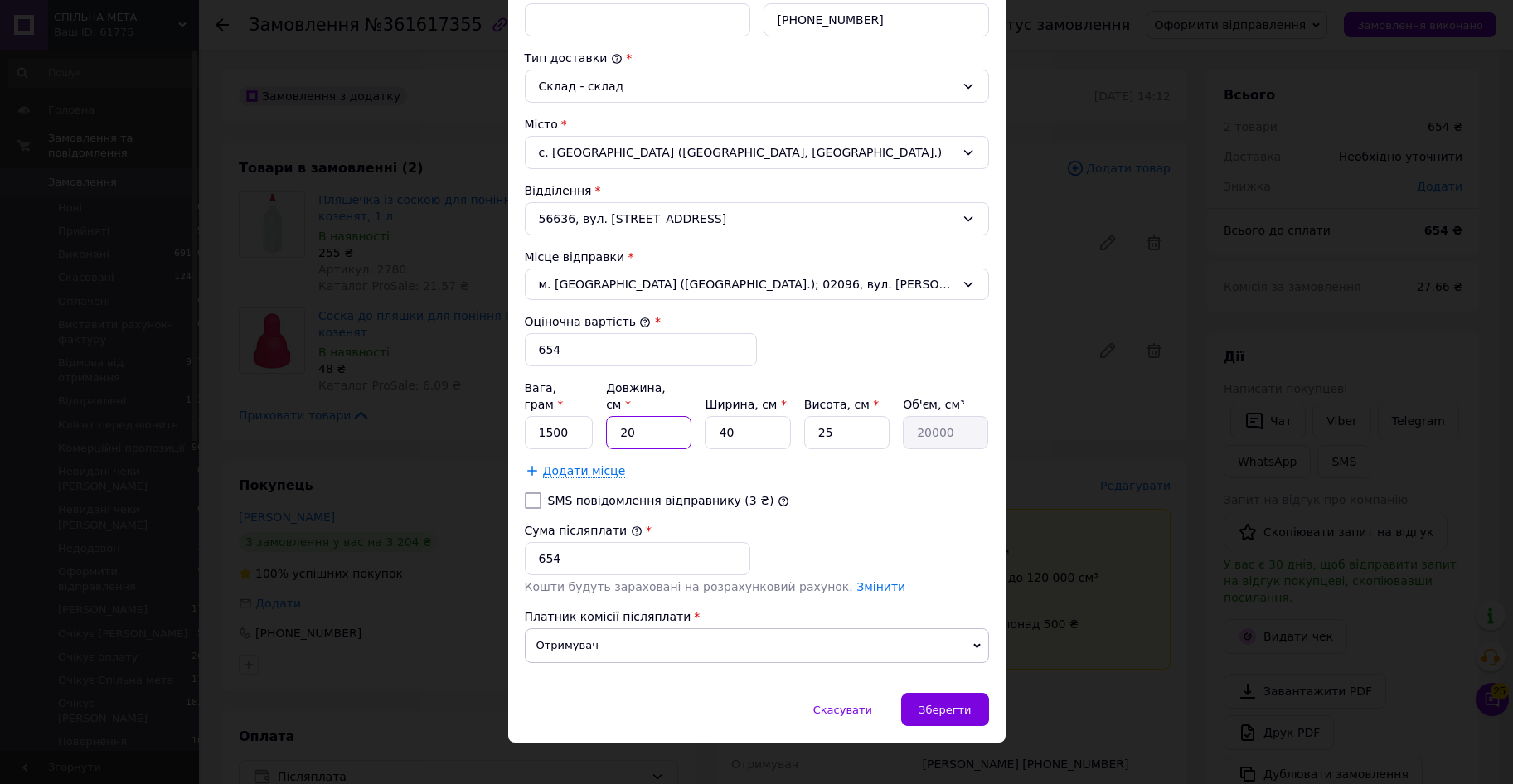
type input "2"
type input "2000"
type input "25"
type input "25000"
type input "25"
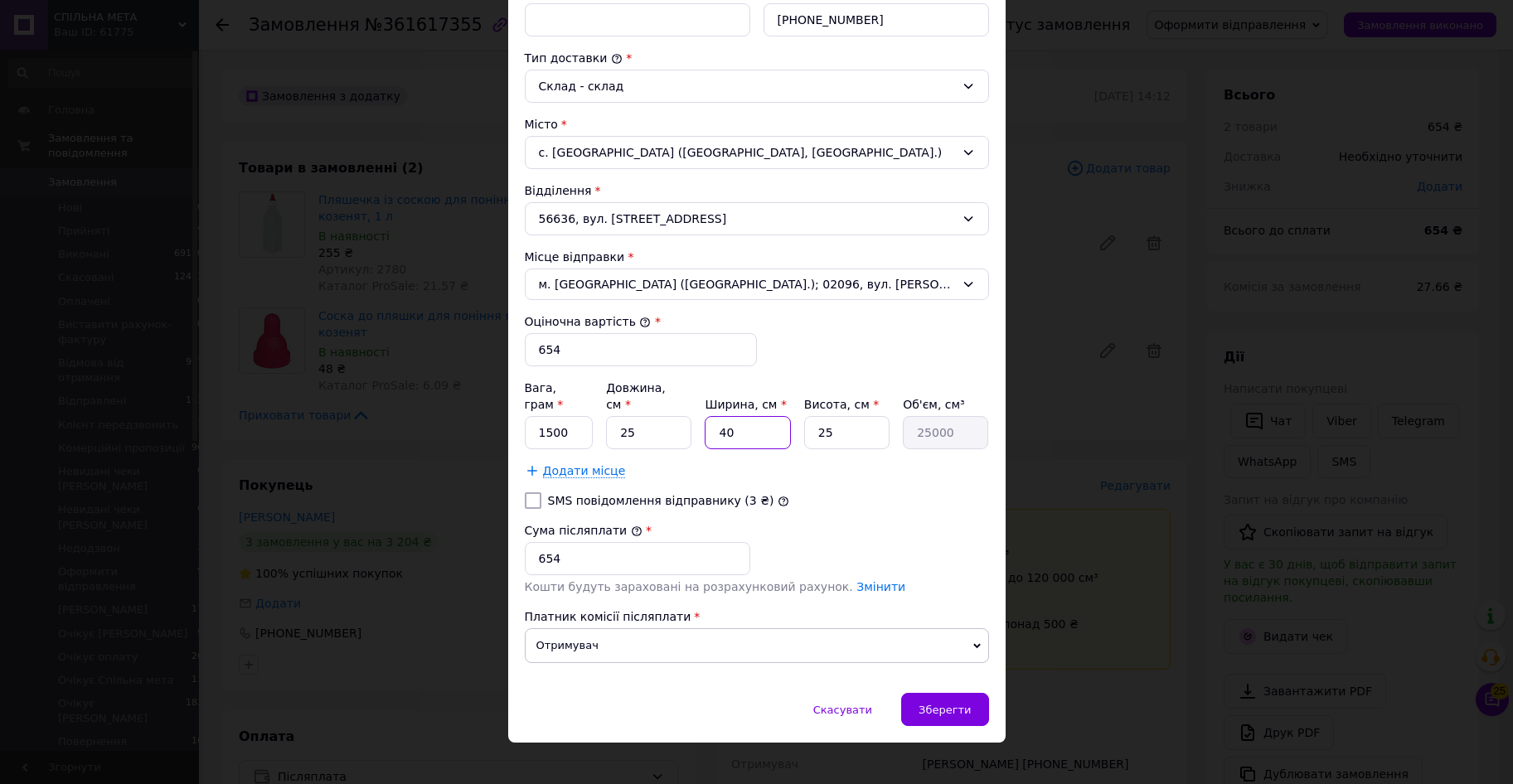
drag, startPoint x: 685, startPoint y: 416, endPoint x: 652, endPoint y: 406, distance: 34.5
click at [704, 416] on input "40" at bounding box center [747, 432] width 85 height 34
type input "1"
type input "625"
type input "15"
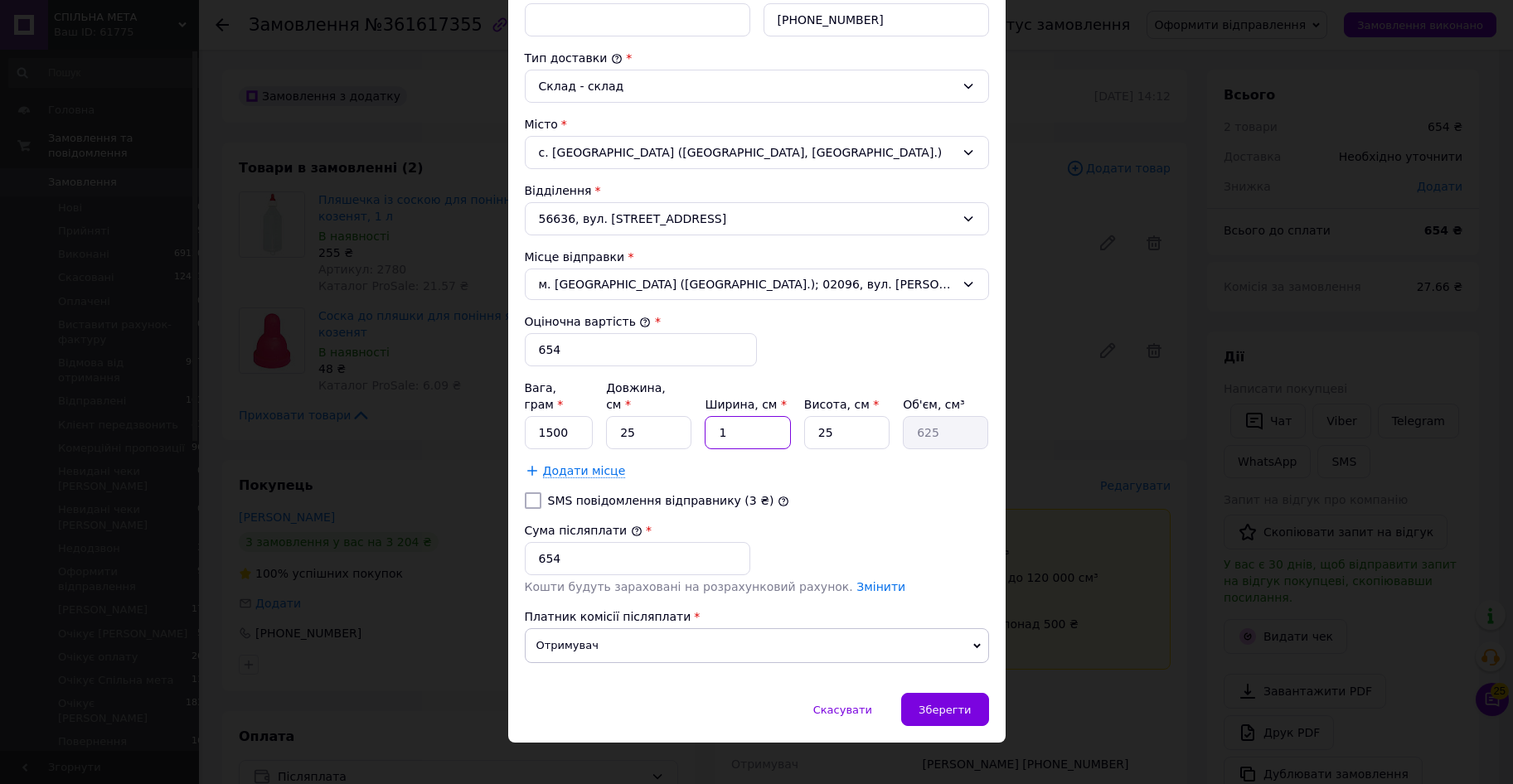
type input "9375"
type input "15"
drag, startPoint x: 815, startPoint y: 419, endPoint x: 771, endPoint y: 412, distance: 44.6
click at [804, 416] on input "25" at bounding box center [846, 432] width 85 height 34
type input "8"
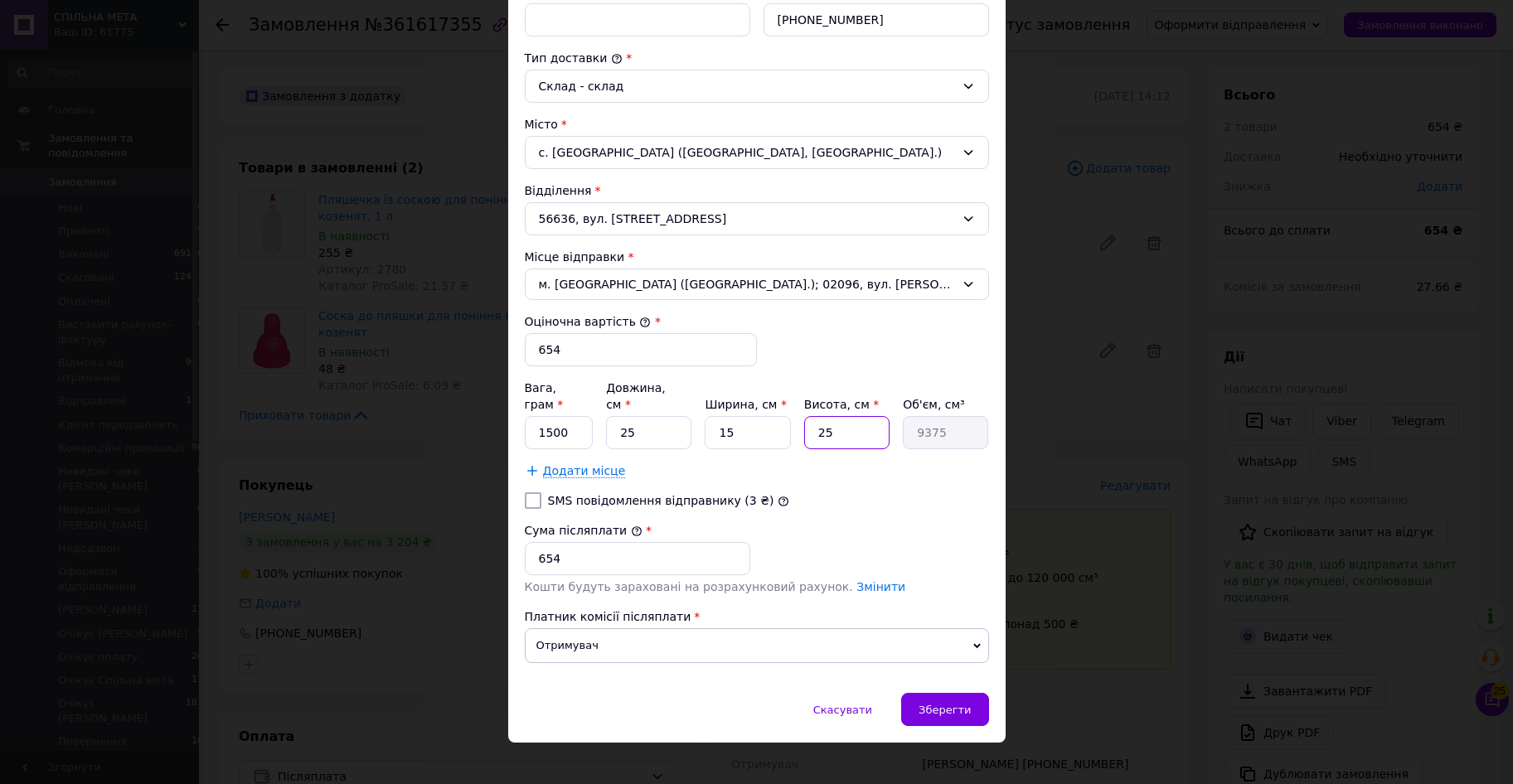
type input "3000"
type input "8"
click at [962, 703] on span "Зберегти" at bounding box center [945, 709] width 53 height 12
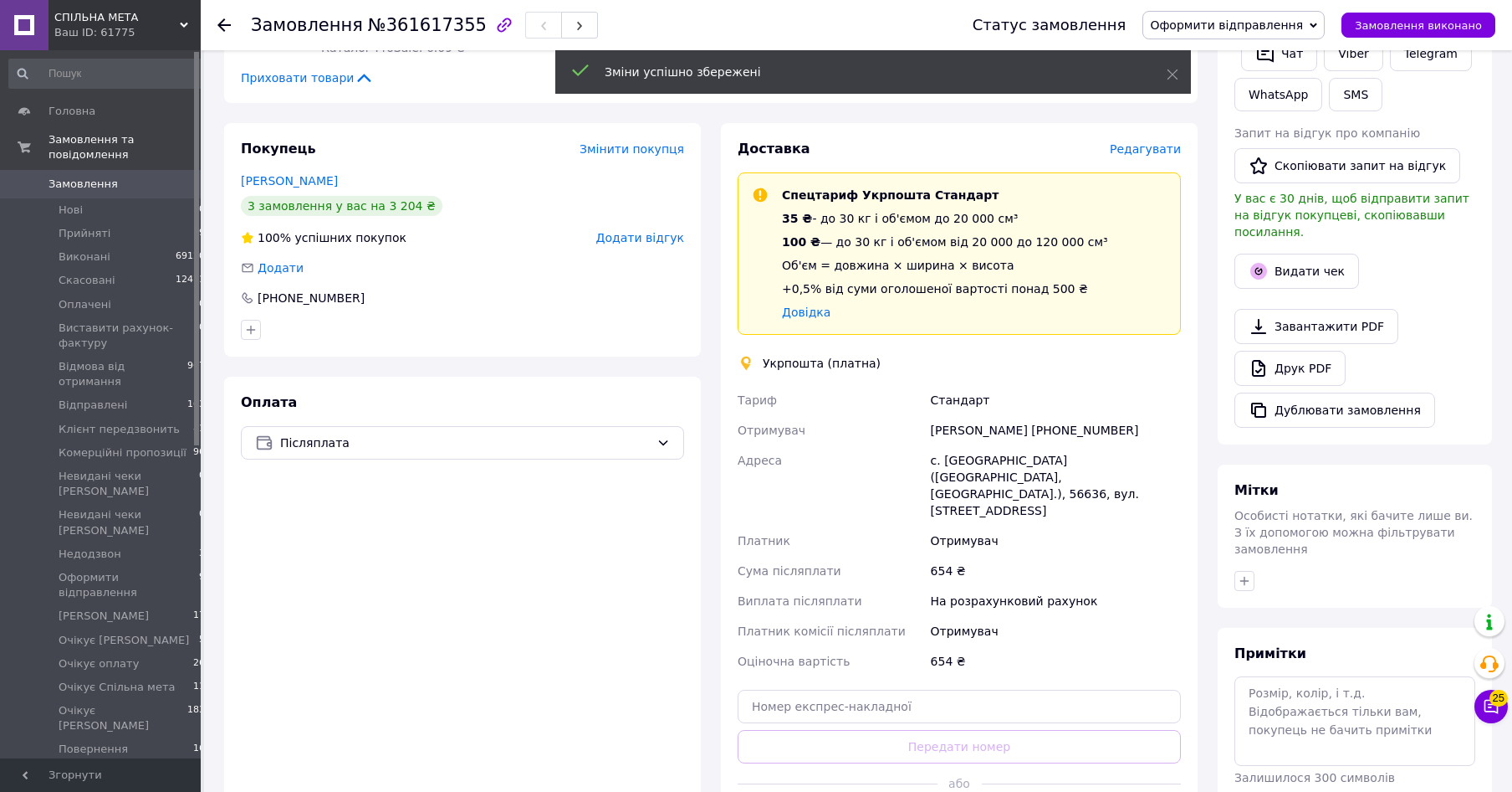
scroll to position [427, 0]
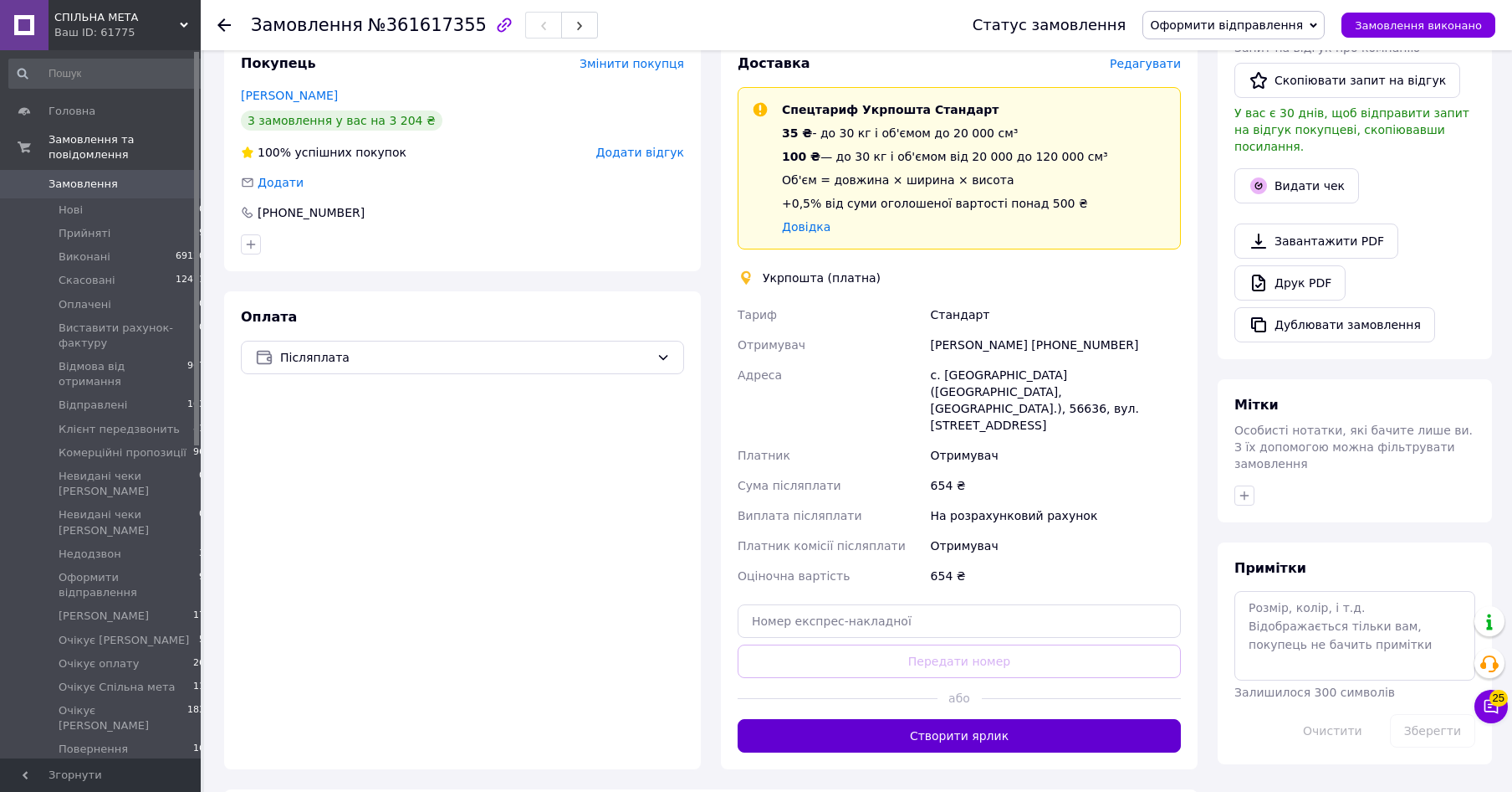
click at [1006, 719] on button "Створити ярлик" at bounding box center [959, 735] width 443 height 34
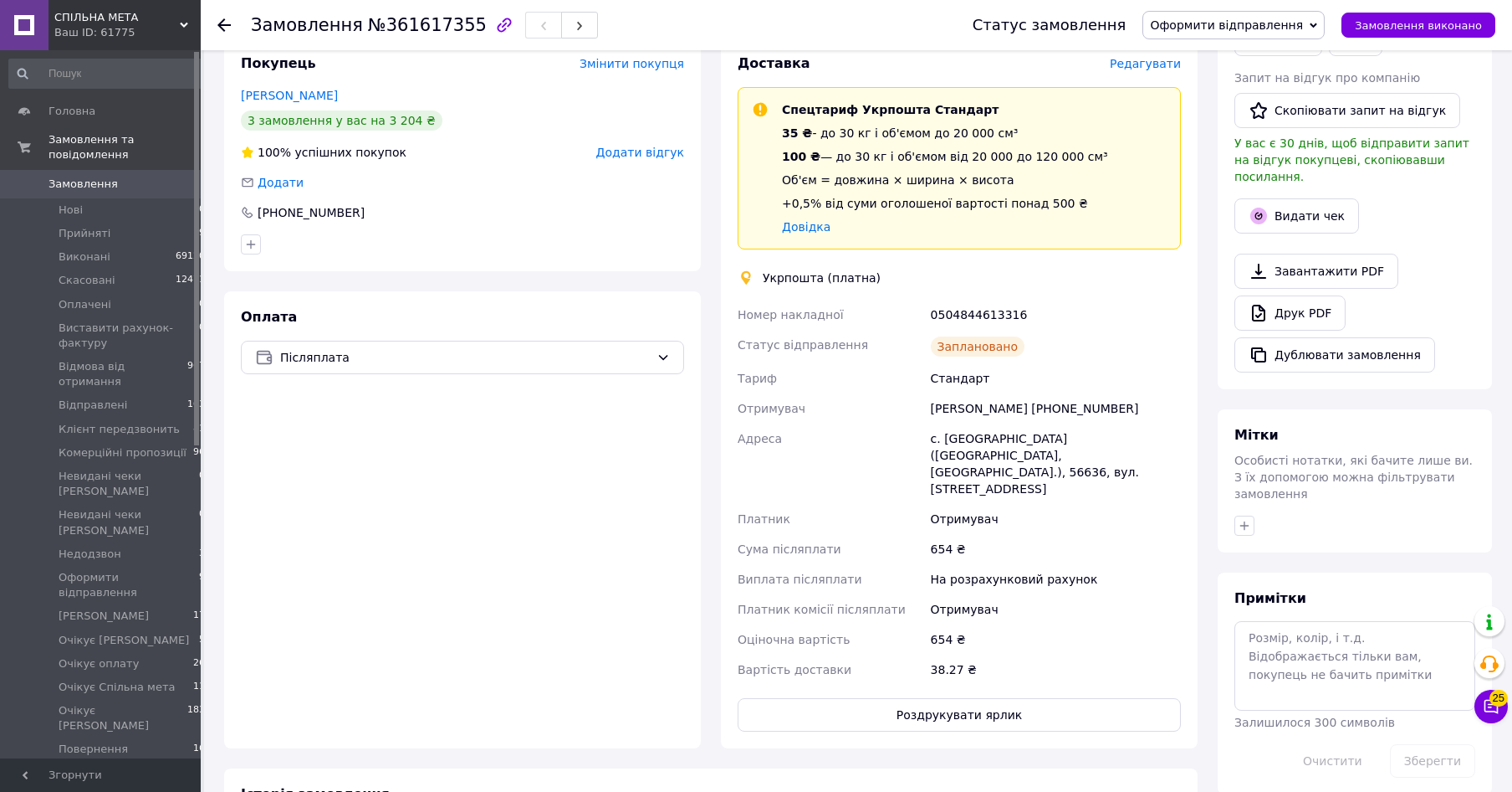
click at [1005, 698] on button "Роздрукувати ярлик" at bounding box center [959, 715] width 443 height 34
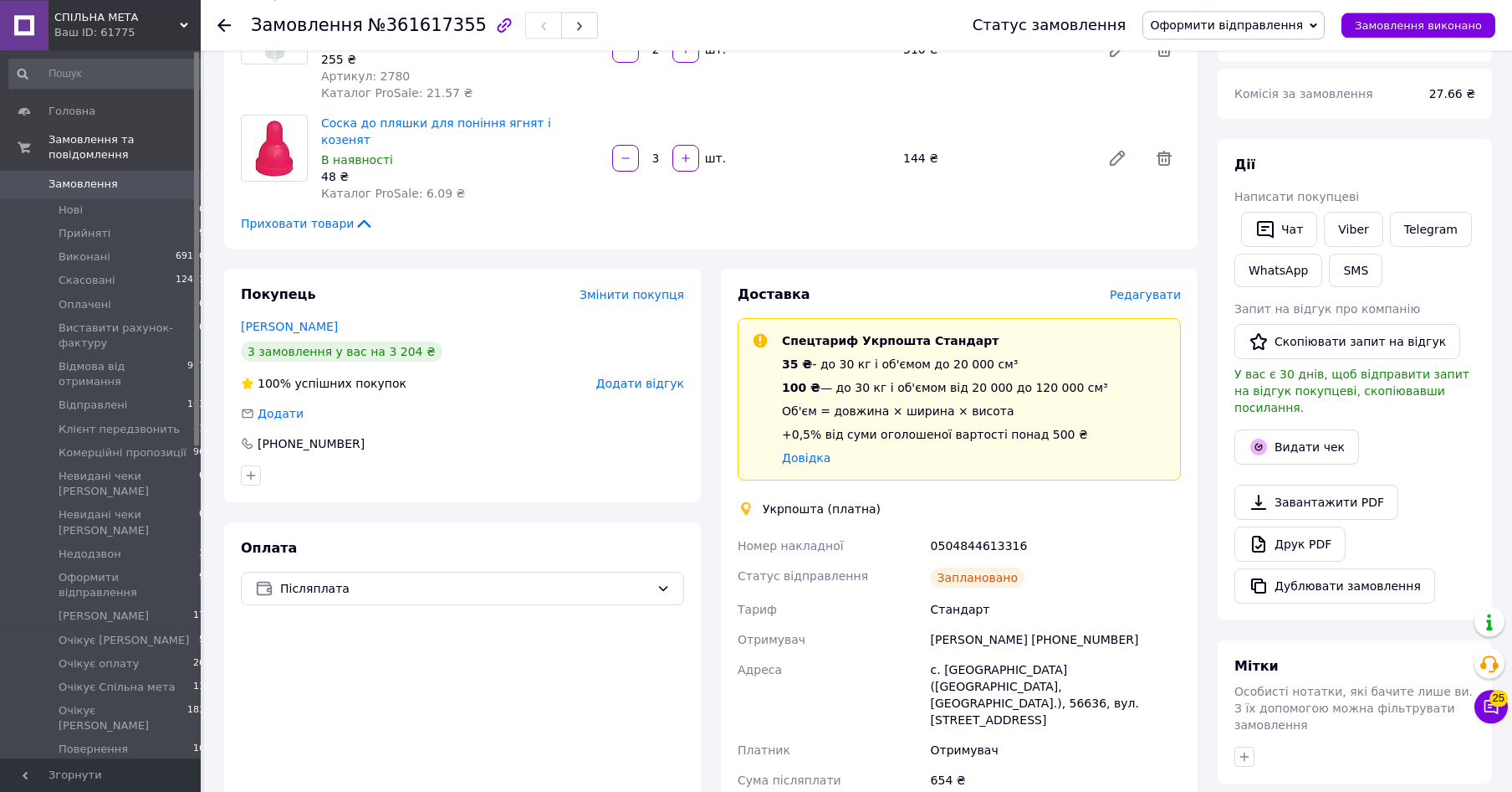
scroll to position [170, 0]
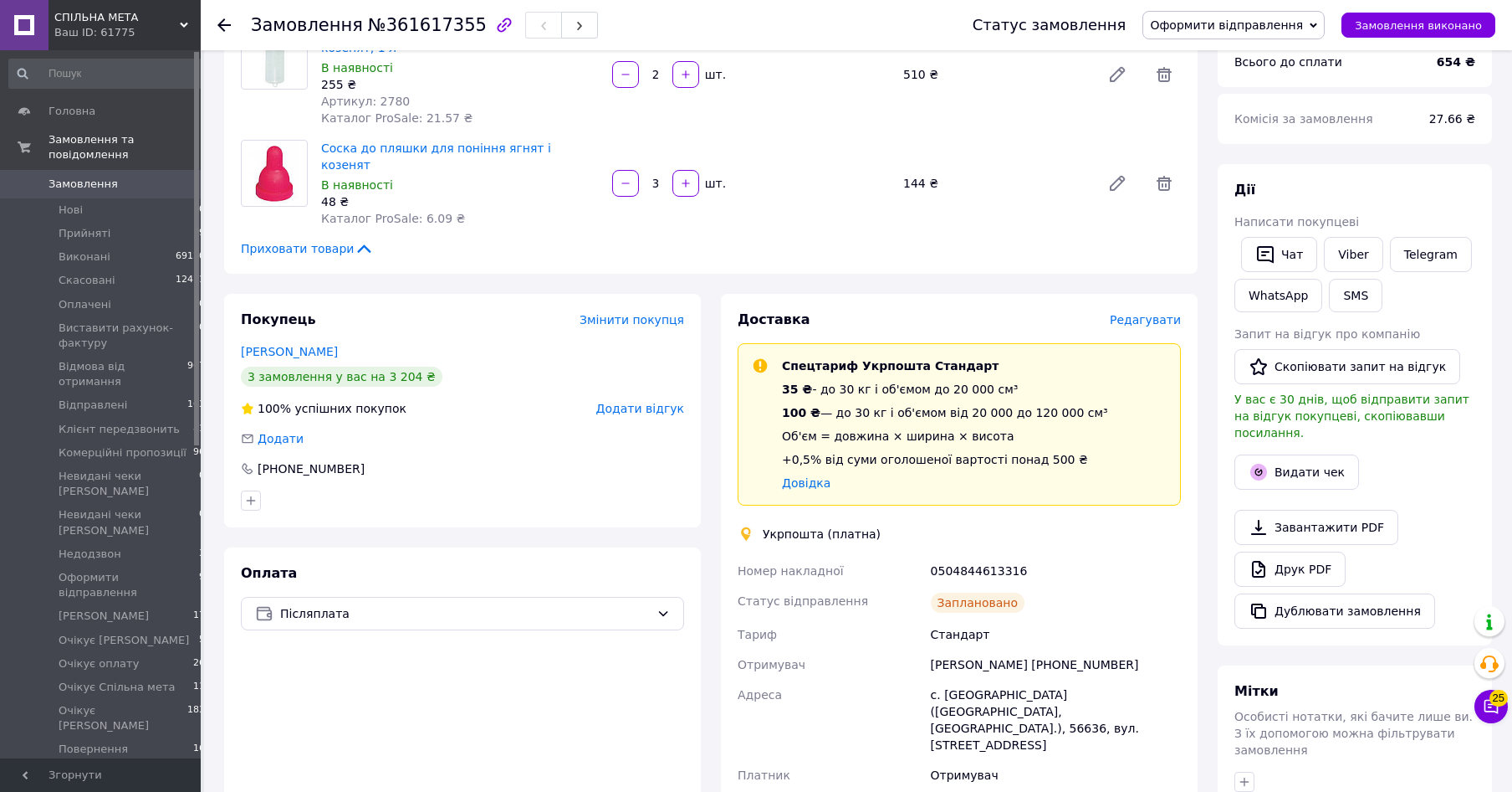
click at [1287, 23] on span "Оформити відправлення" at bounding box center [1227, 24] width 153 height 13
click at [1212, 186] on li "[PERSON_NAME]" at bounding box center [1240, 189] width 193 height 25
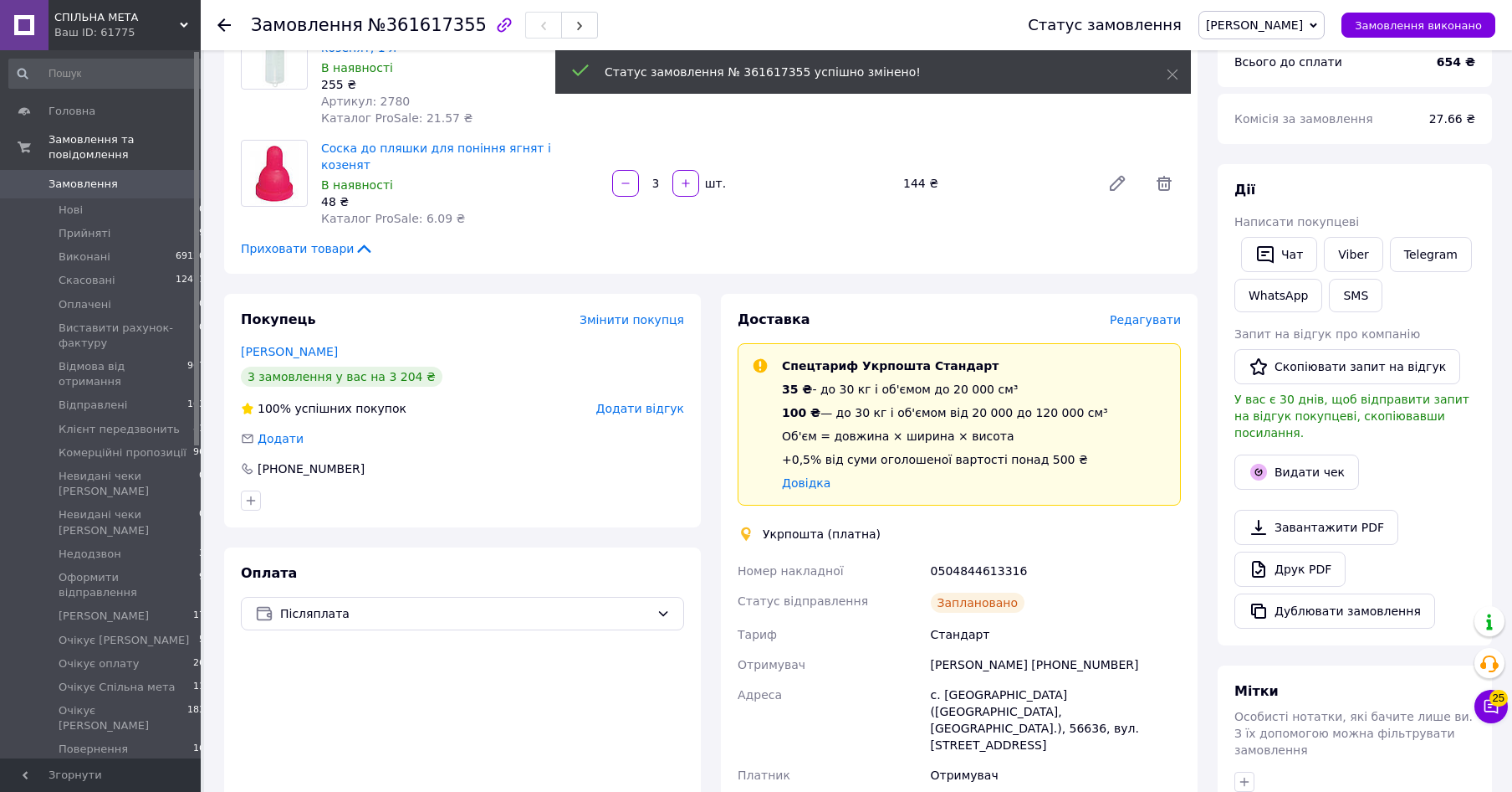
click at [1291, 29] on span "[PERSON_NAME]" at bounding box center [1255, 24] width 97 height 13
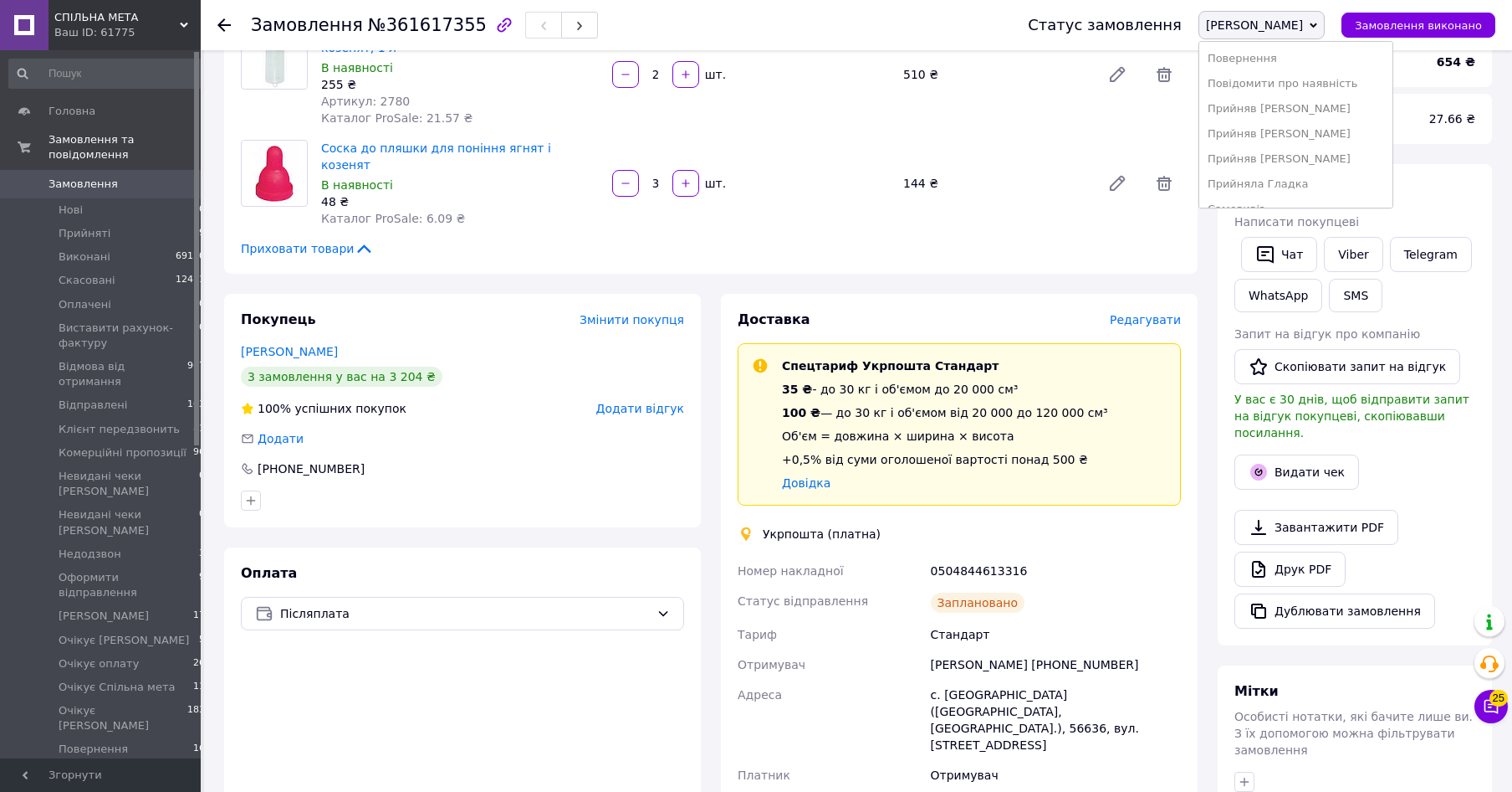
scroll to position [256, 0]
click at [1234, 130] on li "Очікує [PERSON_NAME]" at bounding box center [1296, 129] width 193 height 25
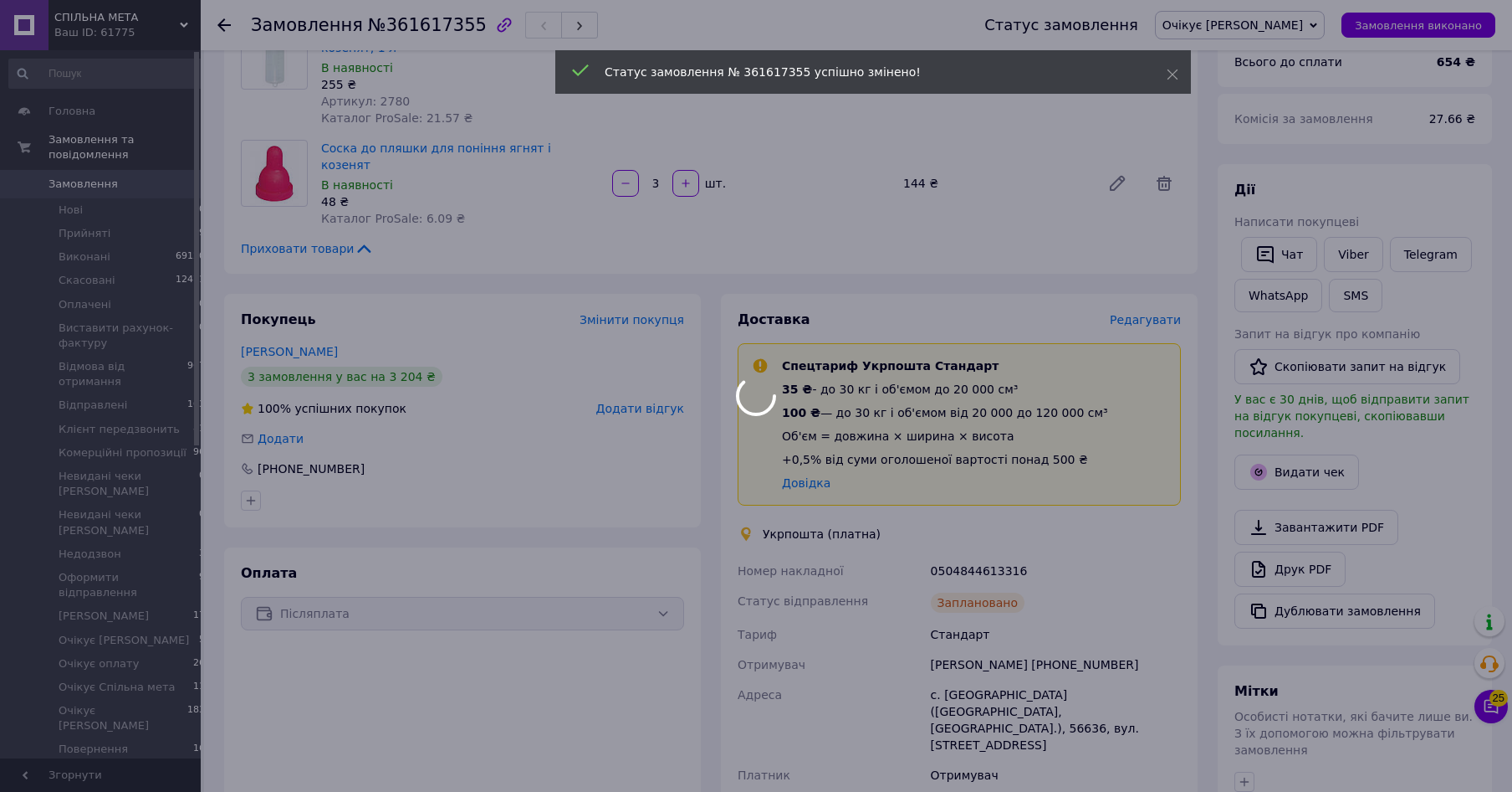
click at [86, 176] on div at bounding box center [756, 396] width 1512 height 792
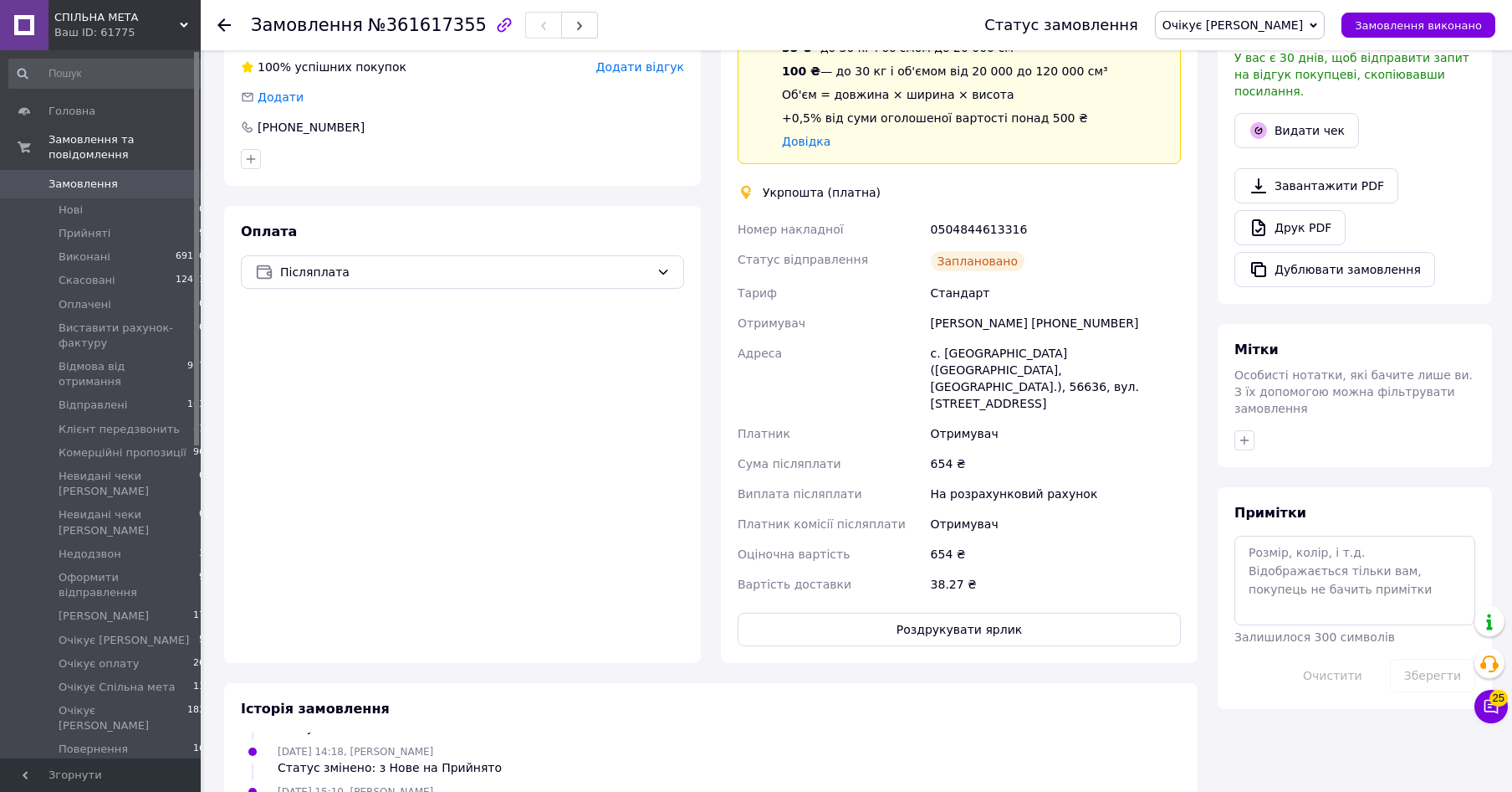
scroll to position [0, 0]
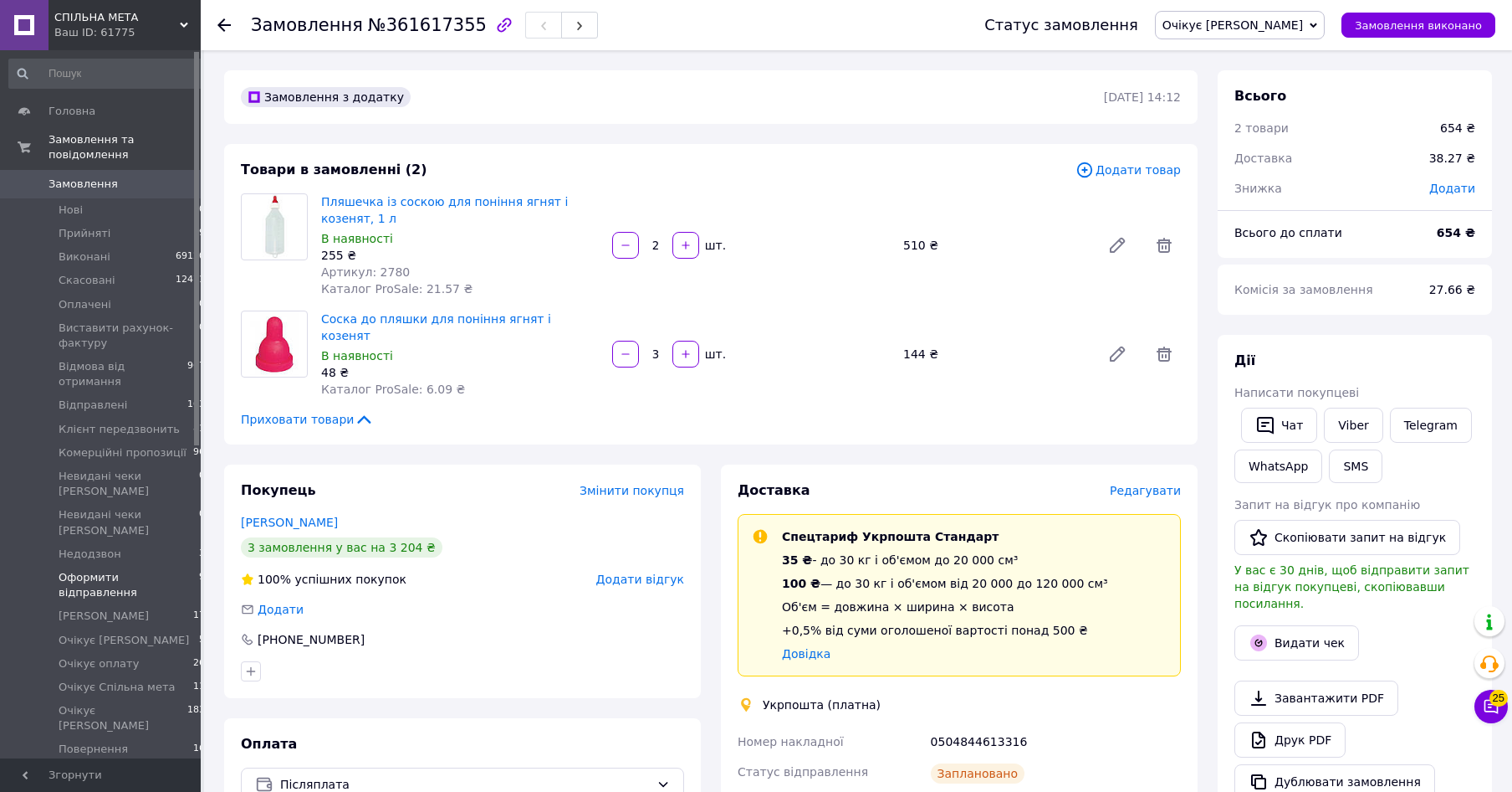
click at [130, 570] on span "Оформити відправлення" at bounding box center [129, 585] width 141 height 30
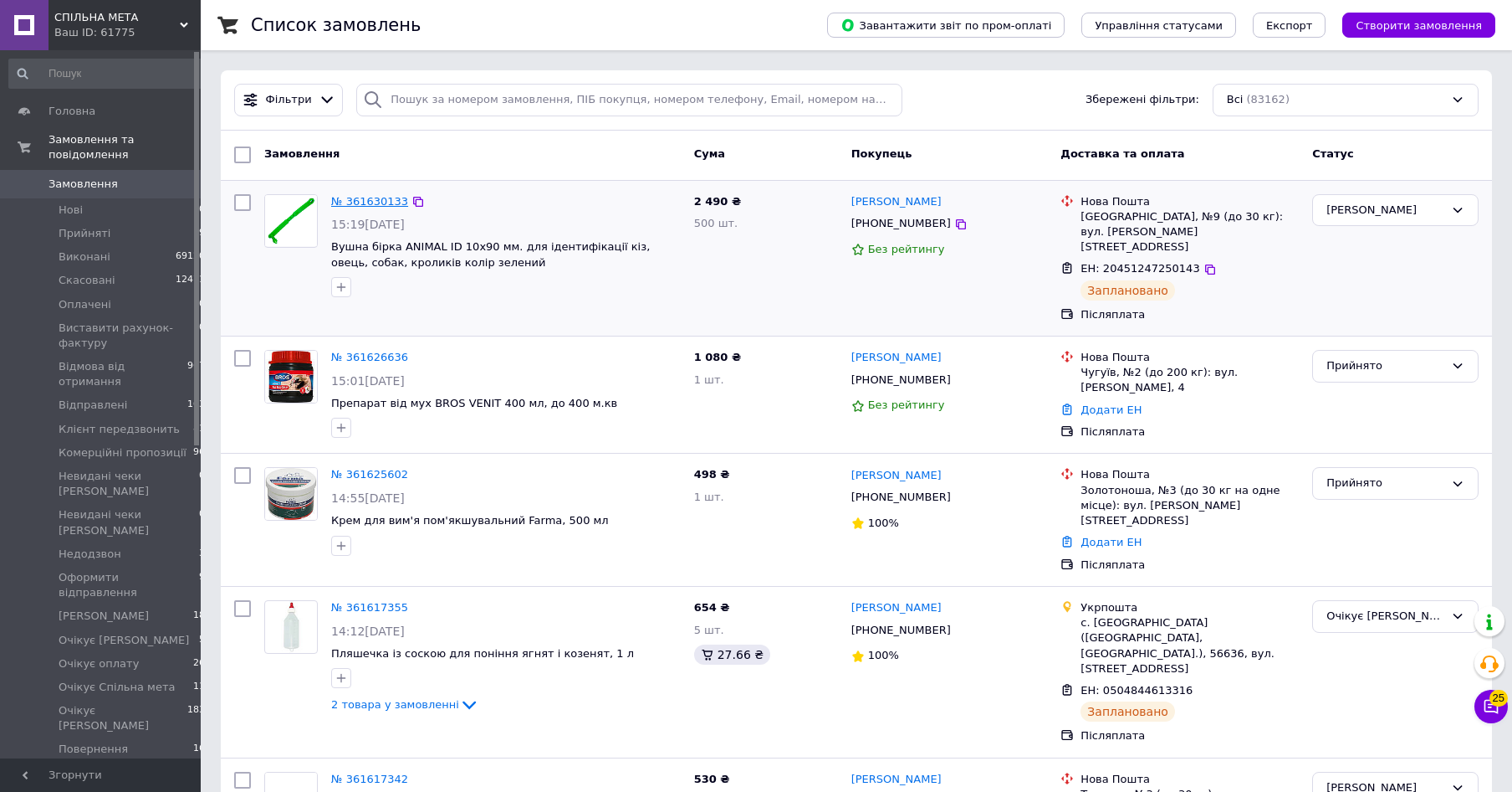
click at [375, 206] on link "№ 361630133" at bounding box center [369, 201] width 77 height 12
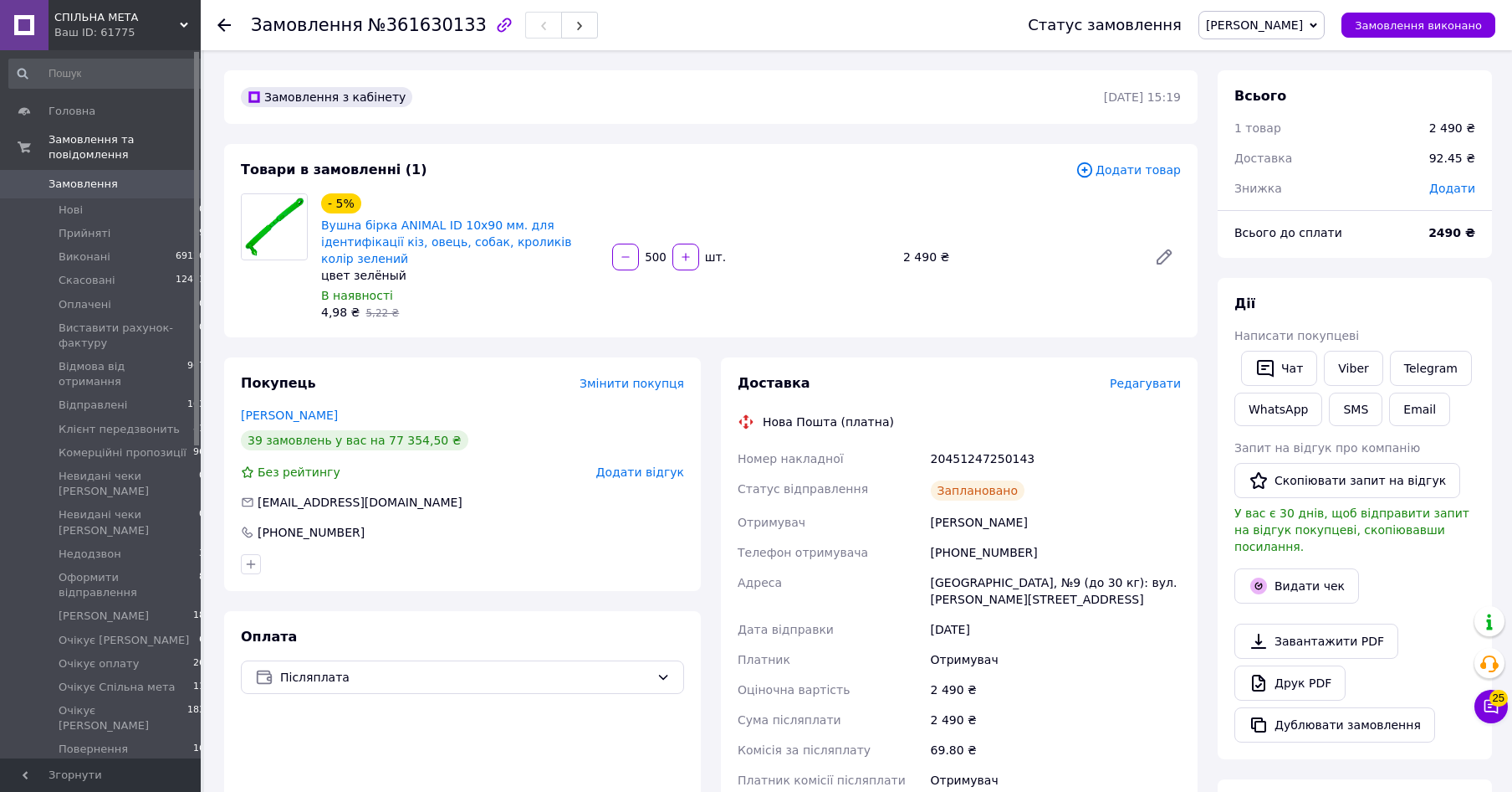
click at [78, 176] on span "Замовлення" at bounding box center [83, 183] width 70 height 15
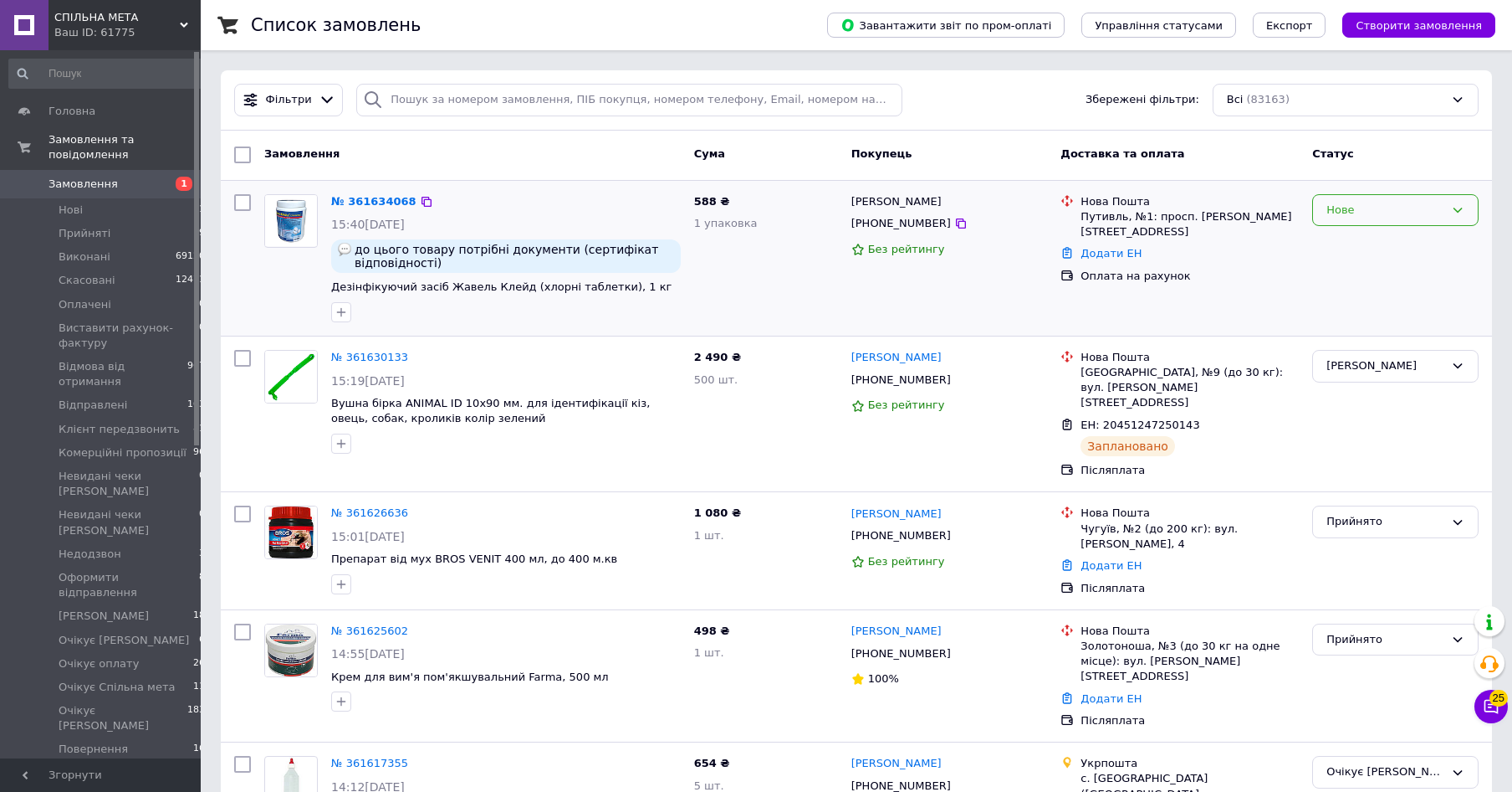
drag, startPoint x: 1392, startPoint y: 205, endPoint x: 1360, endPoint y: 216, distance: 33.8
click at [1389, 209] on div "Нове" at bounding box center [1386, 210] width 118 height 17
click at [1334, 243] on li "Прийнято" at bounding box center [1396, 245] width 165 height 31
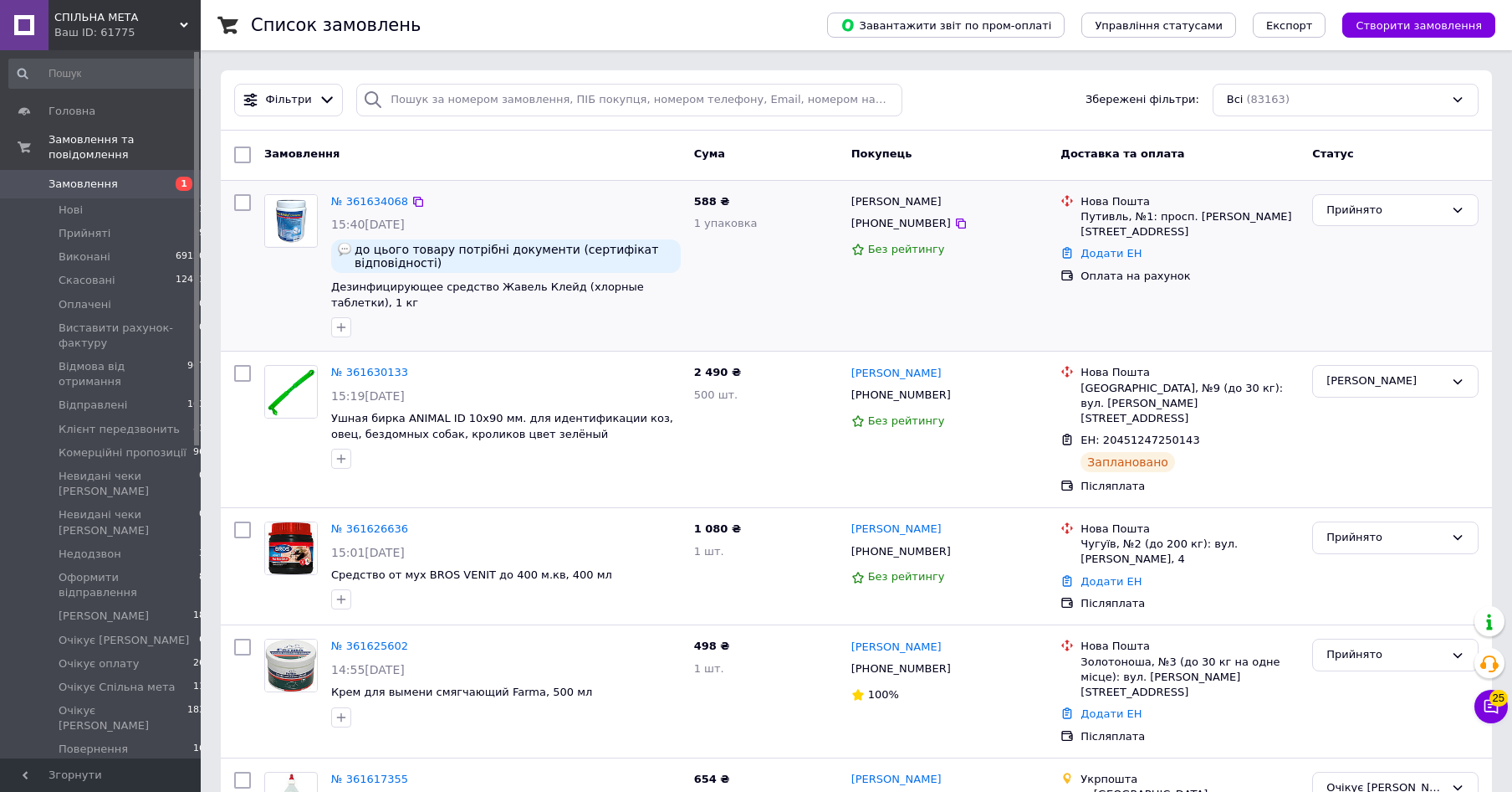
click at [99, 176] on span "Замовлення" at bounding box center [83, 183] width 70 height 15
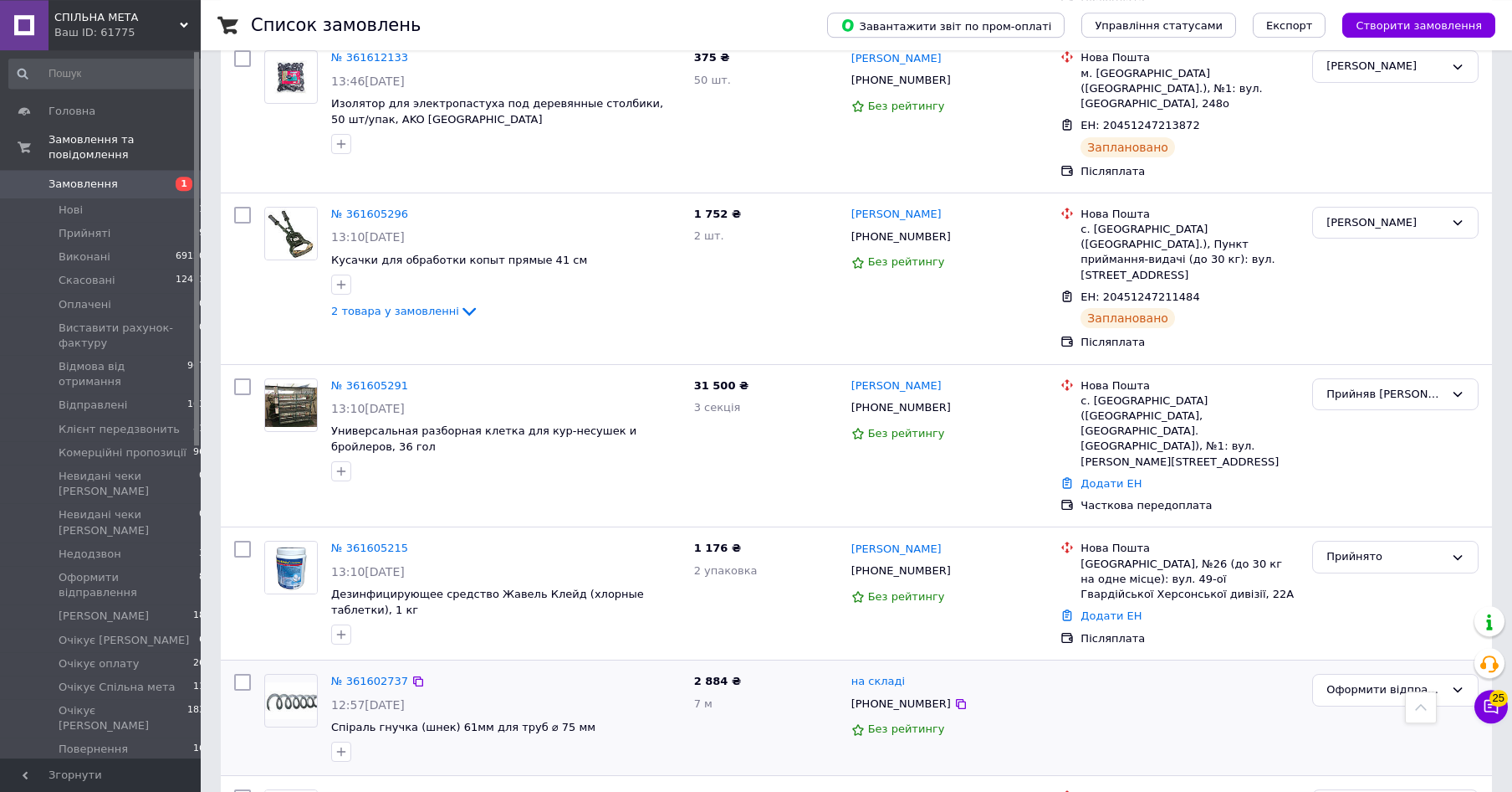
scroll to position [1195, 0]
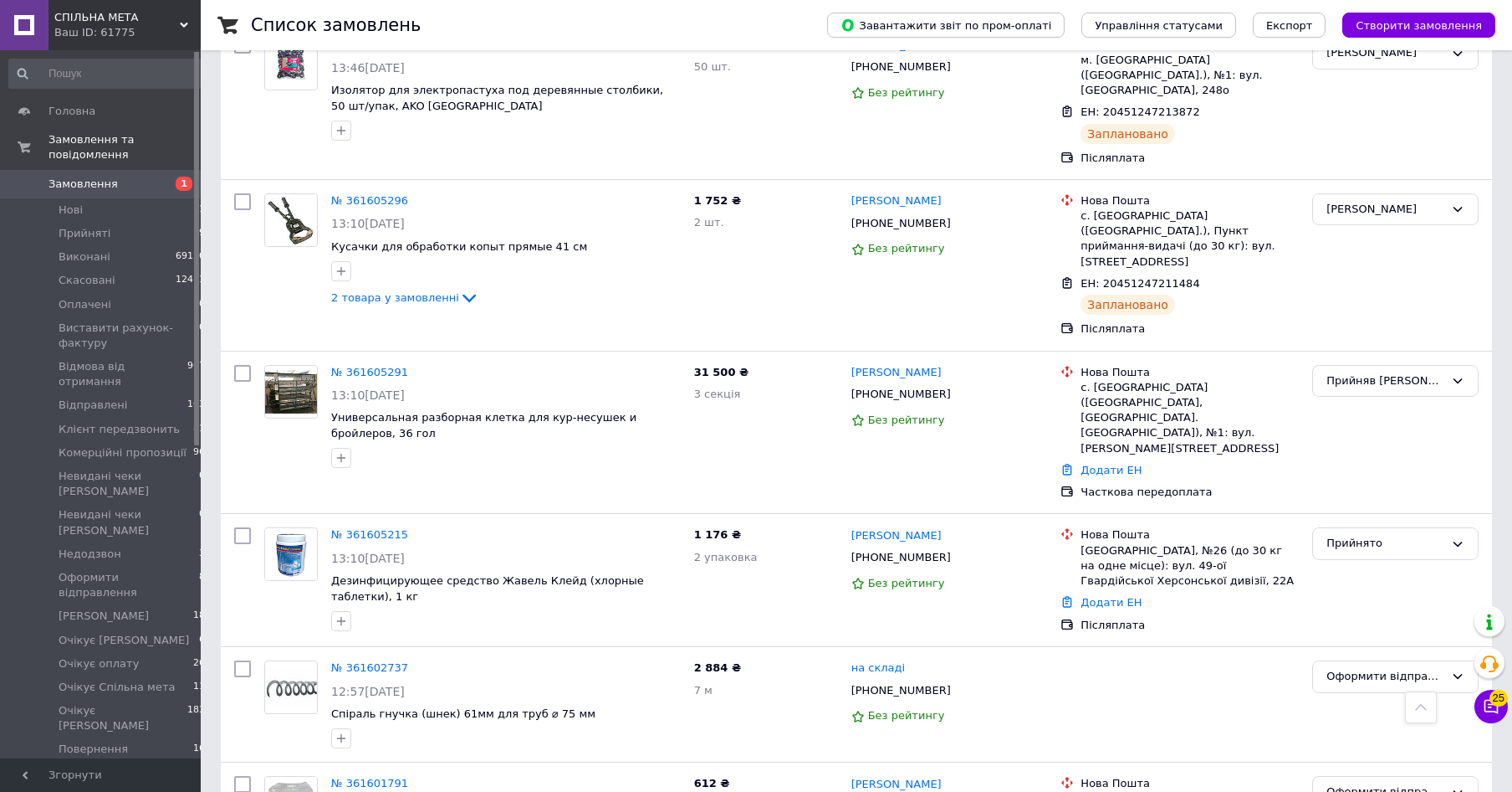
click at [92, 176] on span "Замовлення" at bounding box center [83, 183] width 70 height 15
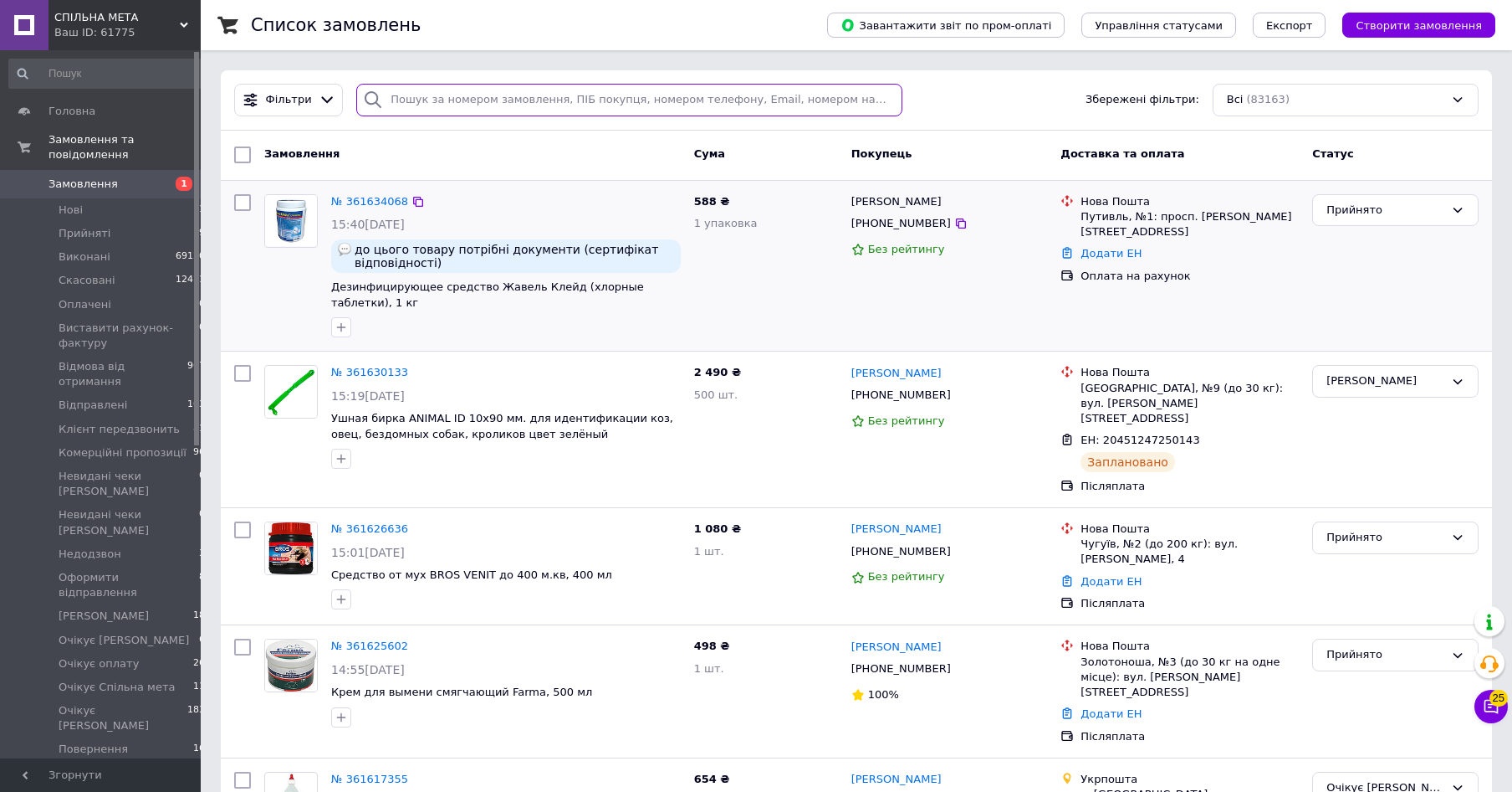
click at [454, 101] on input "search" at bounding box center [629, 100] width 546 height 33
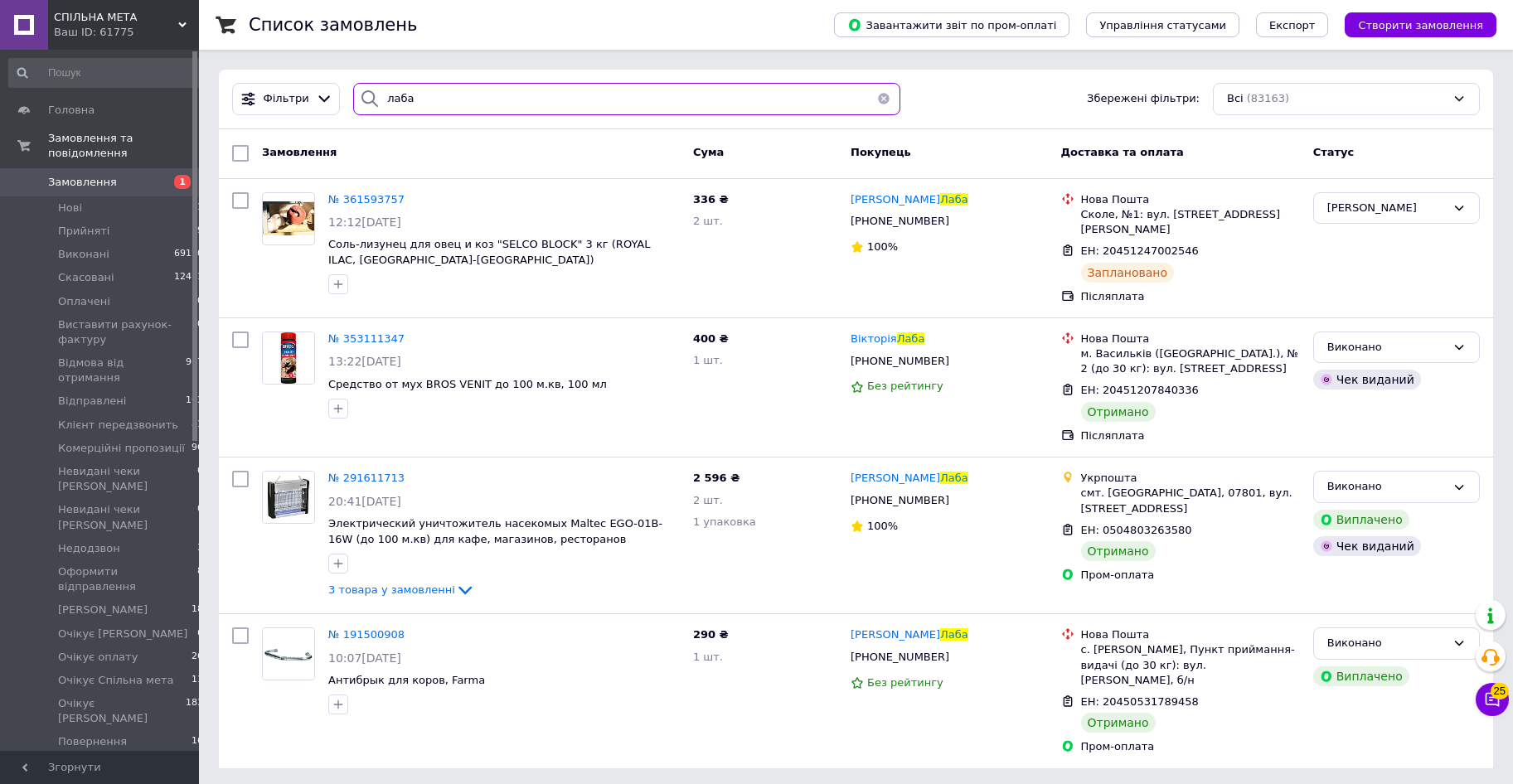
type input "лаба"
click at [99, 175] on span "Замовлення" at bounding box center [83, 182] width 69 height 15
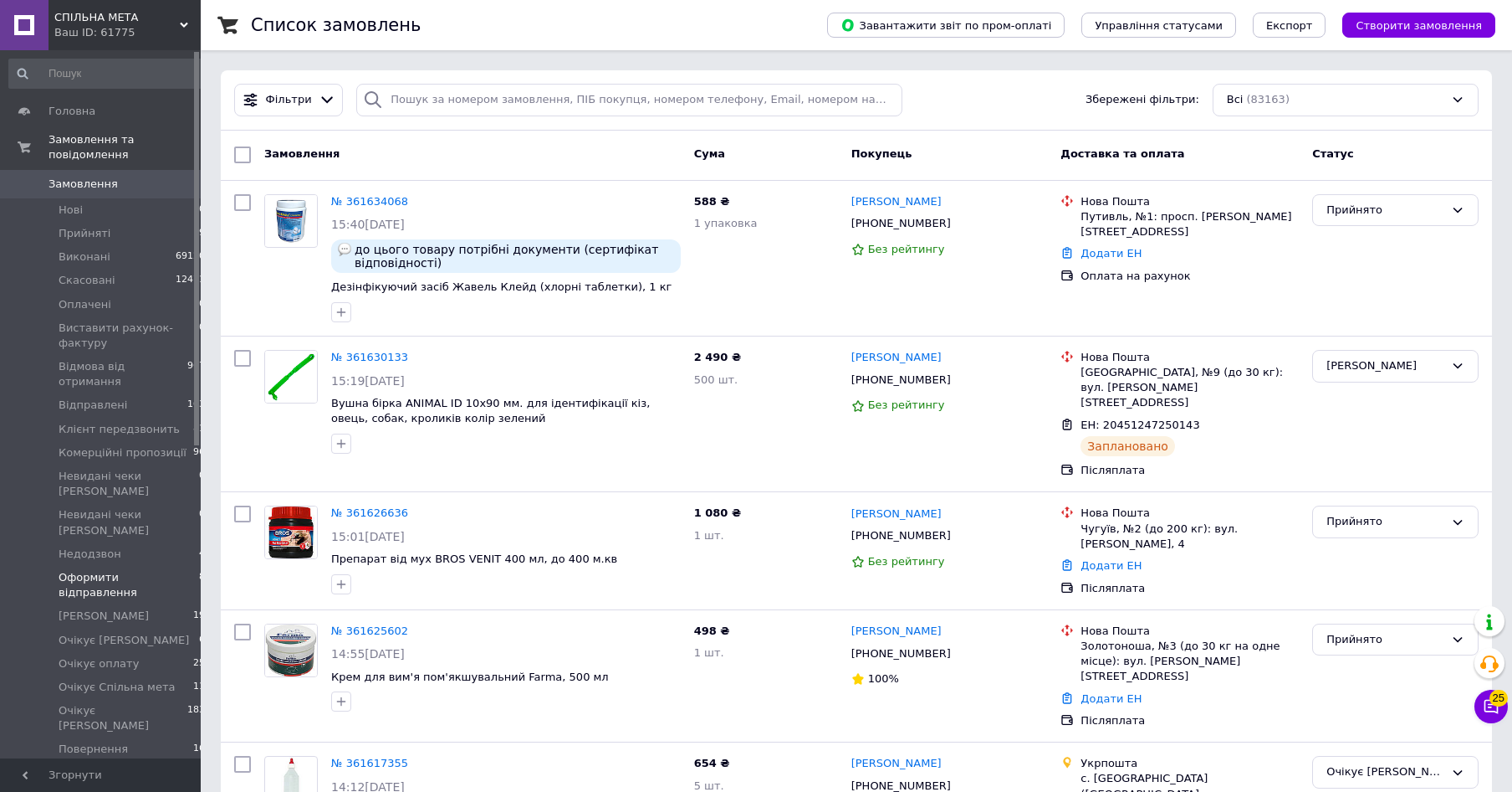
click at [87, 570] on span "Оформити відправлення" at bounding box center [129, 585] width 141 height 30
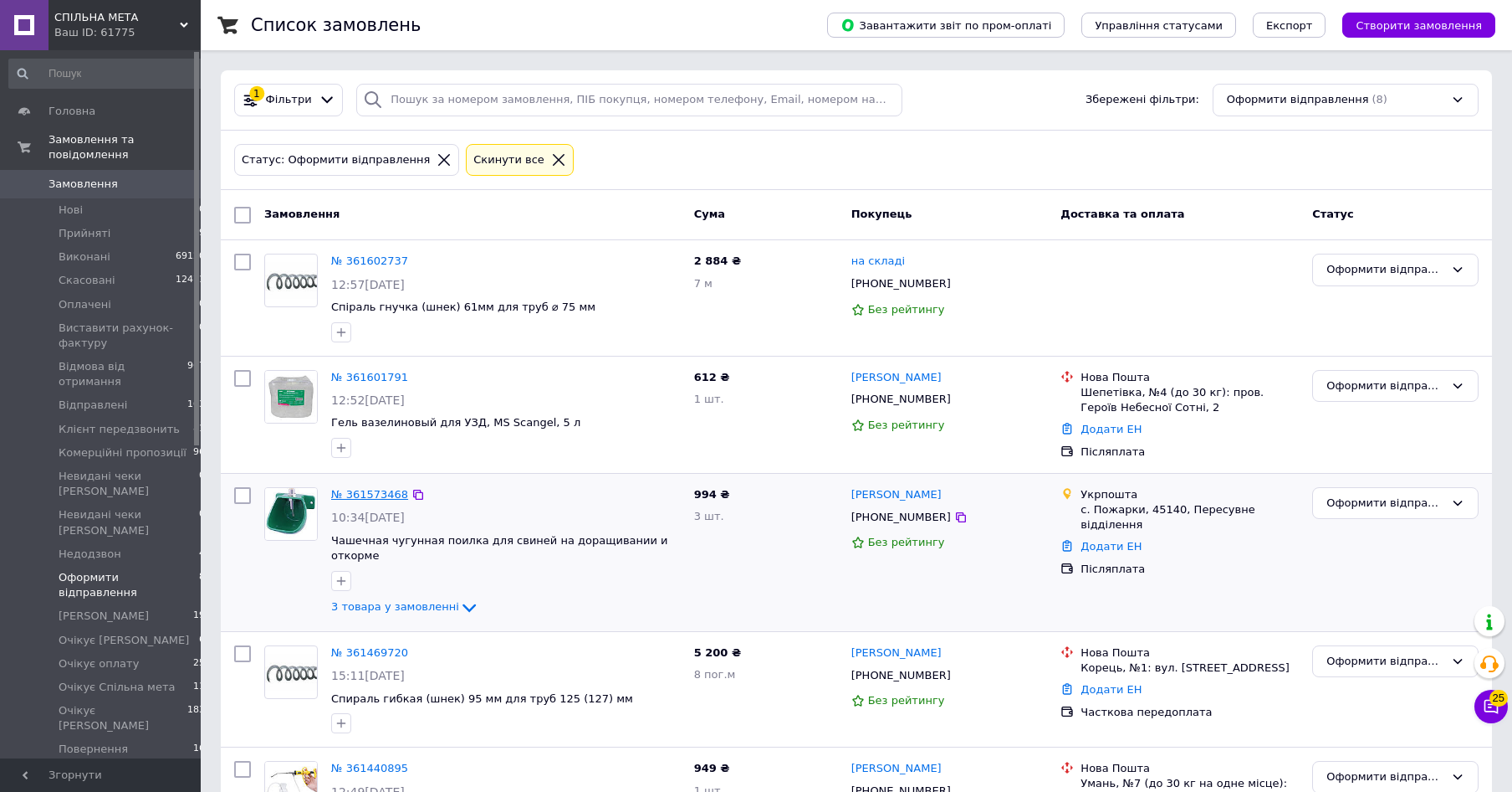
click at [372, 501] on link "№ 361573468" at bounding box center [369, 494] width 77 height 12
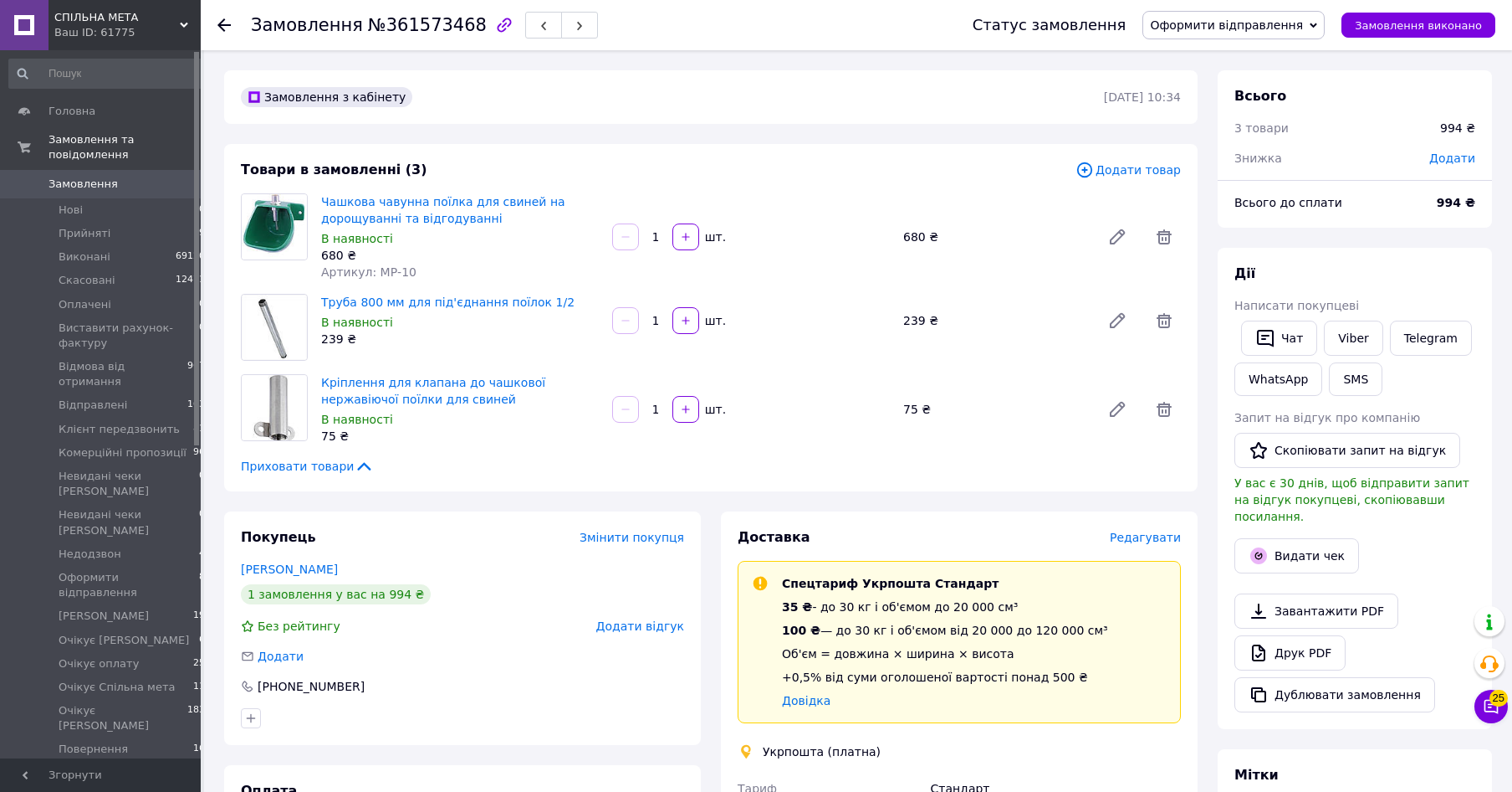
click at [74, 176] on span "Замовлення" at bounding box center [83, 183] width 70 height 15
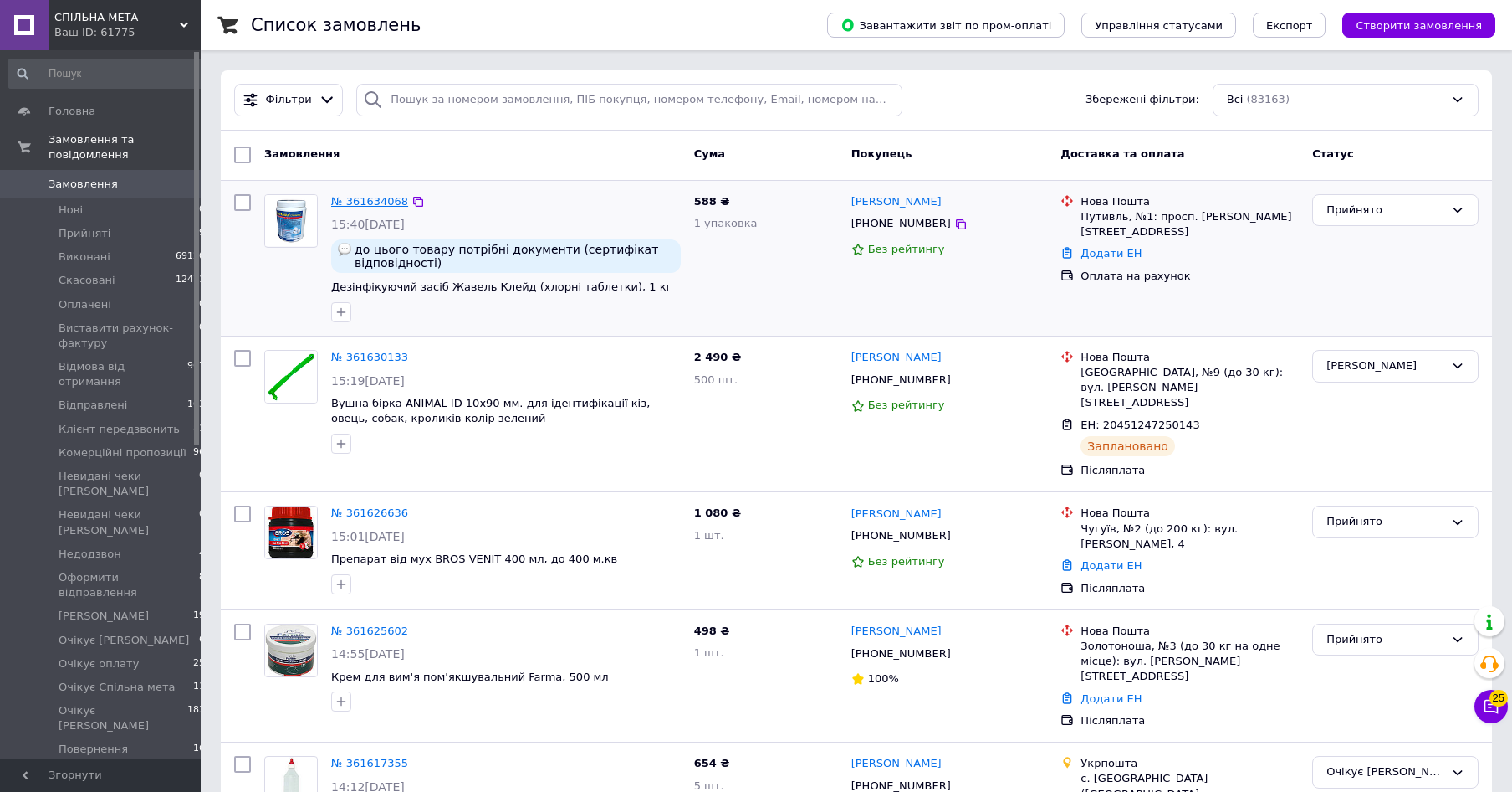
click at [360, 203] on link "№ 361634068" at bounding box center [369, 201] width 77 height 12
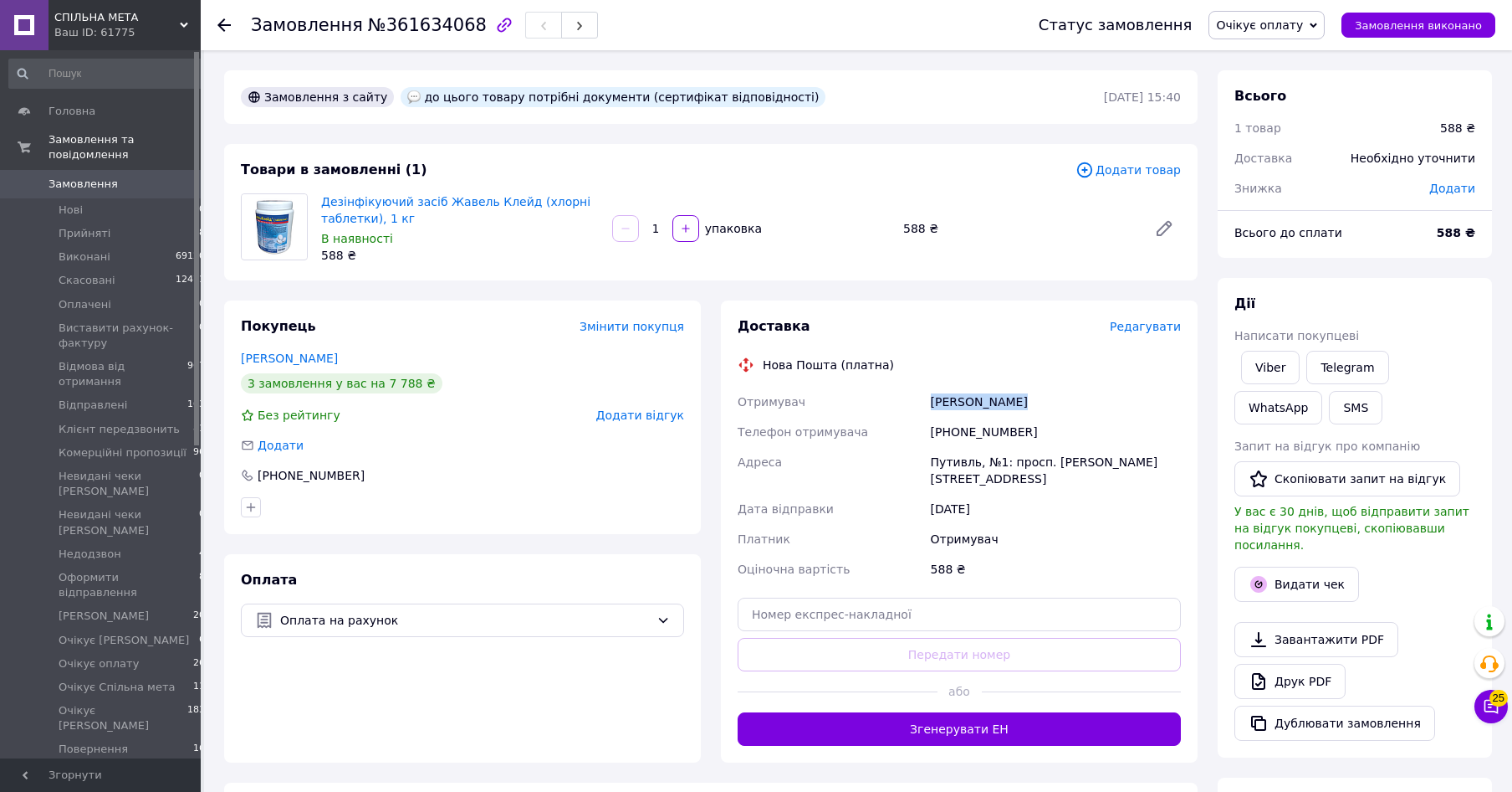
drag, startPoint x: 1025, startPoint y: 406, endPoint x: 932, endPoint y: 420, distance: 94.0
click at [874, 406] on div "Отримувач Луценко Олеся Телефон отримувача +380993810936 Адреса Путивль, №1: пр…" at bounding box center [959, 485] width 450 height 197
click at [1161, 328] on span "Редагувати" at bounding box center [1145, 326] width 71 height 13
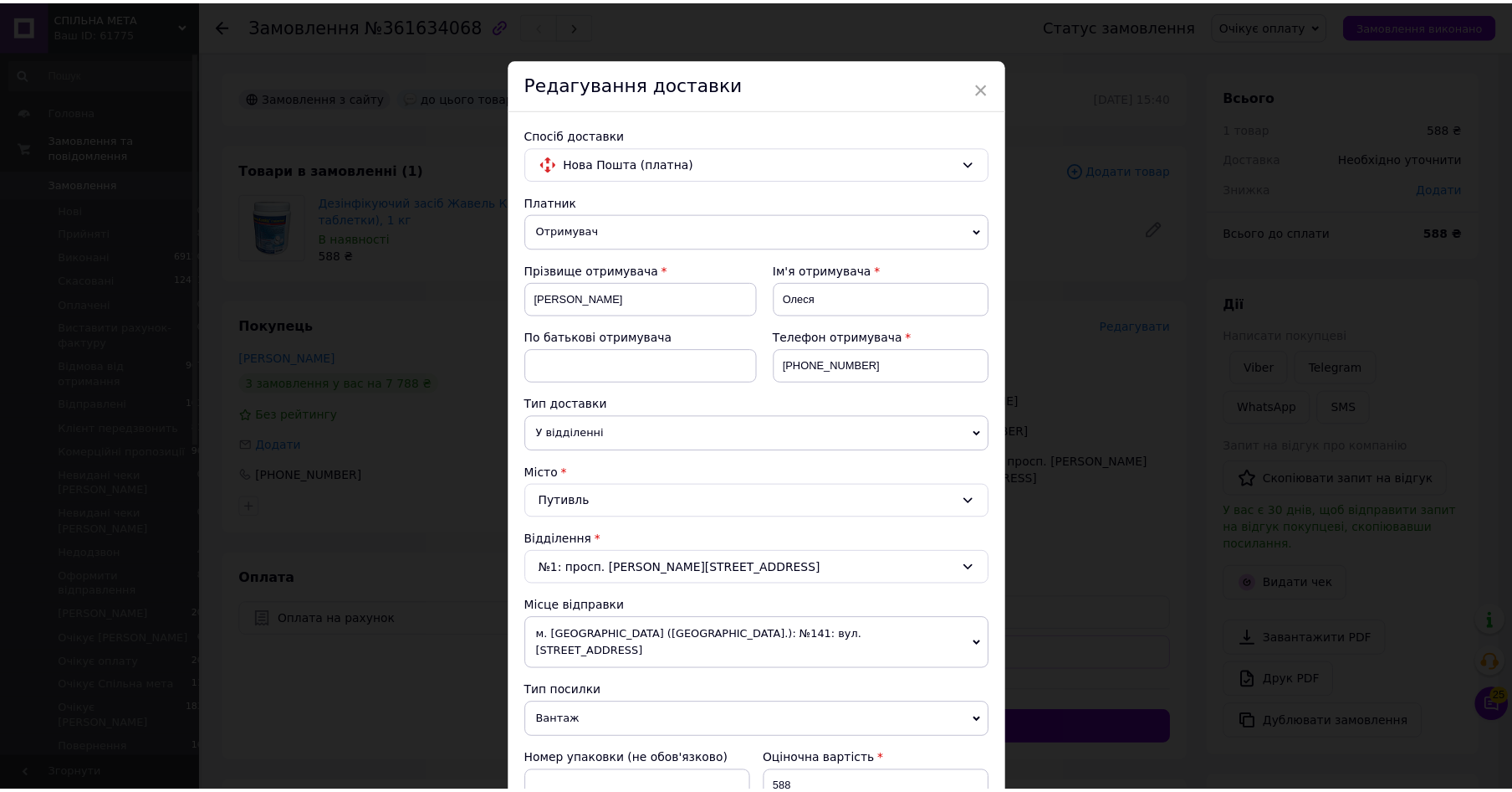
scroll to position [537, 0]
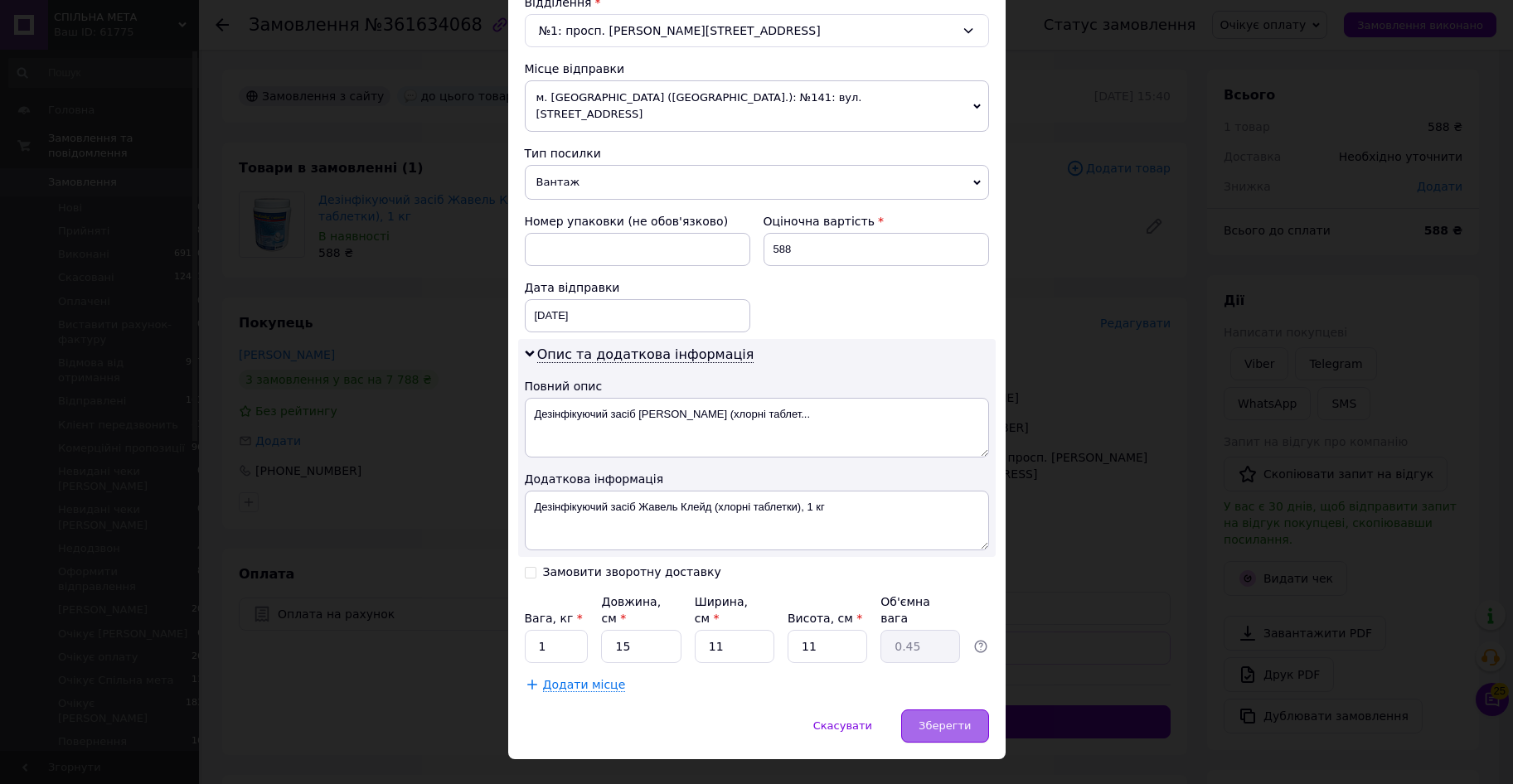
click at [964, 709] on div "Зберегти" at bounding box center [944, 725] width 87 height 34
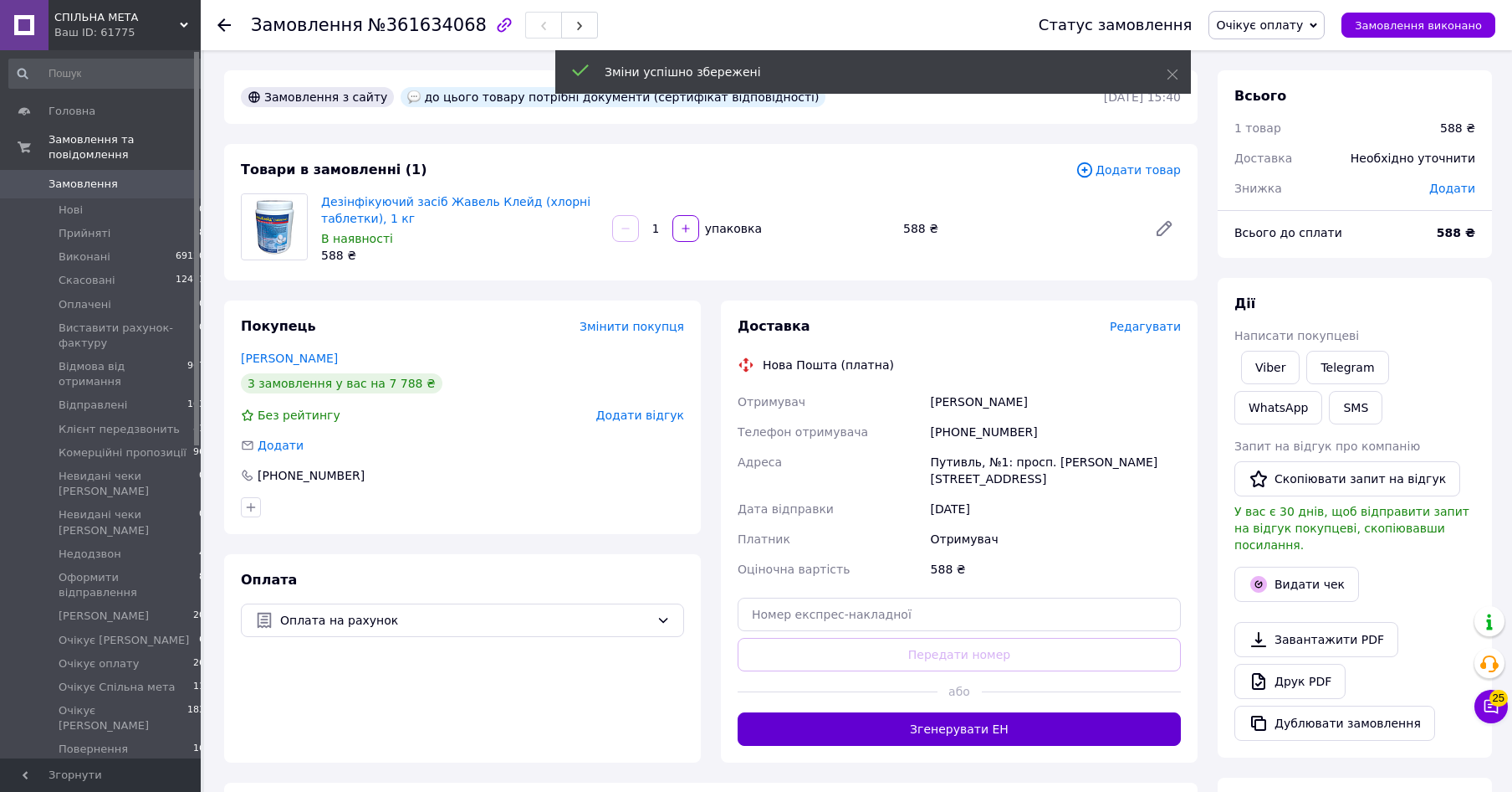
click at [961, 725] on button "Згенерувати ЕН" at bounding box center [959, 729] width 443 height 34
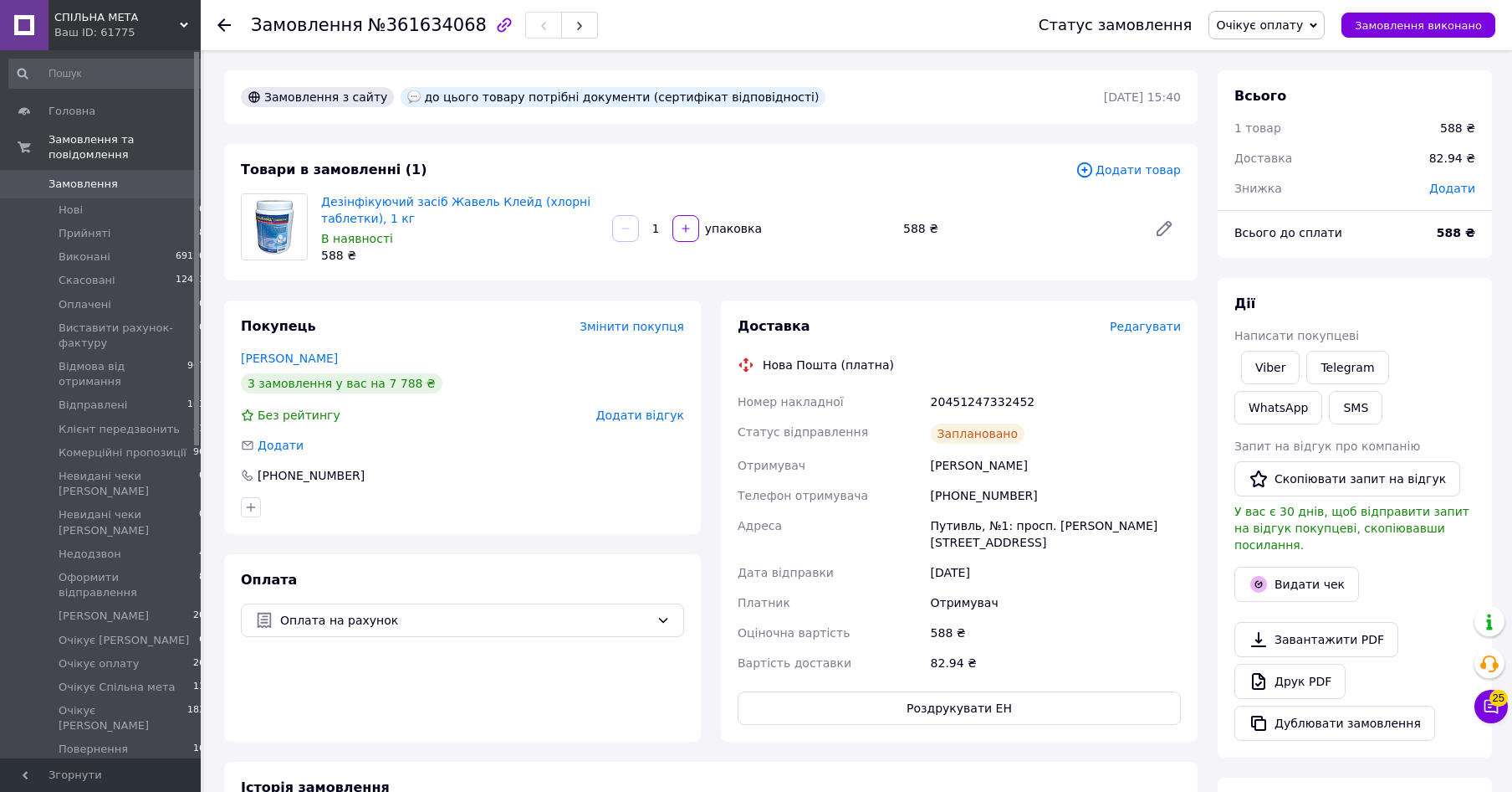
click at [1295, 30] on span "Очікує оплату" at bounding box center [1260, 24] width 87 height 13
click at [1251, 130] on li "[PERSON_NAME]" at bounding box center [1306, 129] width 193 height 25
click at [65, 176] on span "Замовлення" at bounding box center [83, 183] width 70 height 15
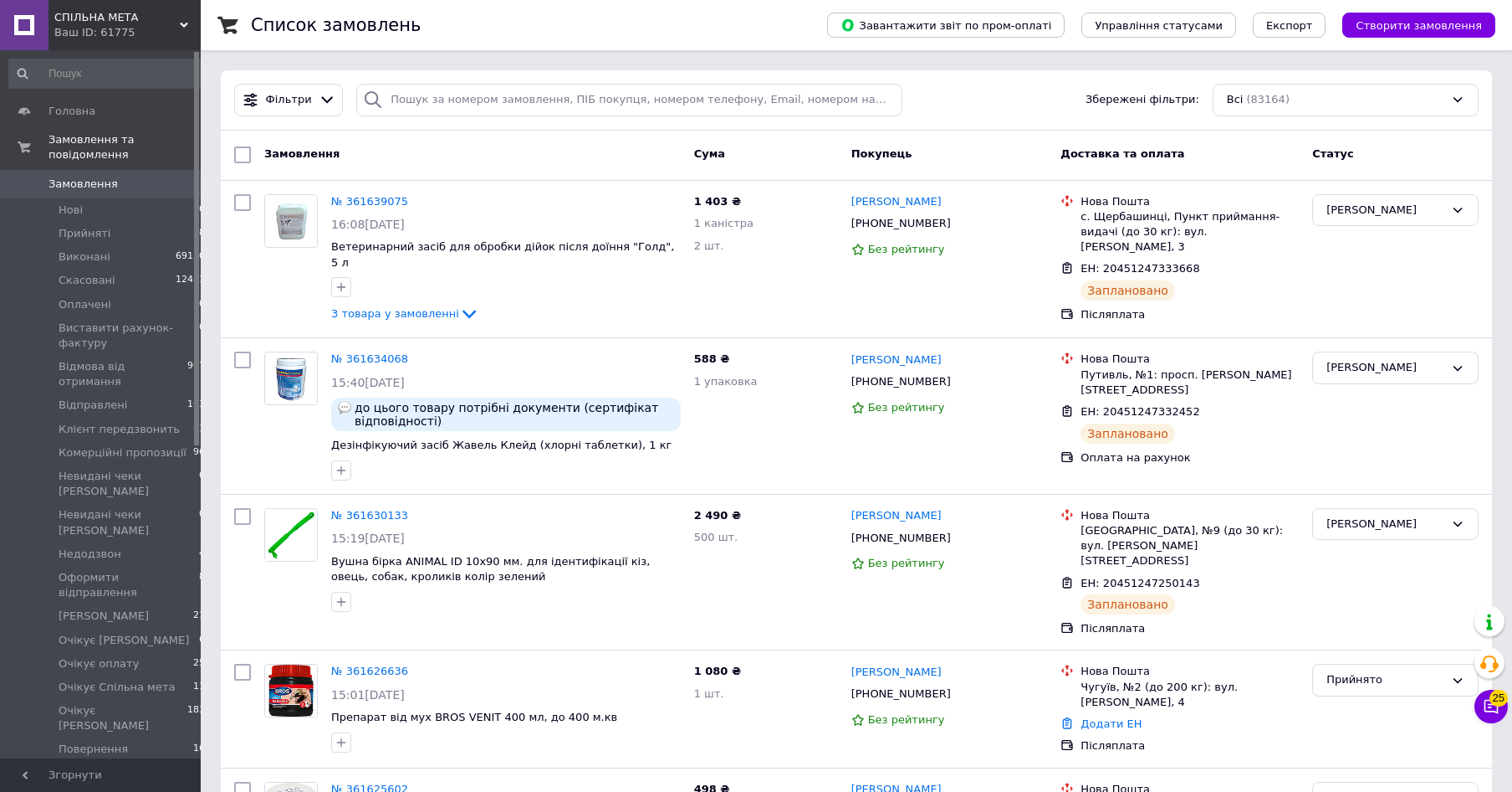
click at [70, 176] on span "Замовлення" at bounding box center [83, 183] width 70 height 15
